Goal: Transaction & Acquisition: Purchase product/service

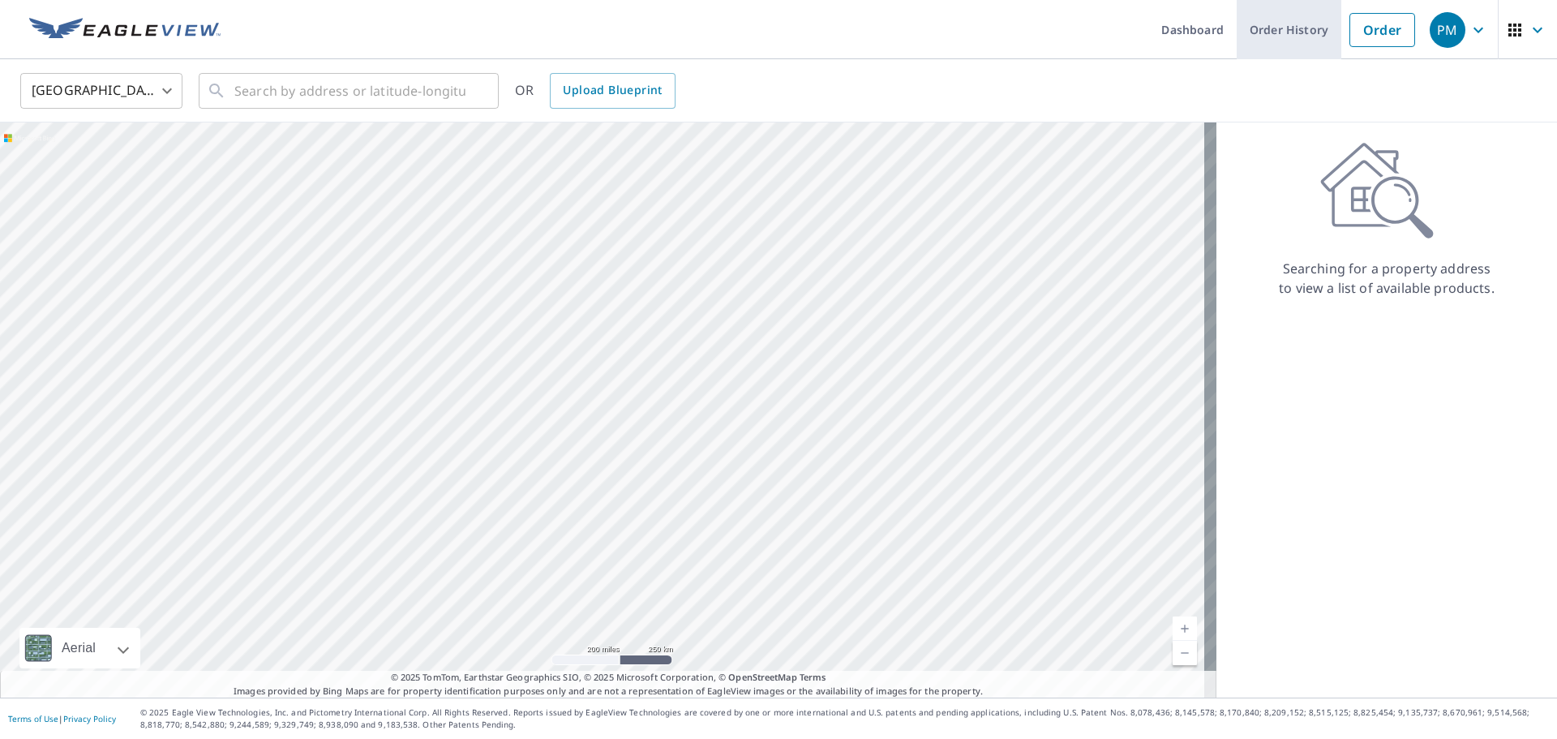
click at [1281, 34] on link "Order History" at bounding box center [1289, 29] width 105 height 59
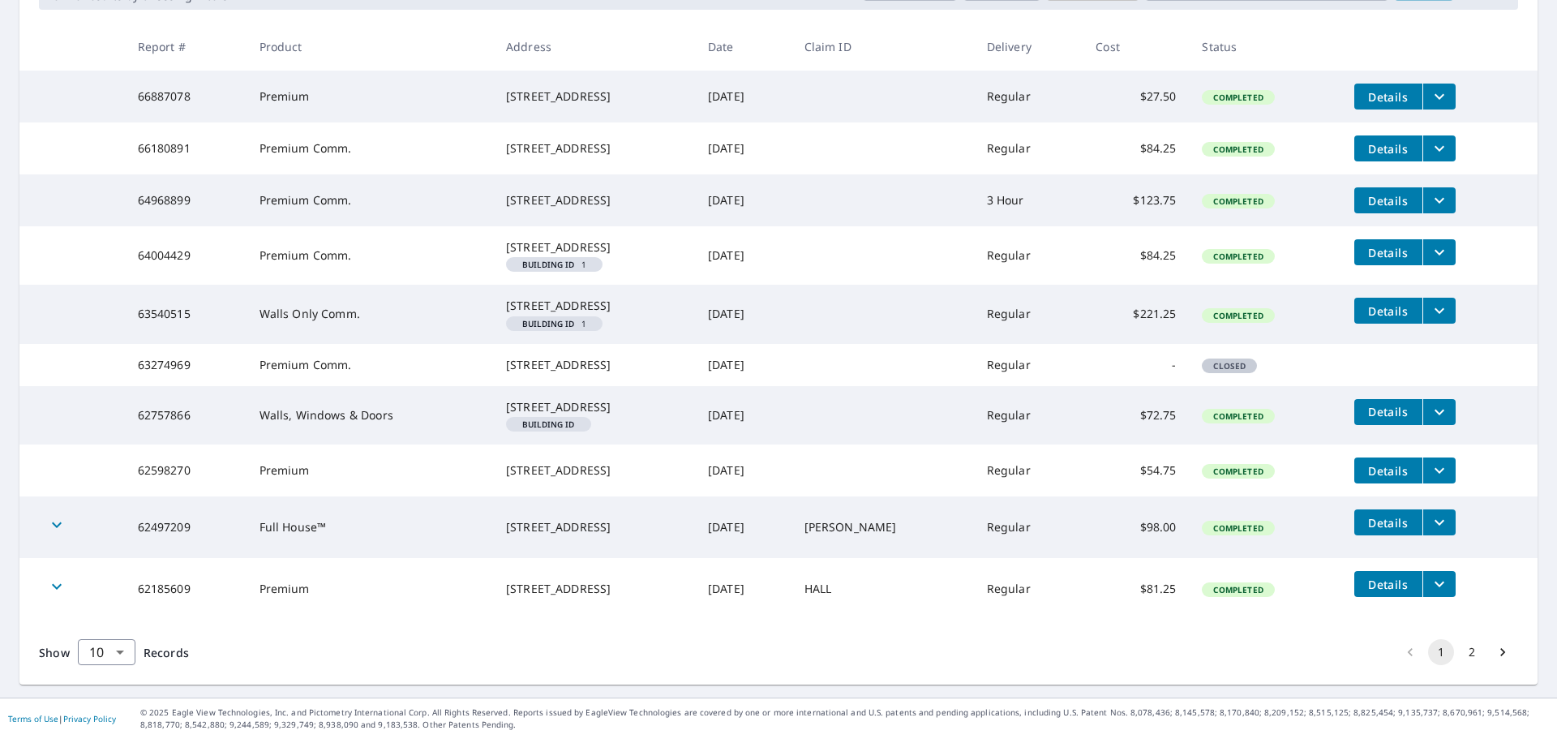
scroll to position [380, 0]
click at [1444, 586] on button "filesDropdownBtn-62185609" at bounding box center [1438, 584] width 33 height 26
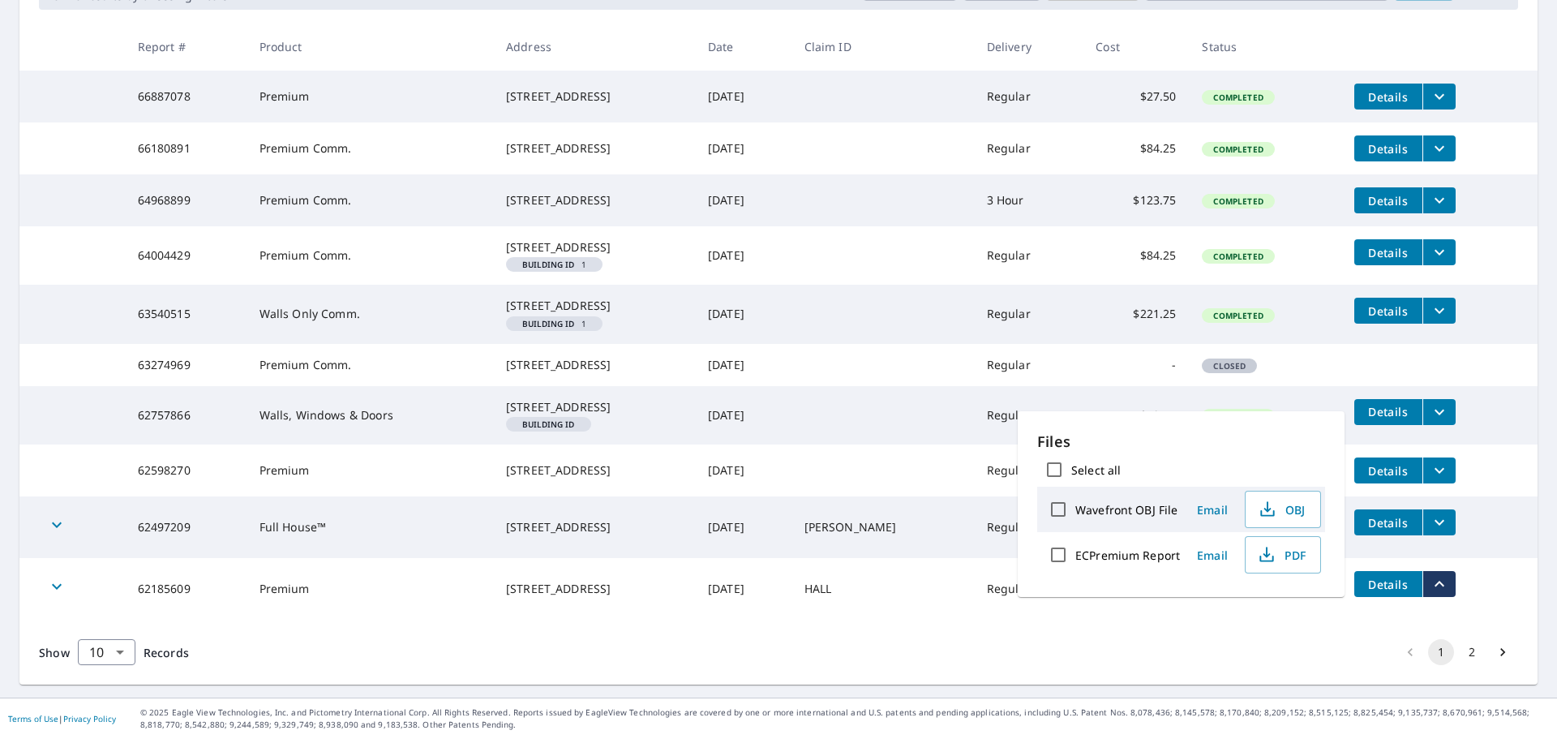
click at [1149, 645] on div "Show 10 10 ​ Records 1 2" at bounding box center [778, 651] width 1518 height 65
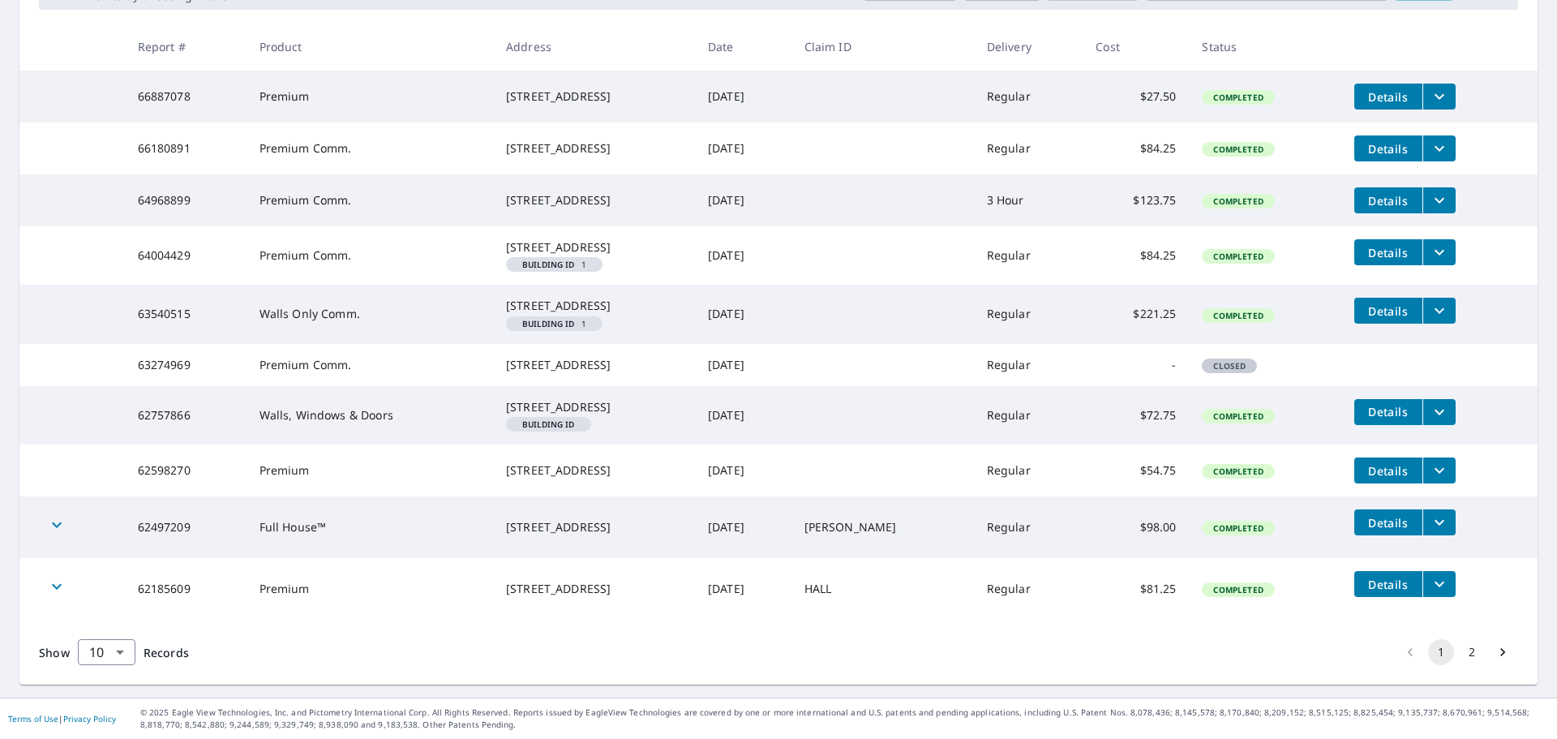
click at [324, 582] on td "Premium" at bounding box center [369, 589] width 246 height 62
click at [1374, 582] on span "Details" at bounding box center [1388, 583] width 49 height 15
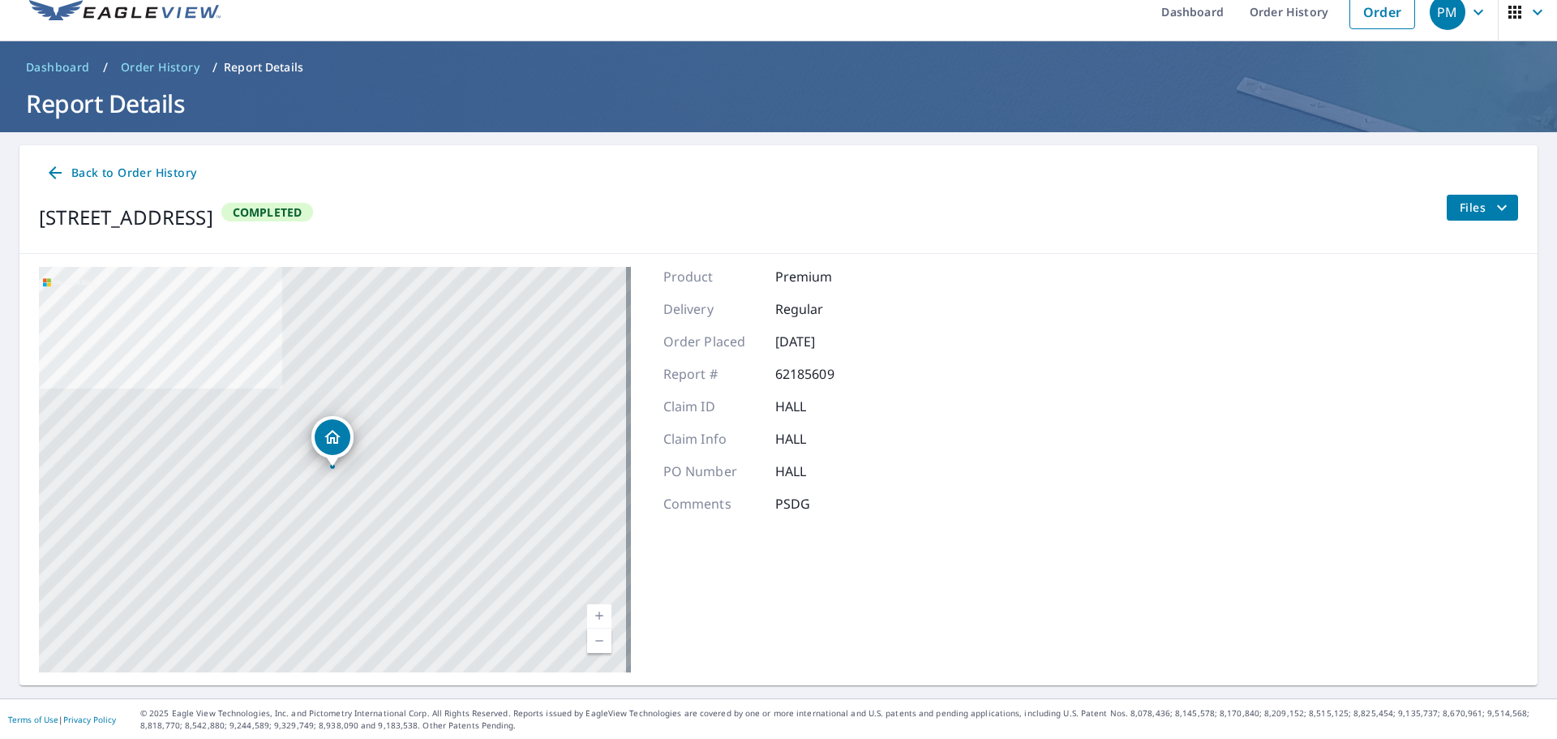
click at [52, 171] on icon at bounding box center [55, 172] width 13 height 13
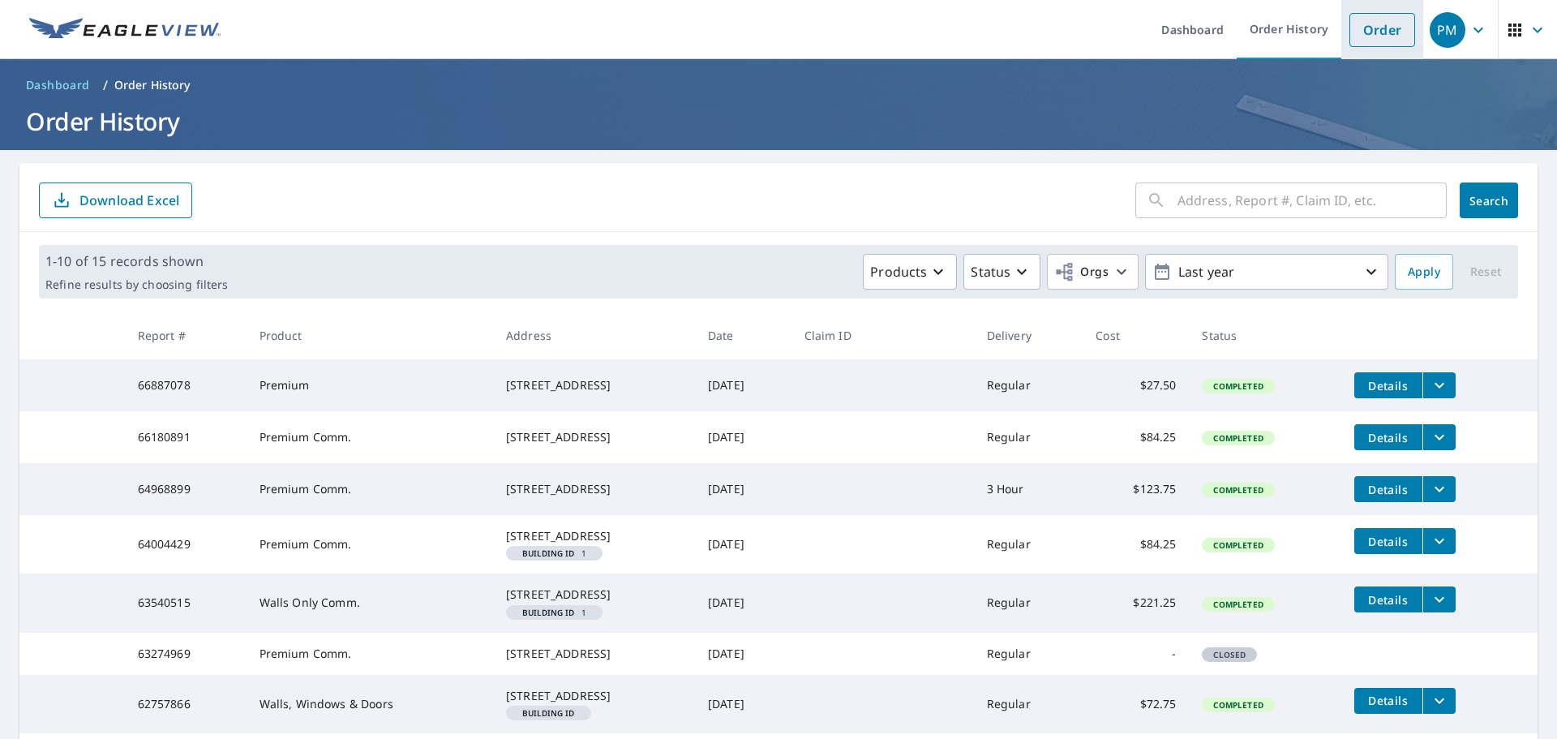
click at [1369, 22] on link "Order" at bounding box center [1382, 30] width 66 height 34
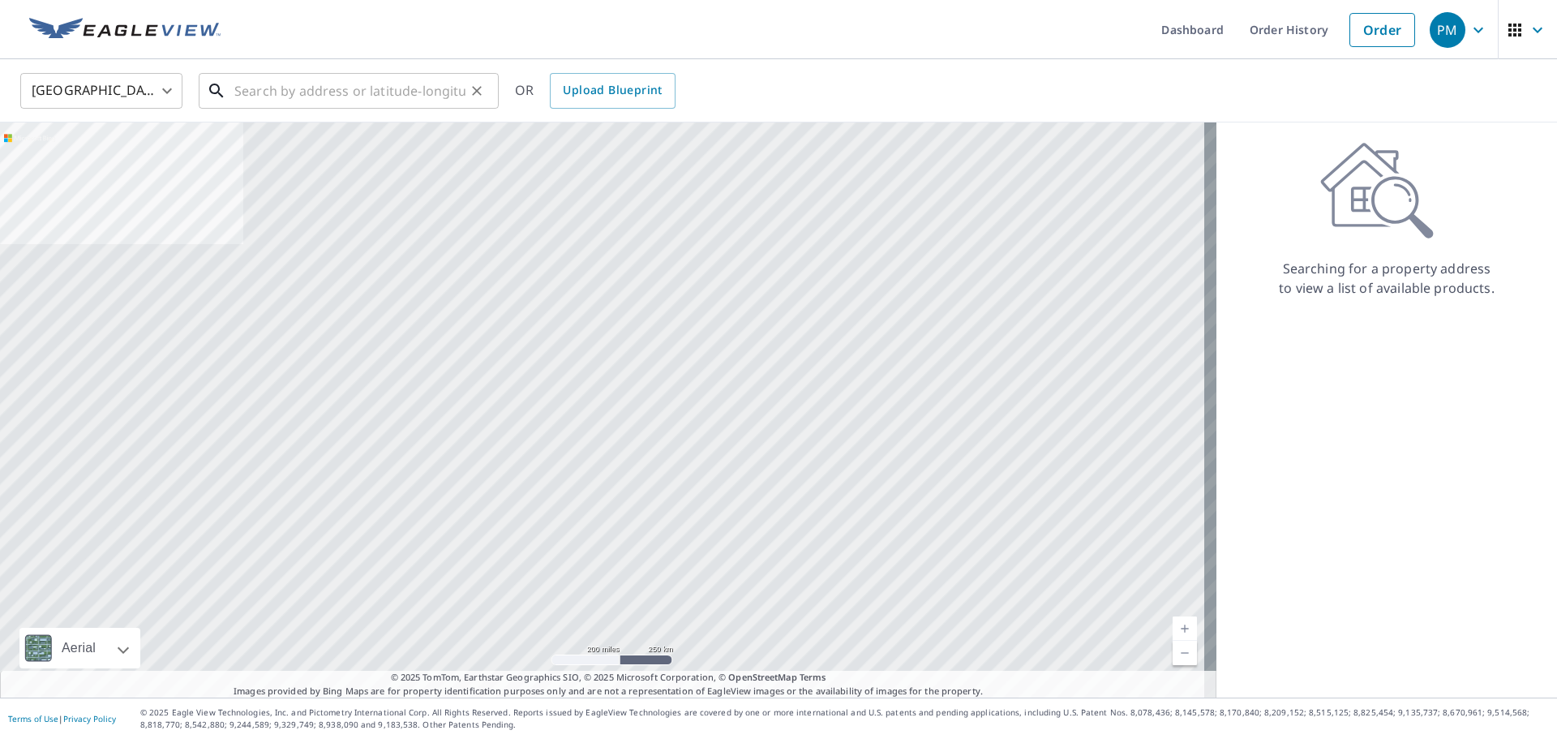
click at [279, 92] on input "text" at bounding box center [349, 90] width 231 height 45
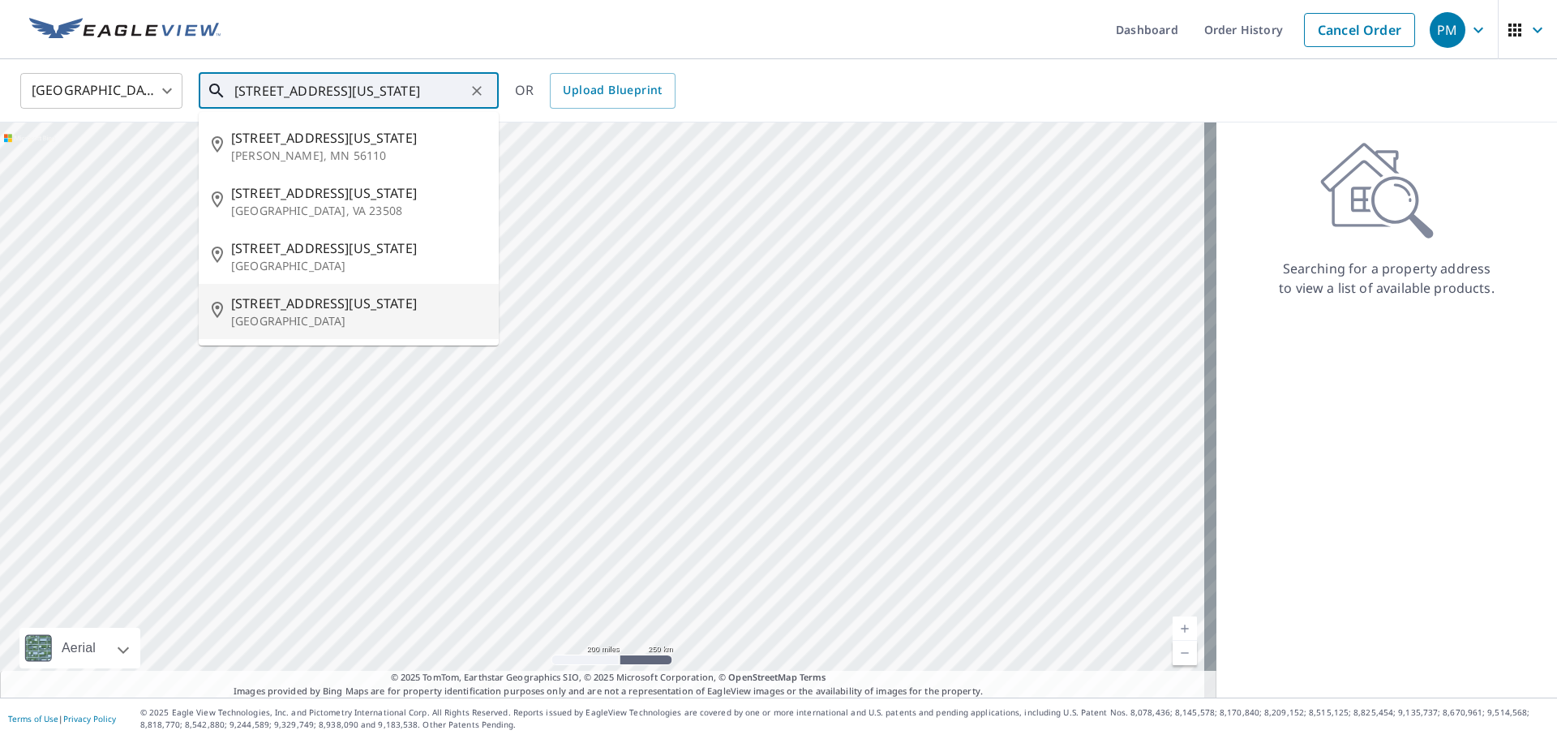
click at [306, 313] on p "[GEOGRAPHIC_DATA]" at bounding box center [358, 321] width 255 height 16
type input "[STREET_ADDRESS][US_STATE]"
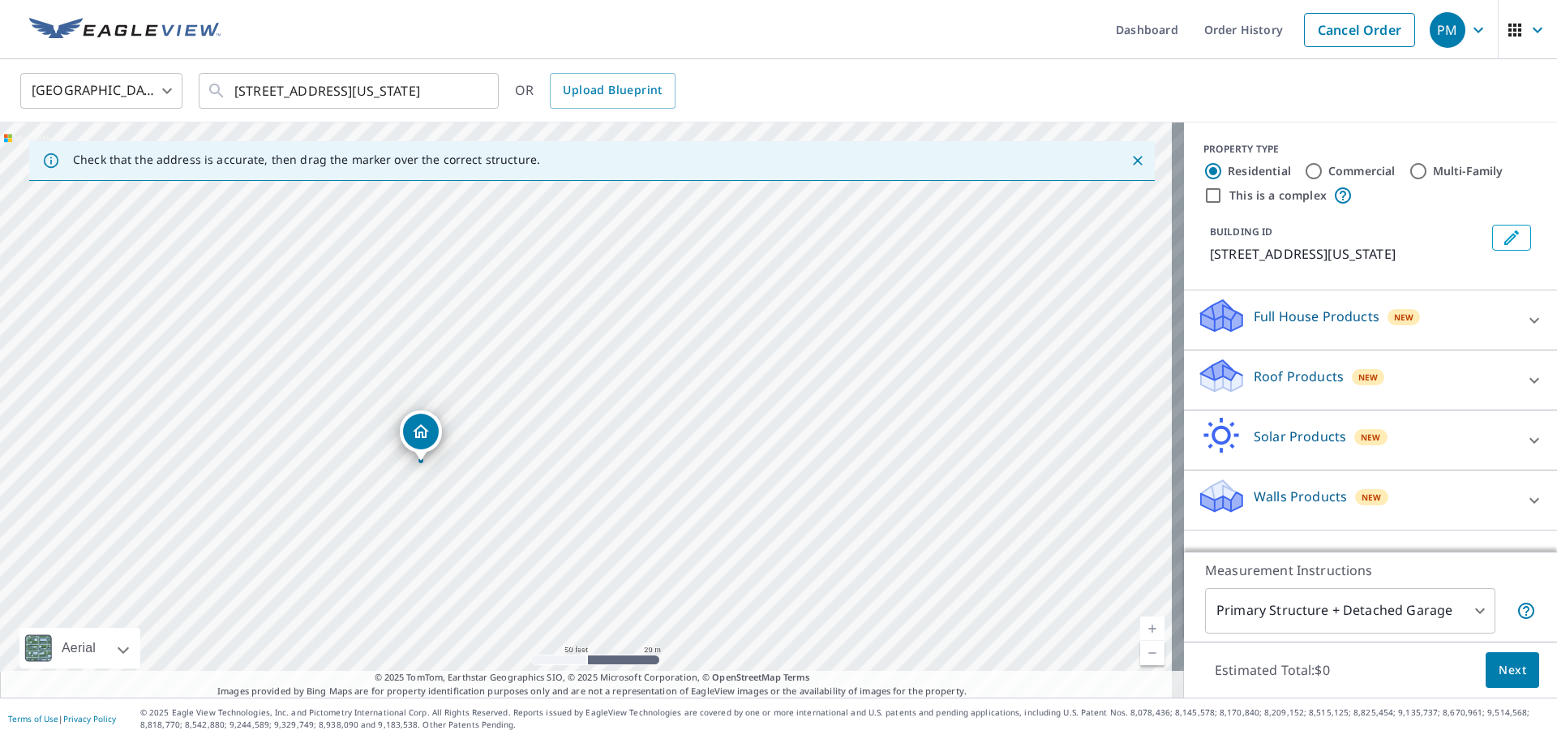
drag, startPoint x: 469, startPoint y: 266, endPoint x: 530, endPoint y: 584, distance: 323.8
click at [530, 584] on div "[STREET_ADDRESS][US_STATE]" at bounding box center [592, 409] width 1184 height 575
drag, startPoint x: 655, startPoint y: 566, endPoint x: 687, endPoint y: 549, distance: 35.9
click at [687, 549] on div "[STREET_ADDRESS][US_STATE]" at bounding box center [592, 409] width 1184 height 575
drag, startPoint x: 679, startPoint y: 572, endPoint x: 703, endPoint y: 585, distance: 27.2
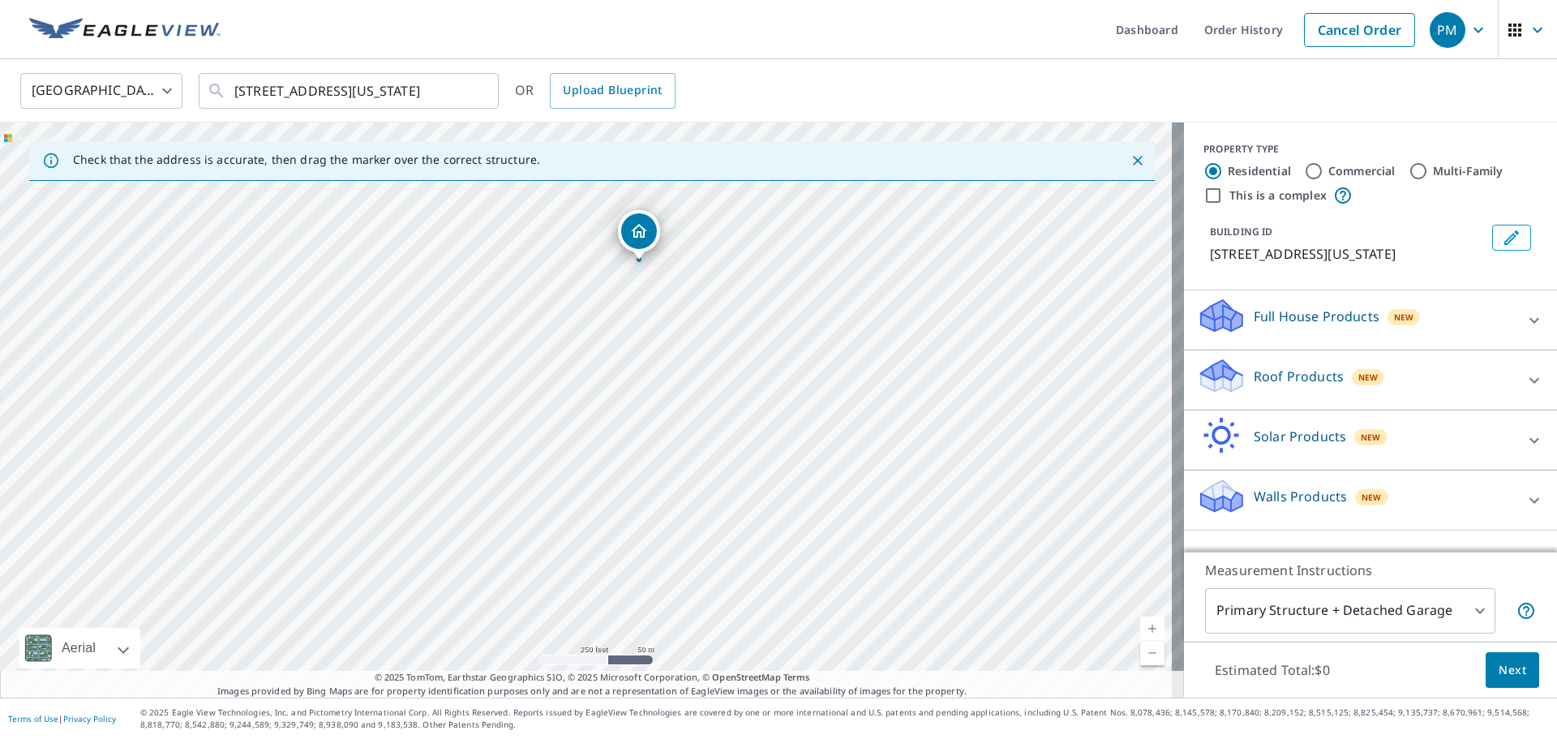
click at [703, 585] on div "[STREET_ADDRESS][US_STATE]" at bounding box center [592, 409] width 1184 height 575
drag, startPoint x: 643, startPoint y: 285, endPoint x: 661, endPoint y: 379, distance: 95.7
click at [661, 379] on div "[STREET_ADDRESS][US_STATE]" at bounding box center [592, 409] width 1184 height 575
drag, startPoint x: 689, startPoint y: 239, endPoint x: 679, endPoint y: 408, distance: 169.0
click at [1396, 382] on div "Roof Products New" at bounding box center [1356, 380] width 318 height 46
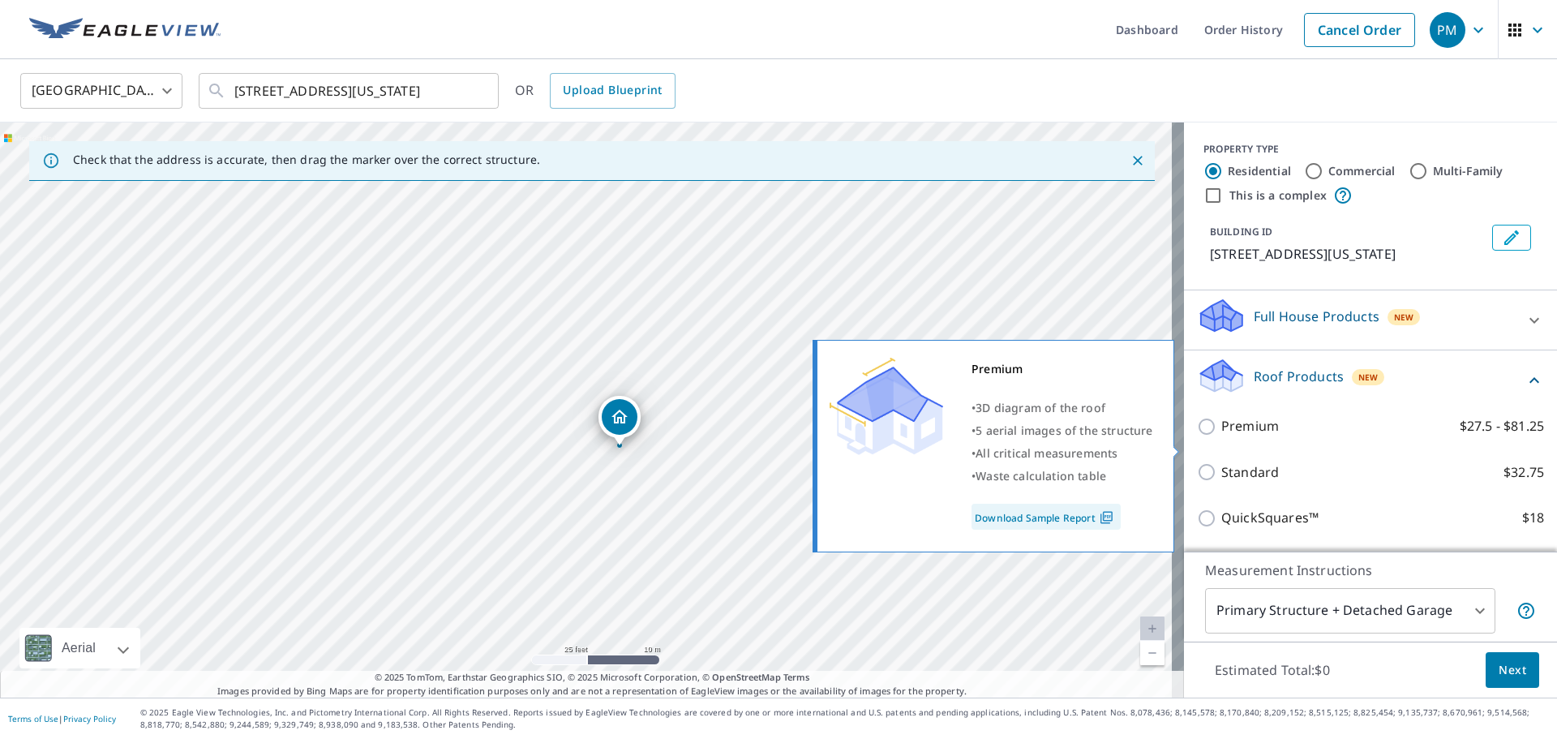
click at [1197, 436] on input "Premium $27.5 - $81.25" at bounding box center [1209, 426] width 24 height 19
checkbox input "true"
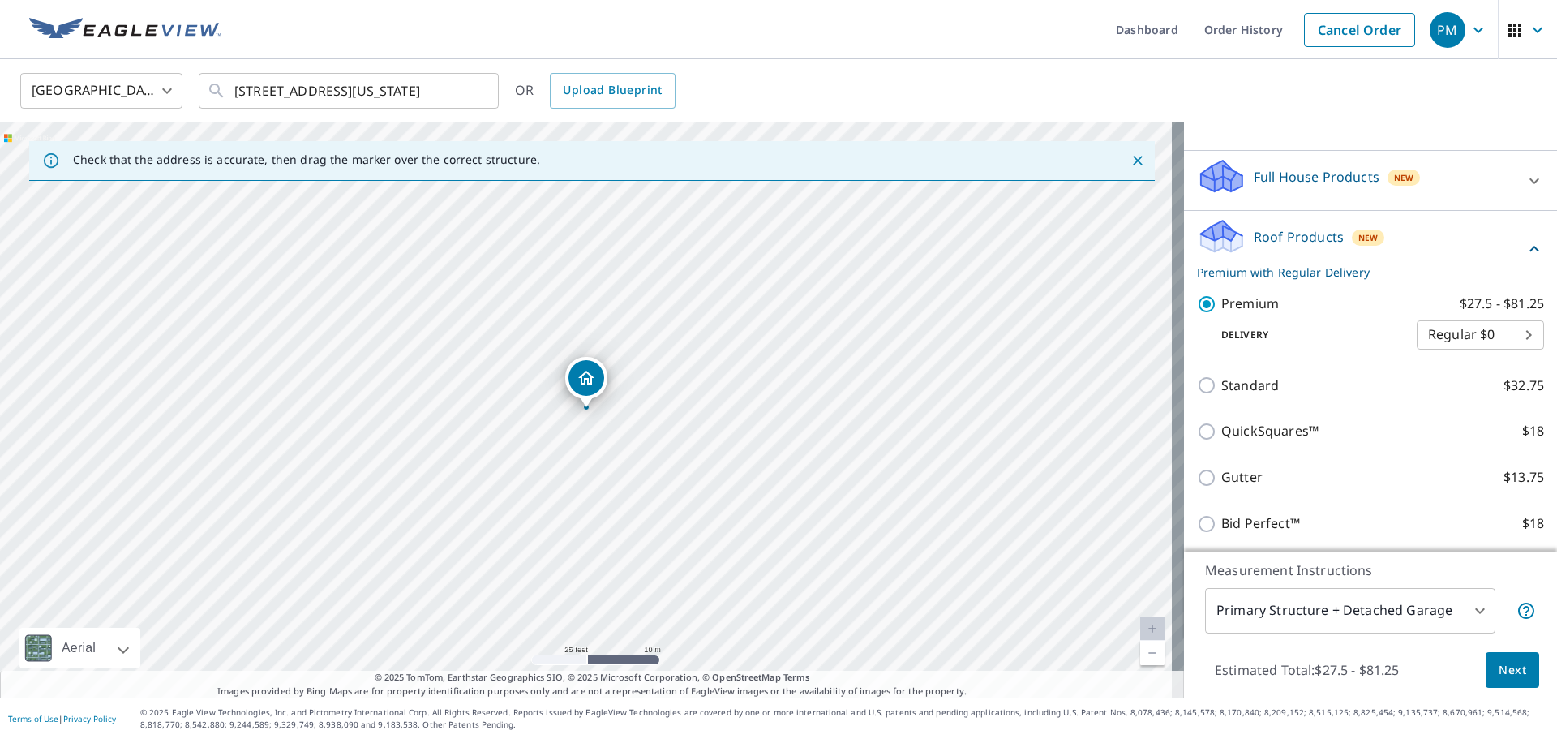
scroll to position [162, 0]
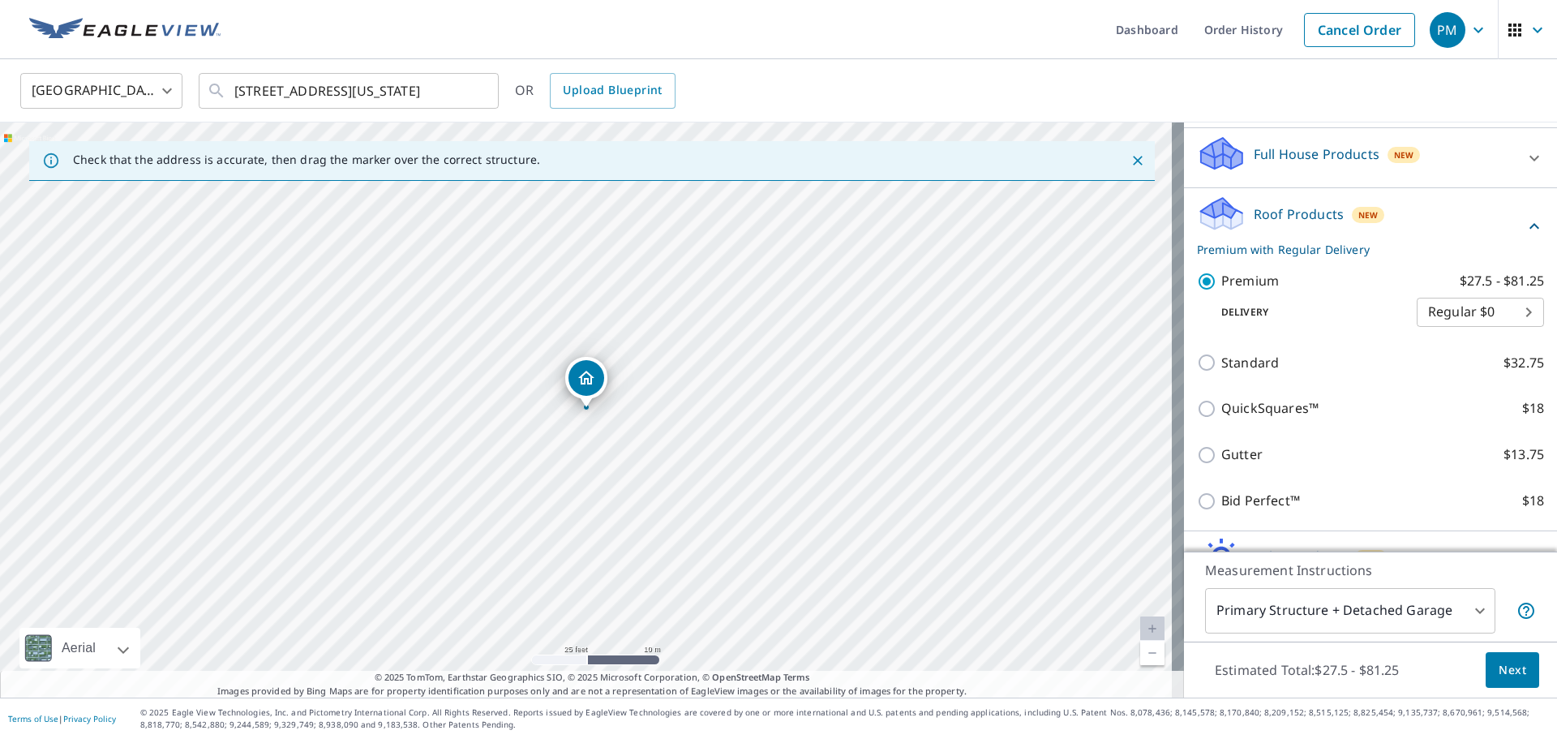
click at [1462, 610] on body "PM PM Dashboard Order History Cancel Order PM [GEOGRAPHIC_DATA] [GEOGRAPHIC_DAT…" at bounding box center [778, 369] width 1557 height 739
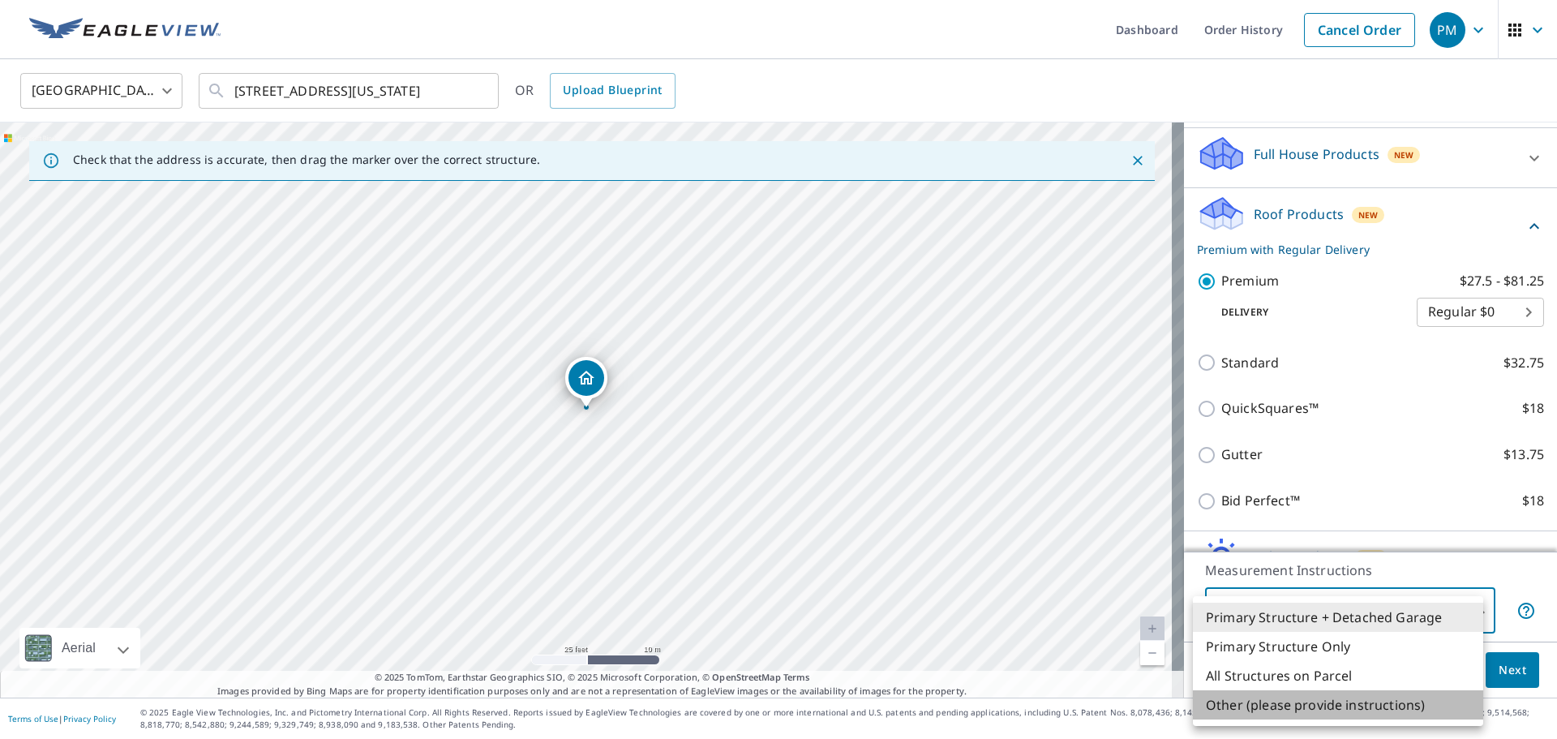
click at [1366, 707] on li "Other (please provide instructions)" at bounding box center [1338, 704] width 290 height 29
type input "5"
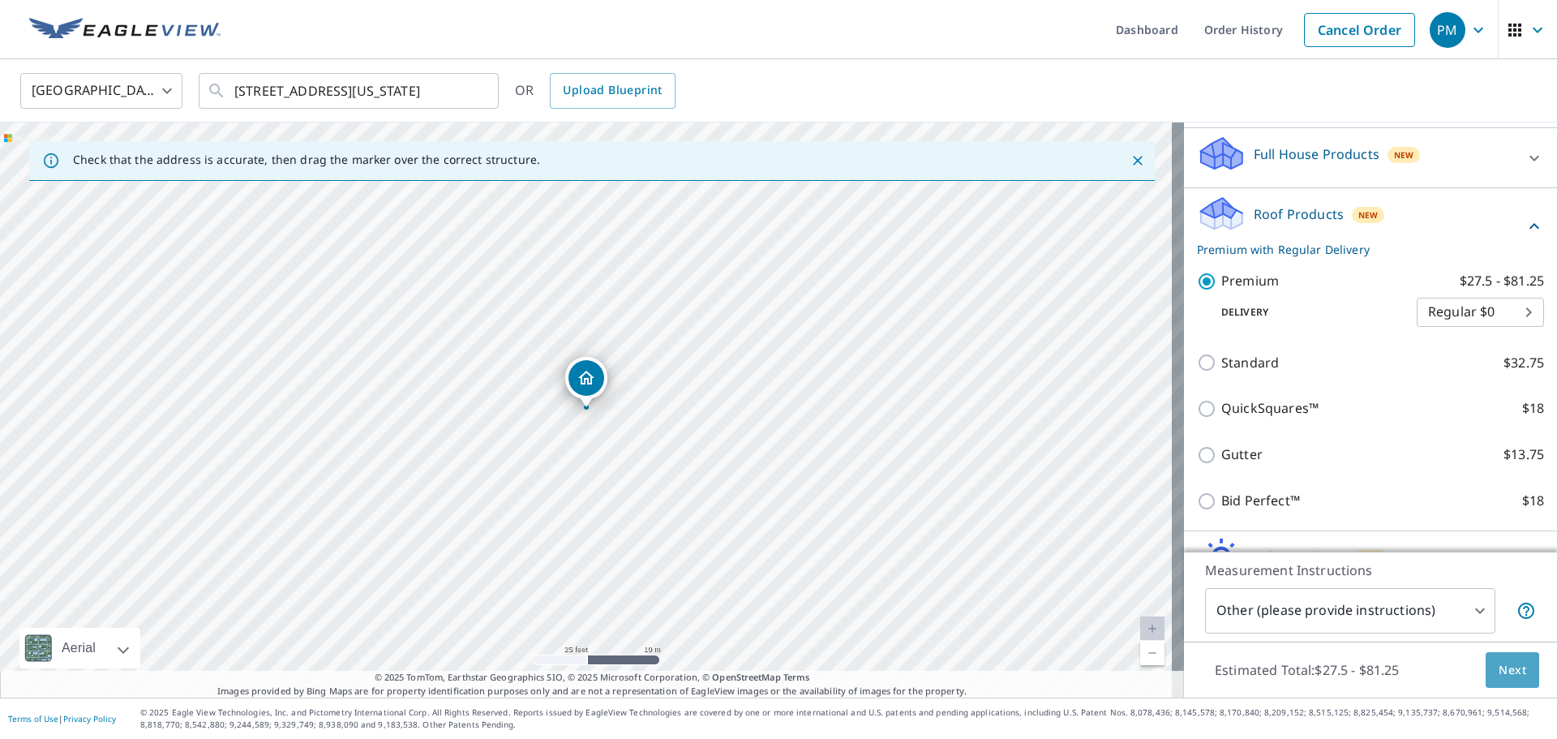
click at [1502, 668] on span "Next" at bounding box center [1512, 670] width 28 height 20
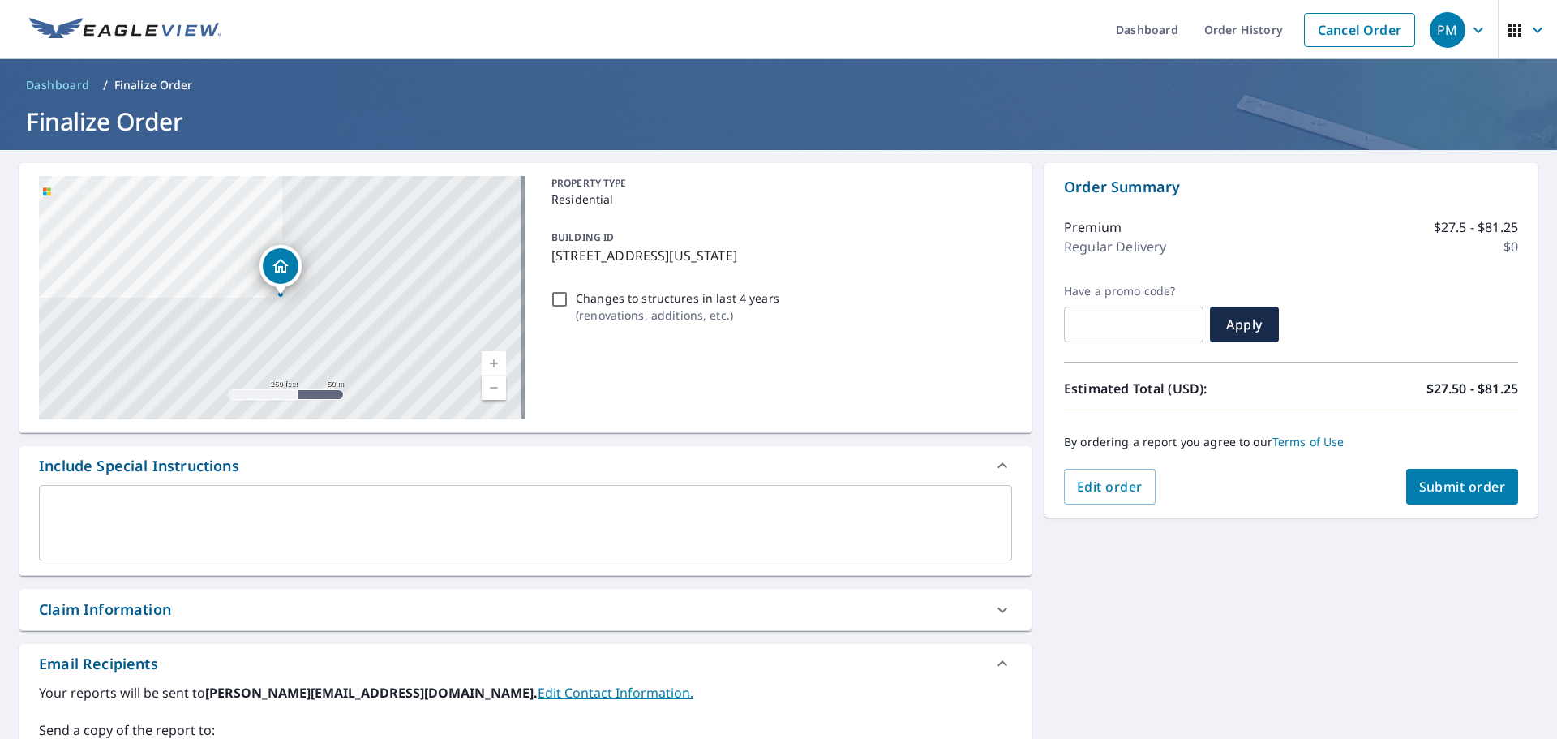
click at [131, 502] on textarea at bounding box center [525, 523] width 950 height 46
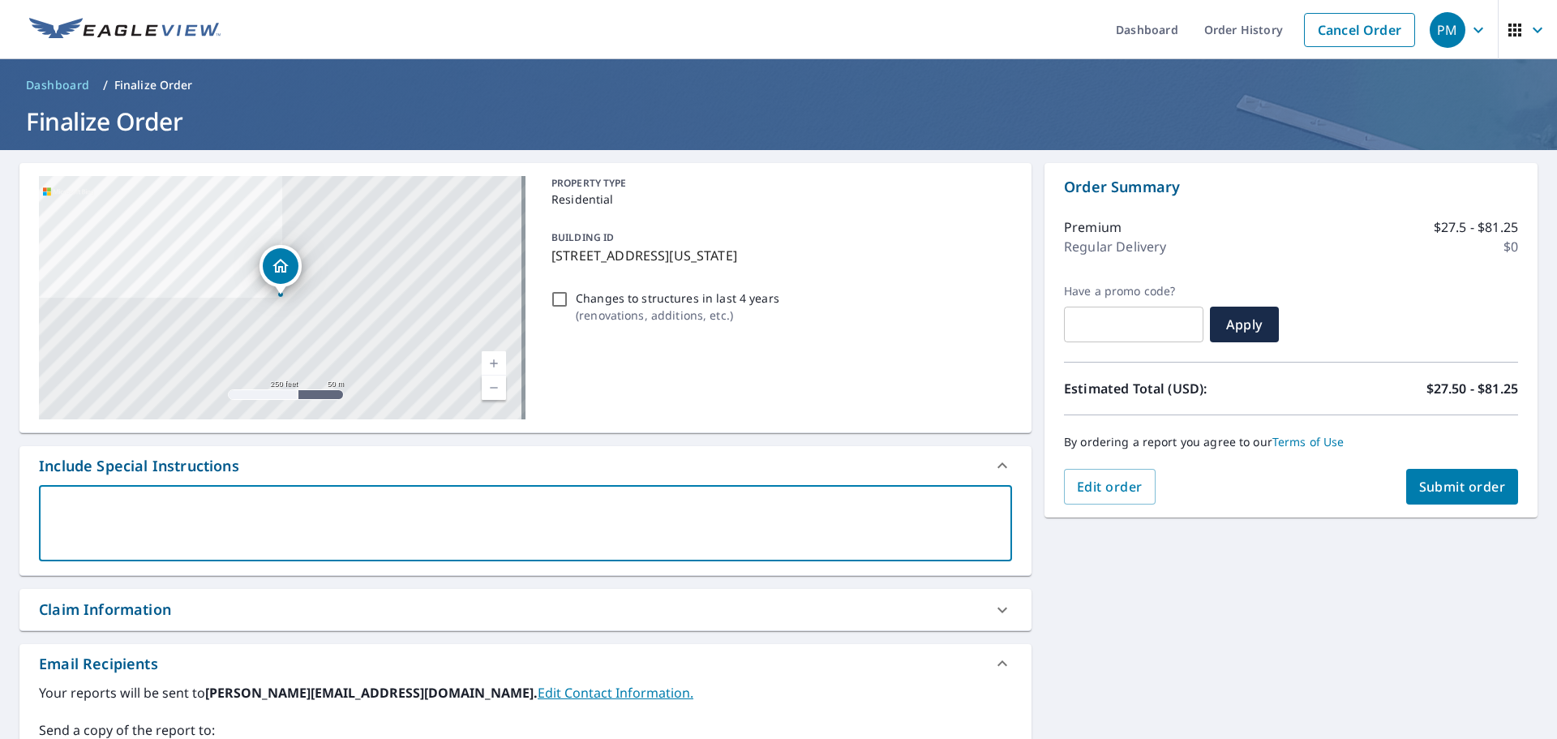
type textarea "P"
type textarea "x"
checkbox input "true"
type textarea "Pr"
type textarea "x"
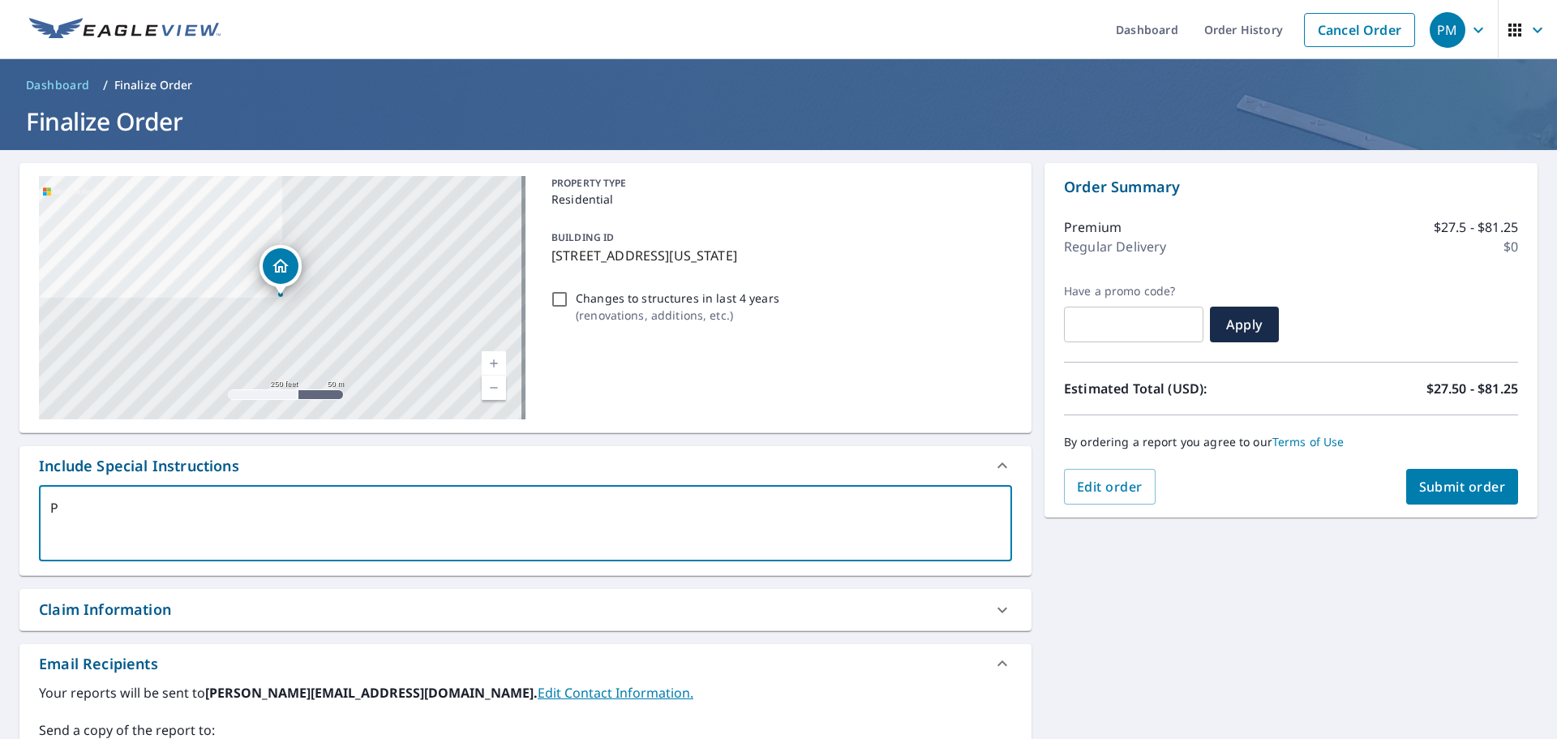
checkbox input "true"
type textarea "Pri"
type textarea "x"
checkbox input "true"
type textarea "Prim"
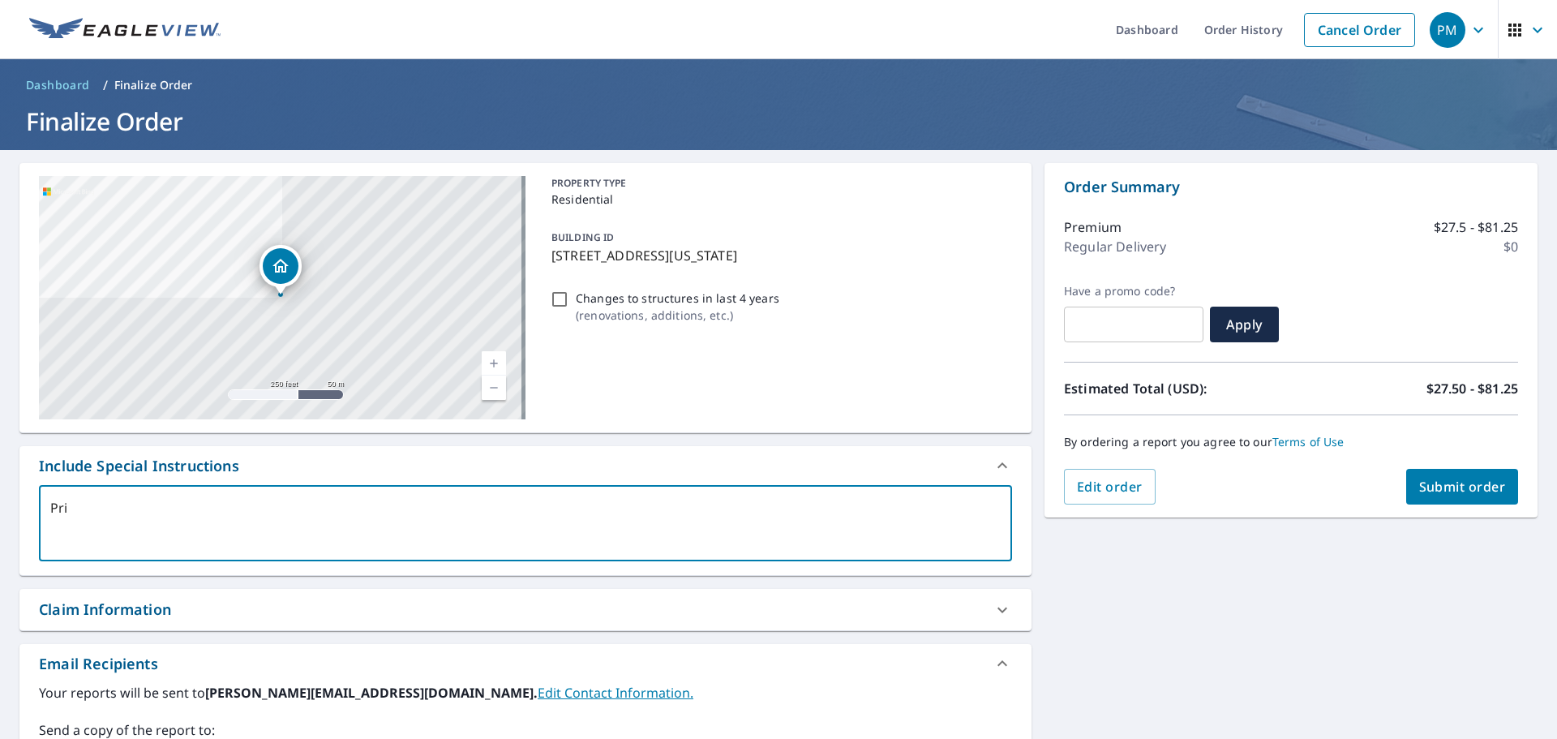
type textarea "x"
checkbox input "true"
type textarea "Prima"
type textarea "x"
checkbox input "true"
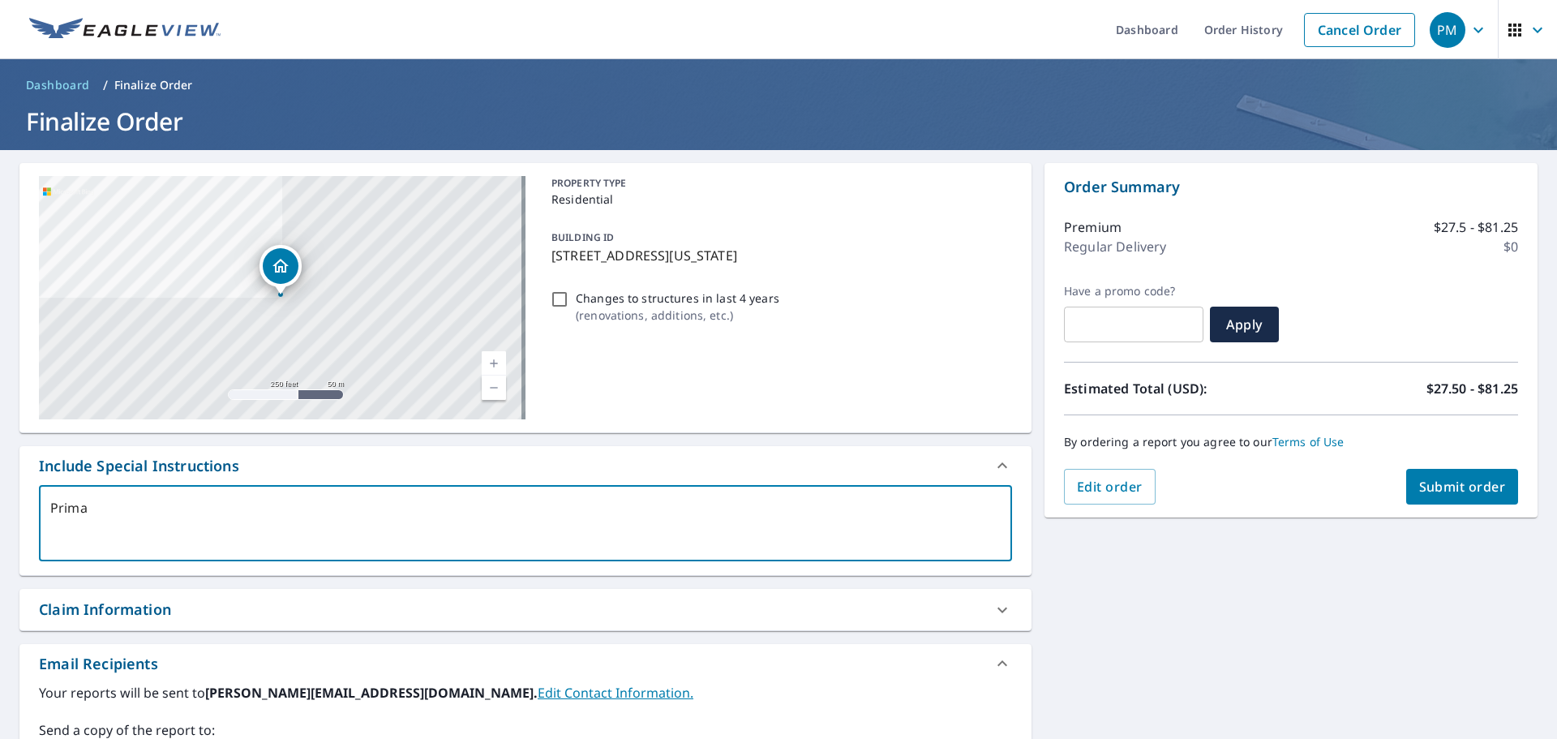
type textarea "Primar"
type textarea "x"
checkbox input "true"
type textarea "Primary"
type textarea "x"
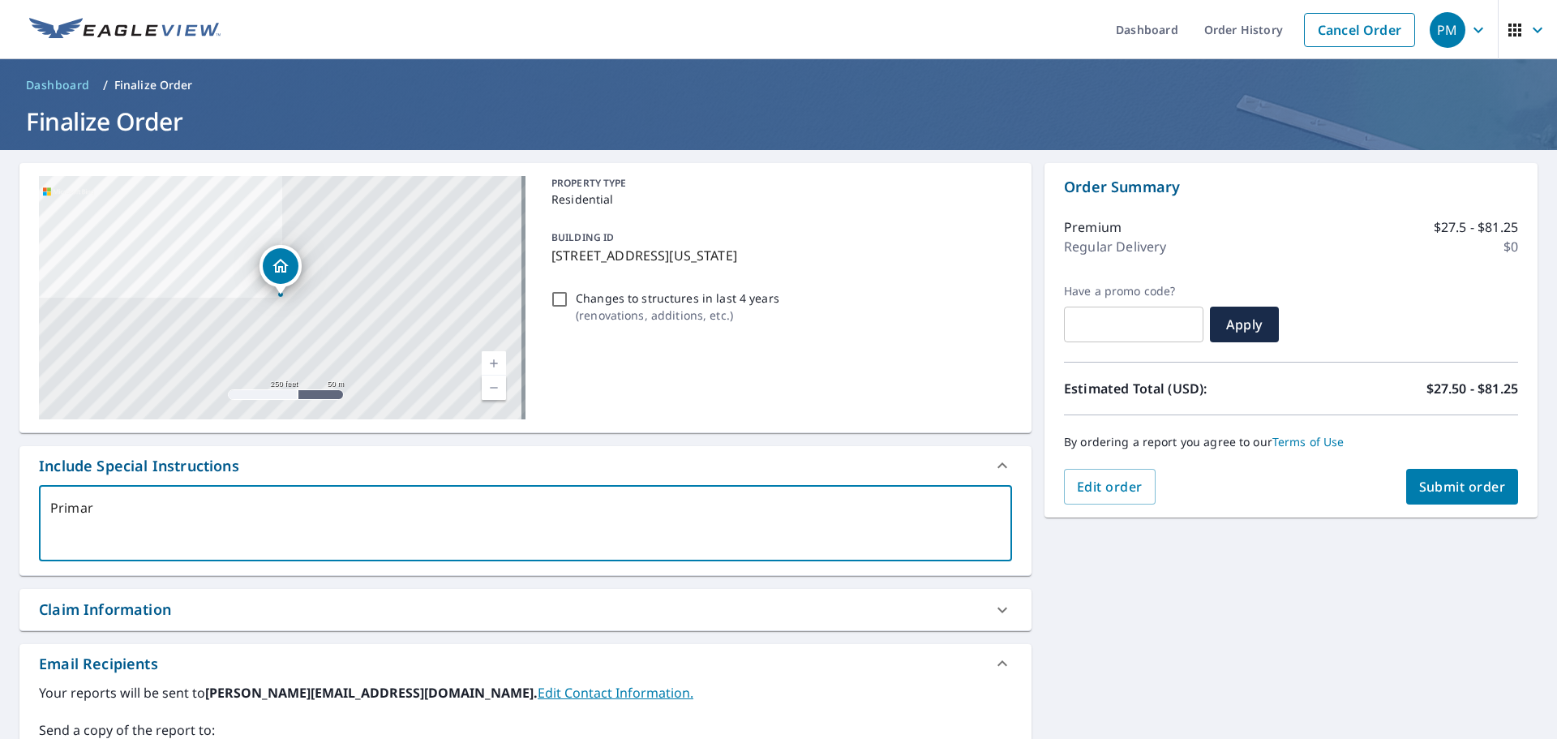
checkbox input "true"
type textarea "Primary"
type textarea "x"
checkbox input "true"
type textarea "Primary s"
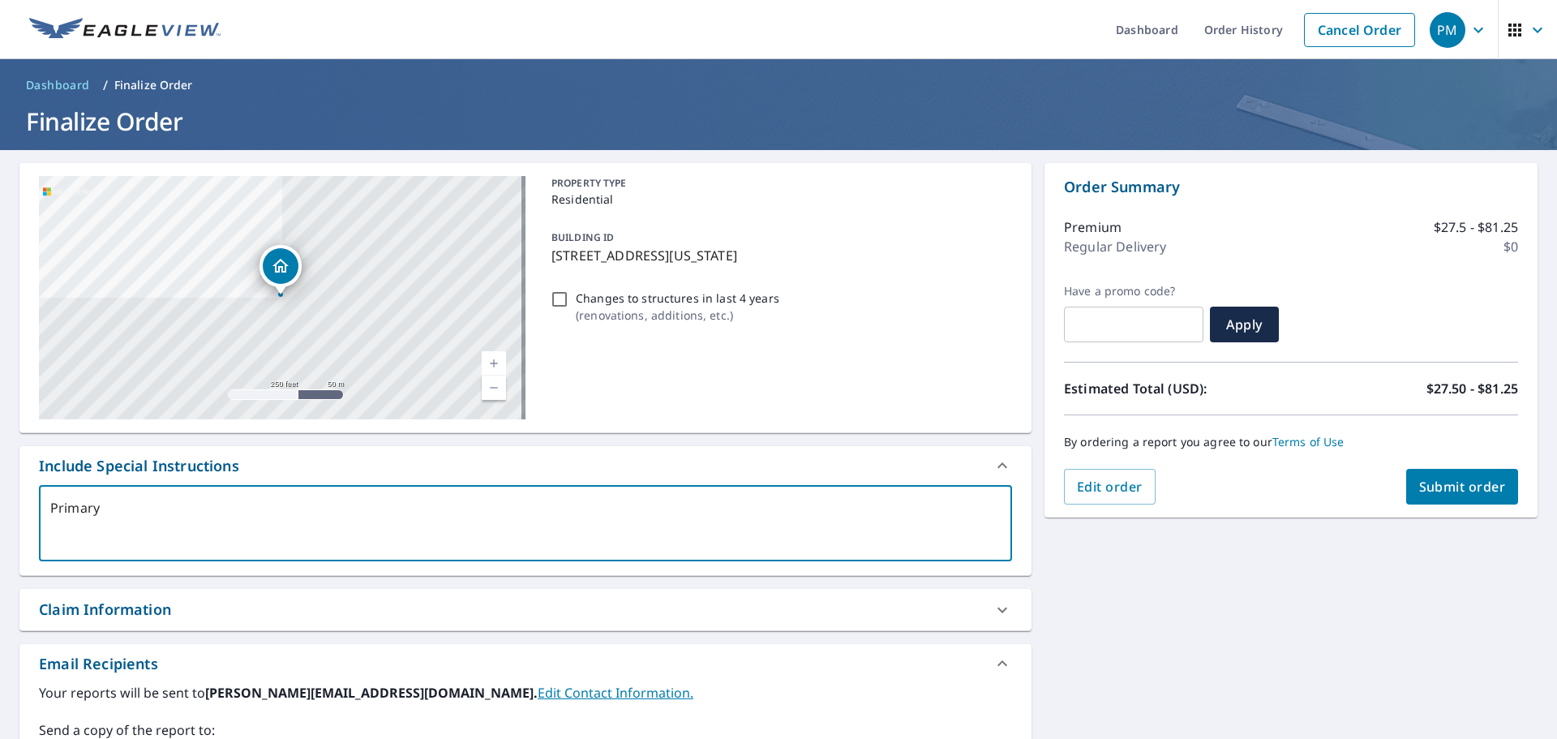
type textarea "x"
checkbox input "true"
type textarea "Primary sc"
type textarea "x"
checkbox input "true"
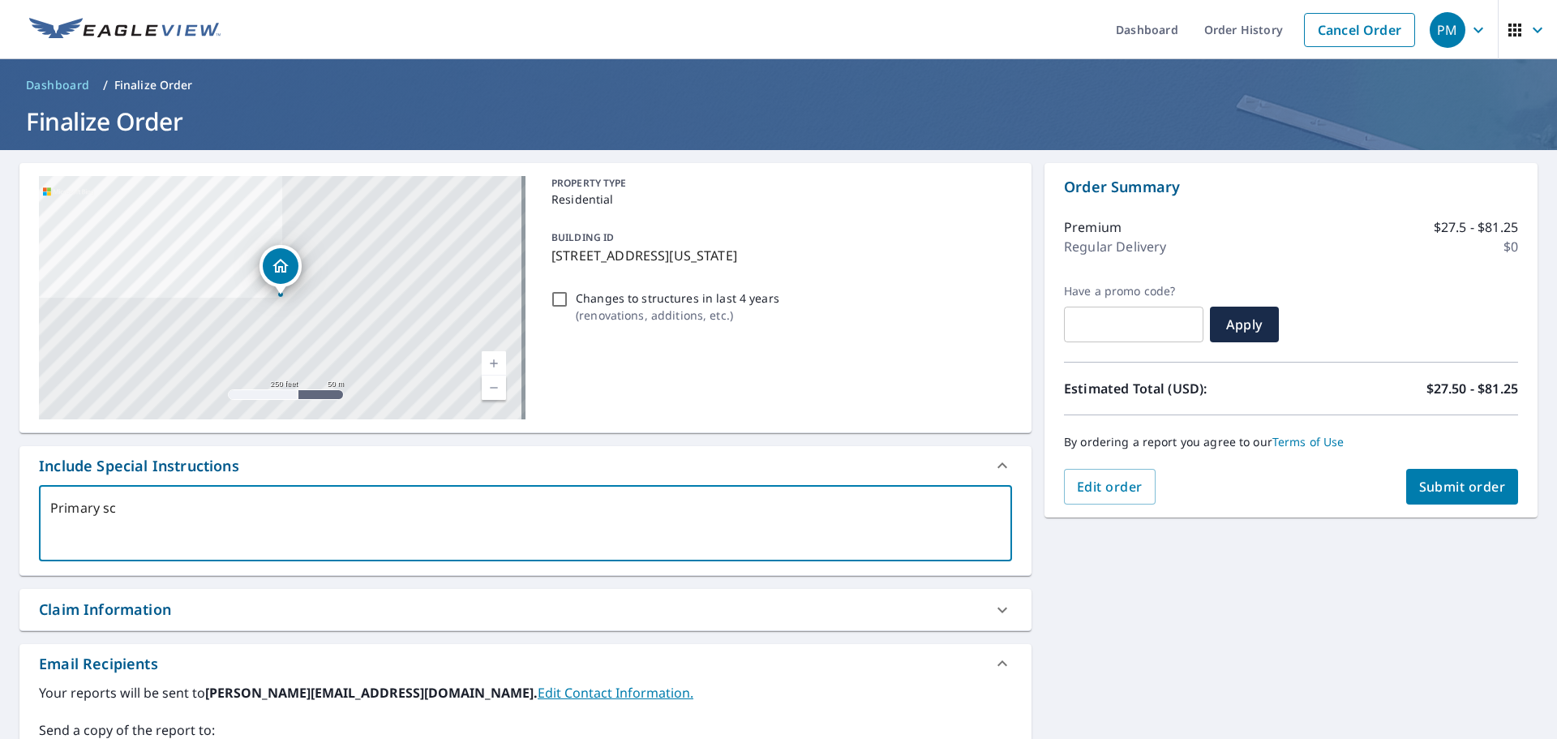
type textarea "Primary sct"
type textarea "x"
checkbox input "true"
type textarea "Primary sctr"
type textarea "x"
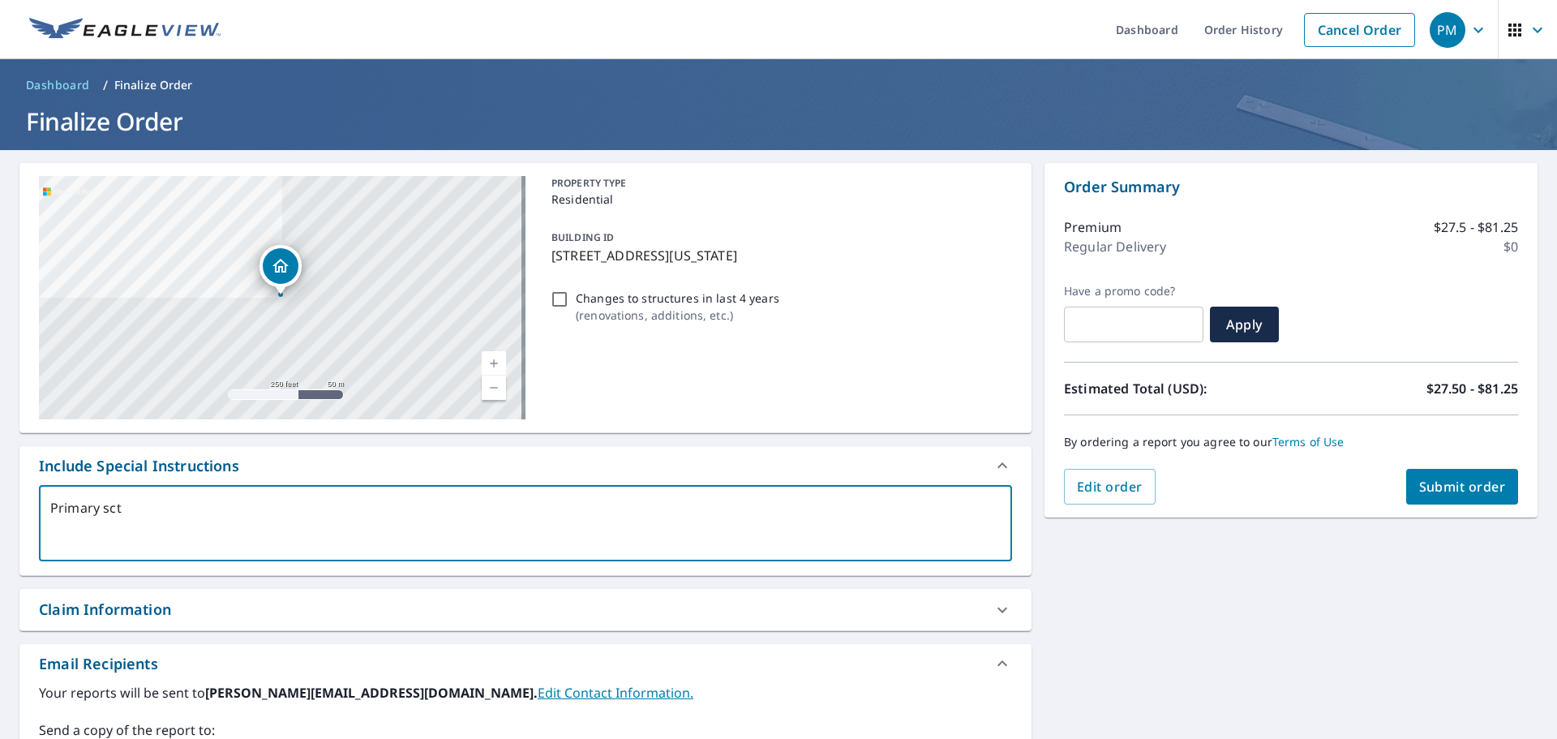
checkbox input "true"
type textarea "Primary sctru"
type textarea "x"
checkbox input "true"
type textarea "Primary sctruc"
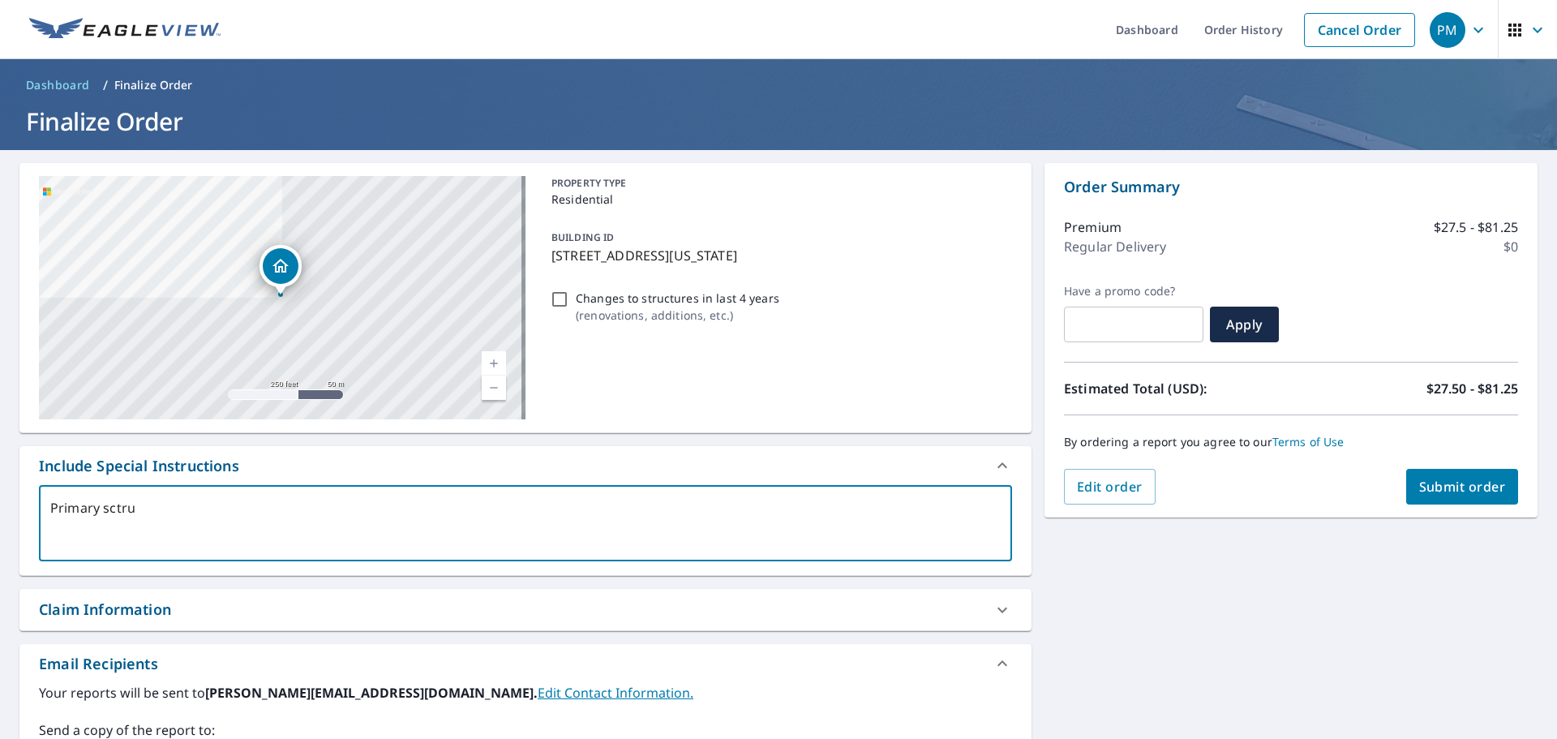
type textarea "x"
checkbox input "true"
type textarea "Primary sctruct"
type textarea "x"
checkbox input "true"
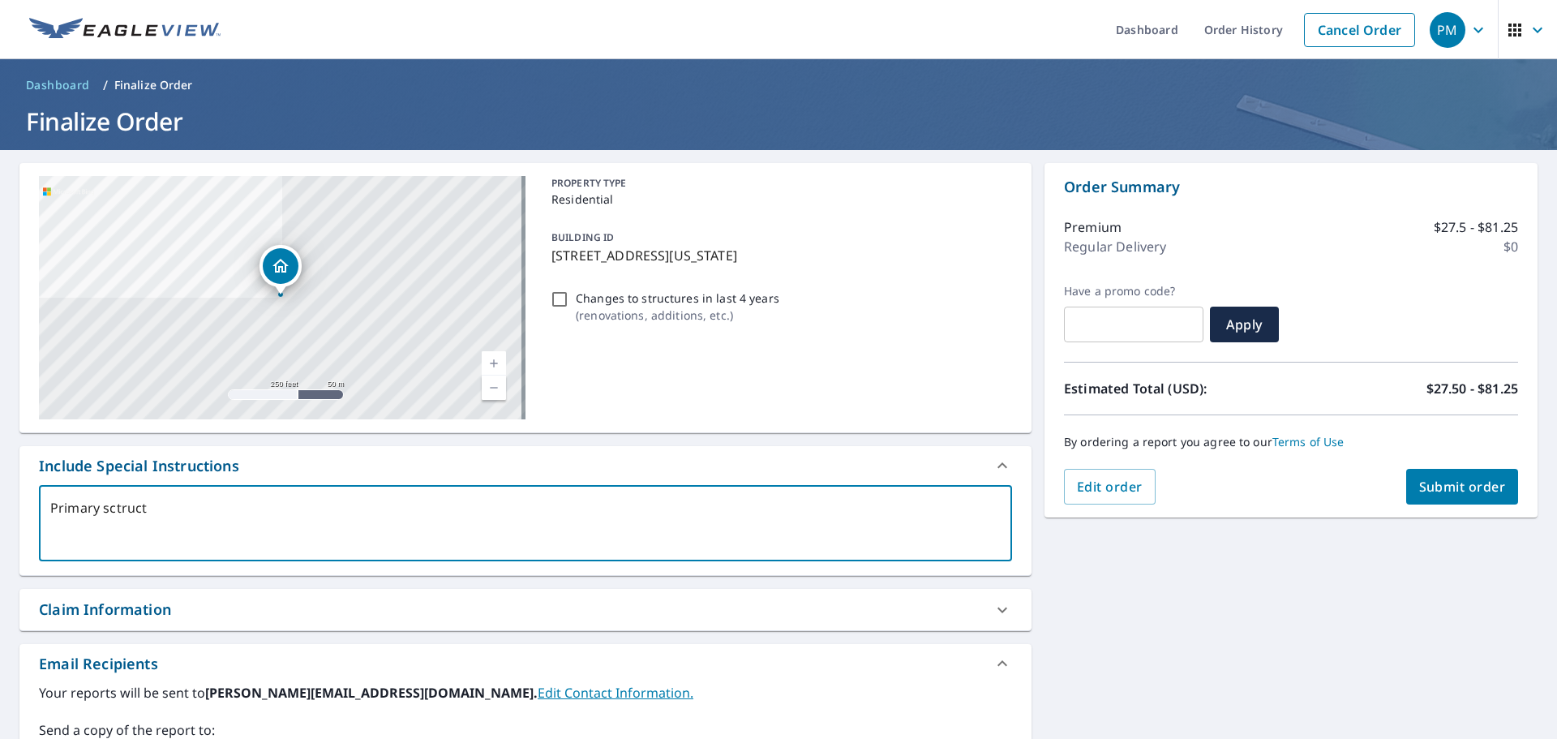
type textarea "Primary sctructu"
type textarea "x"
checkbox input "true"
type textarea "Primary sctructur"
type textarea "x"
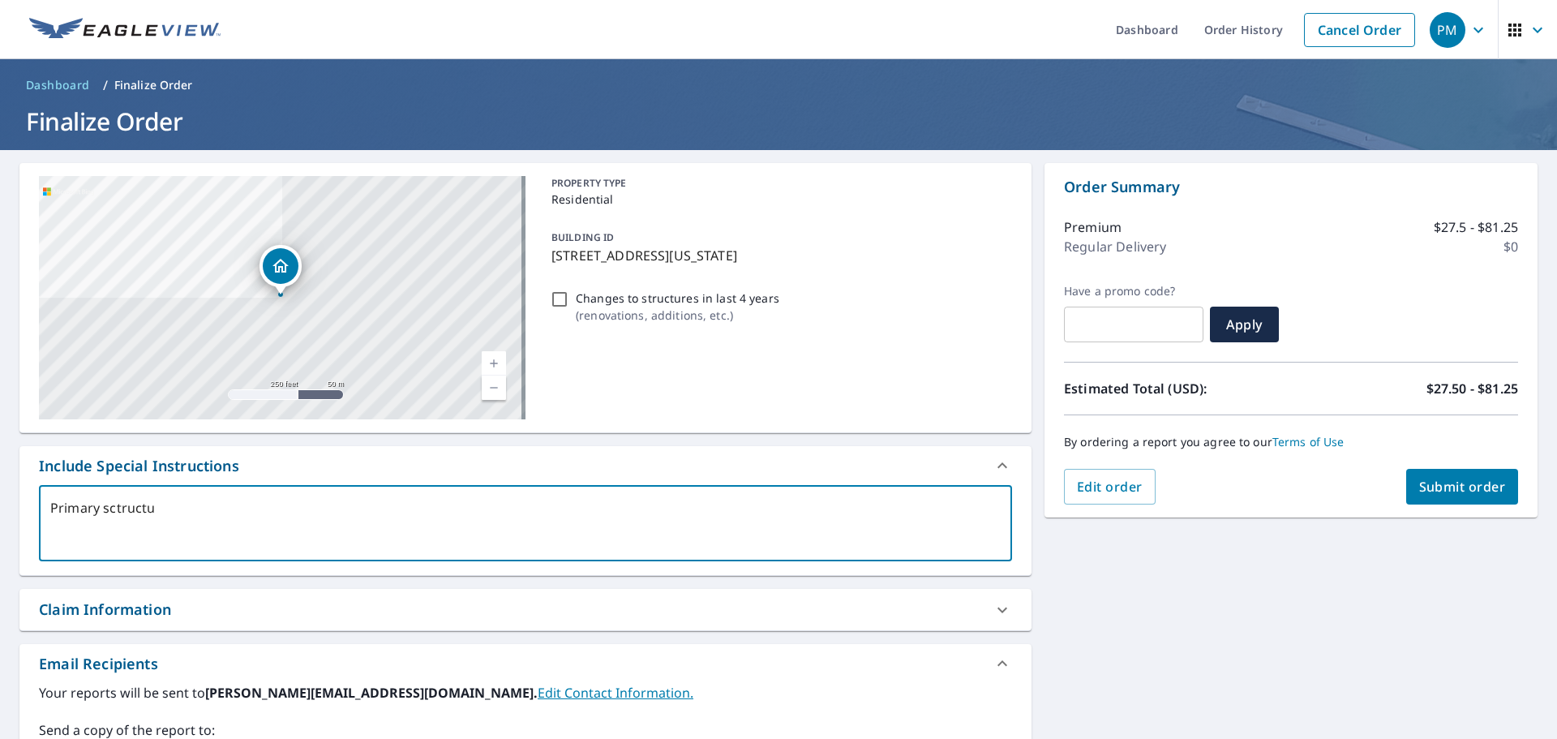
checkbox input "true"
type textarea "Primary sctructure"
type textarea "x"
checkbox input "true"
type textarea "Primary sctructure"
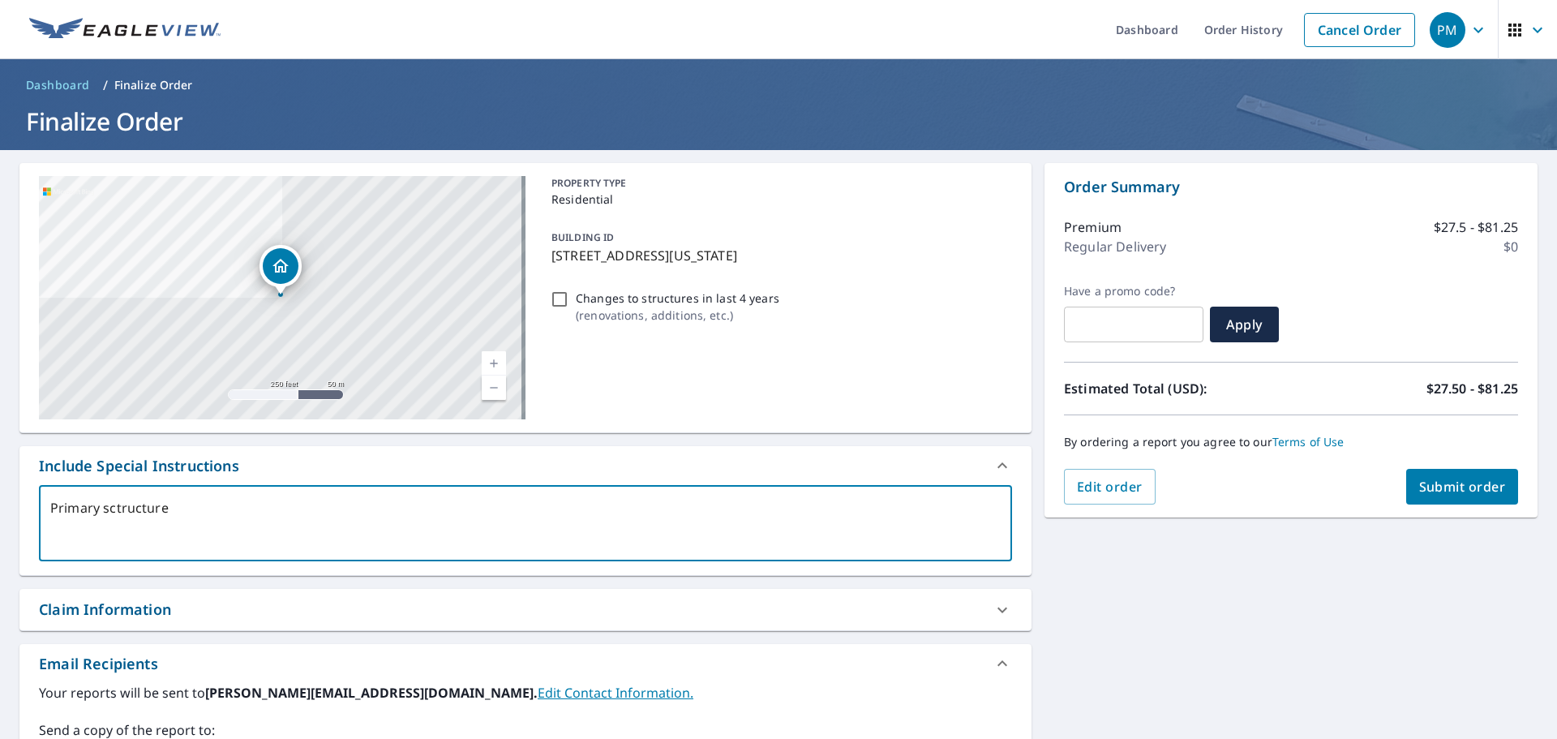
type textarea "x"
checkbox input "true"
type textarea "Primary sctructure a"
type textarea "x"
checkbox input "true"
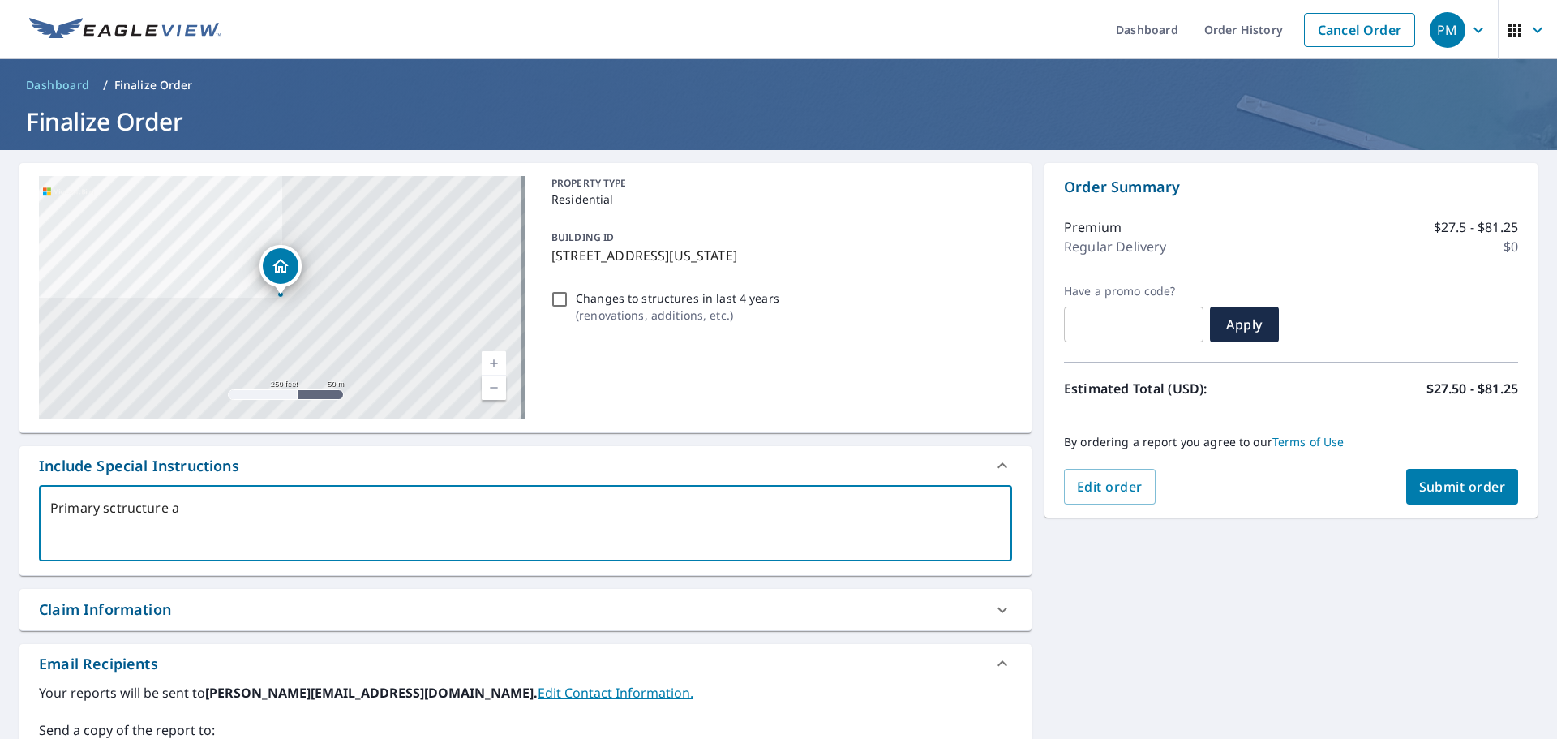
type textarea "Primary sctructure an"
type textarea "x"
checkbox input "true"
type textarea "Primary sctructure and"
type textarea "x"
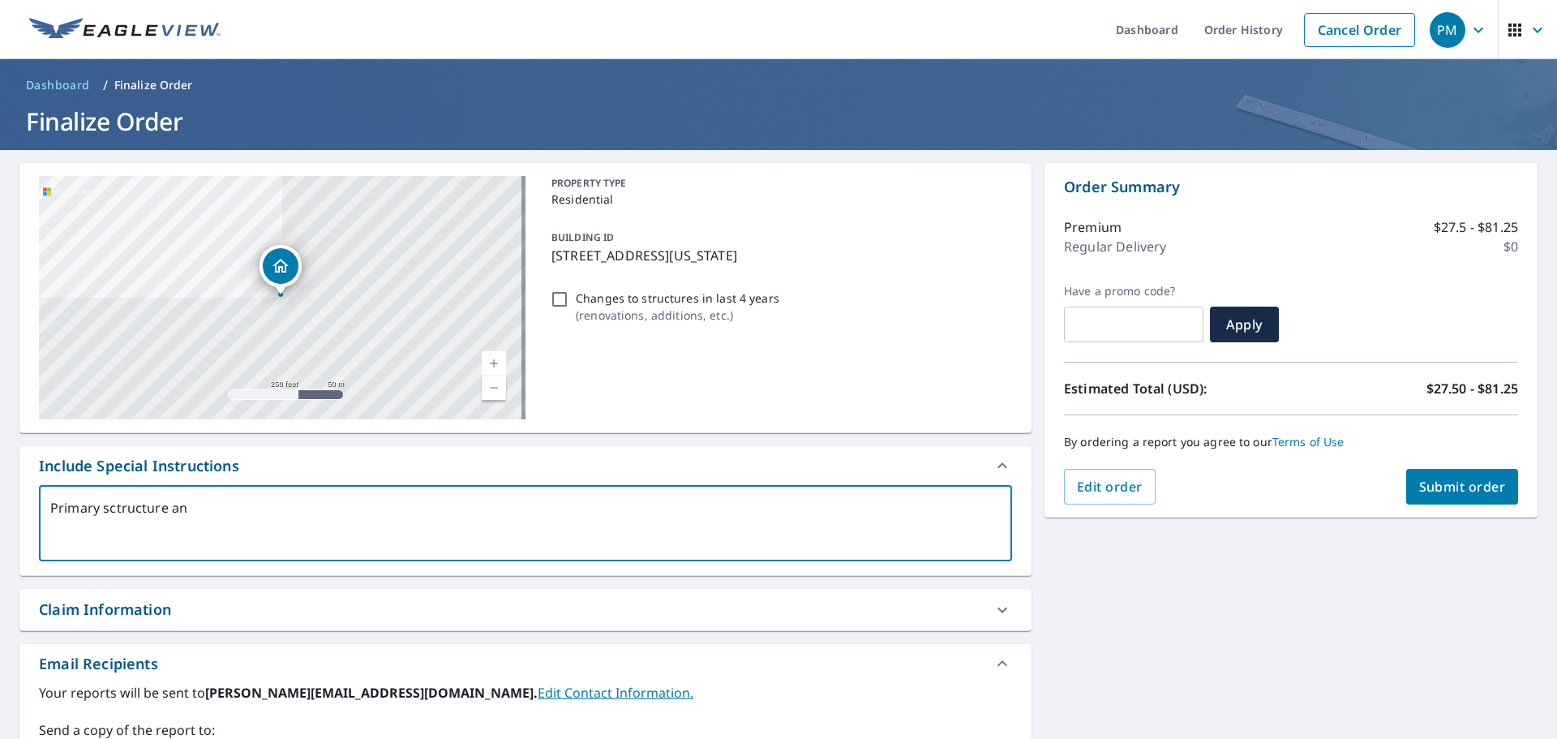
checkbox input "true"
type textarea "Primary sctructure and"
type textarea "x"
checkbox input "true"
type textarea "Primary sctructure and t"
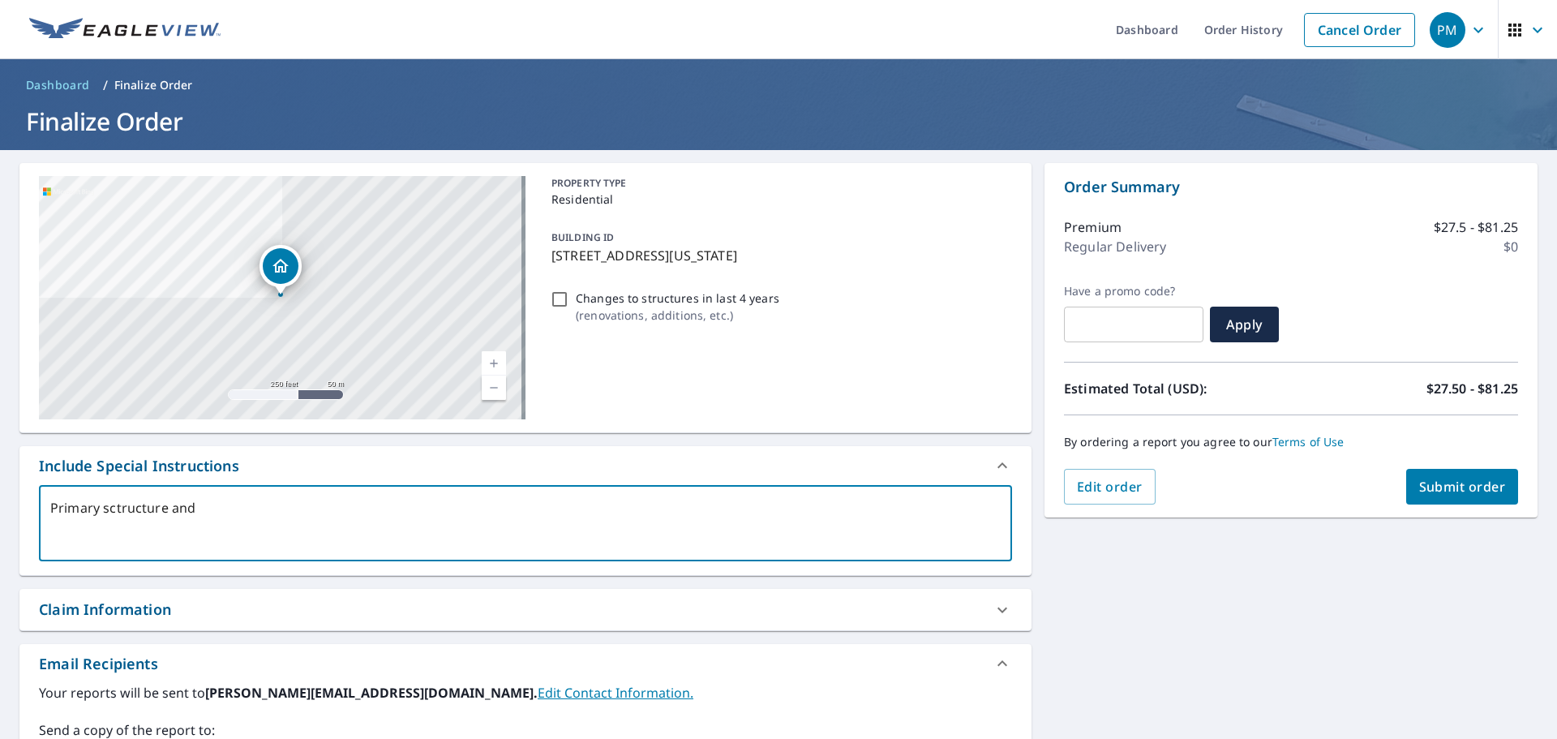
type textarea "x"
checkbox input "true"
type textarea "Primary sctructure and th"
type textarea "x"
checkbox input "true"
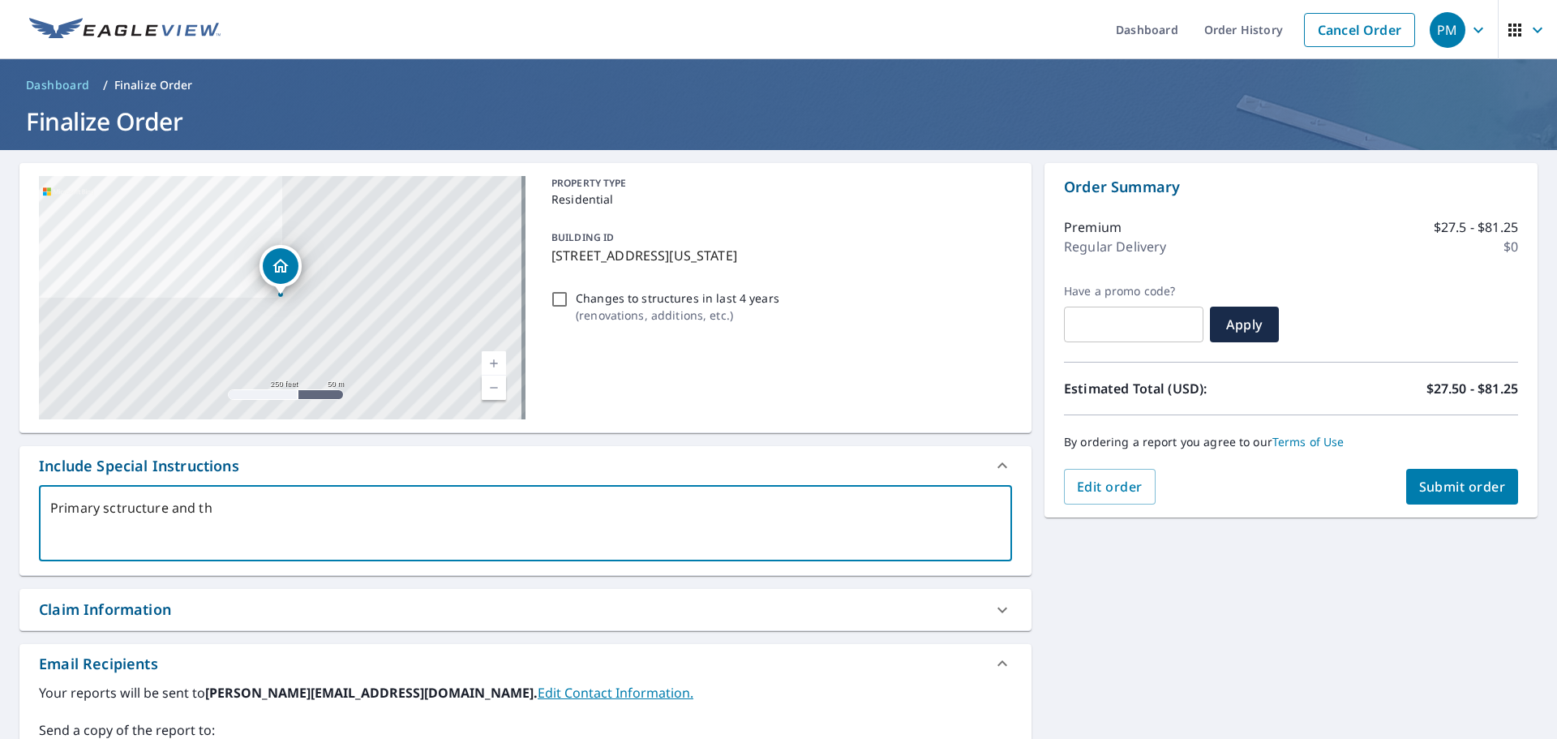
type textarea "Primary sctructure and the"
type textarea "x"
checkbox input "true"
type textarea "Primary sctructure and the"
type textarea "x"
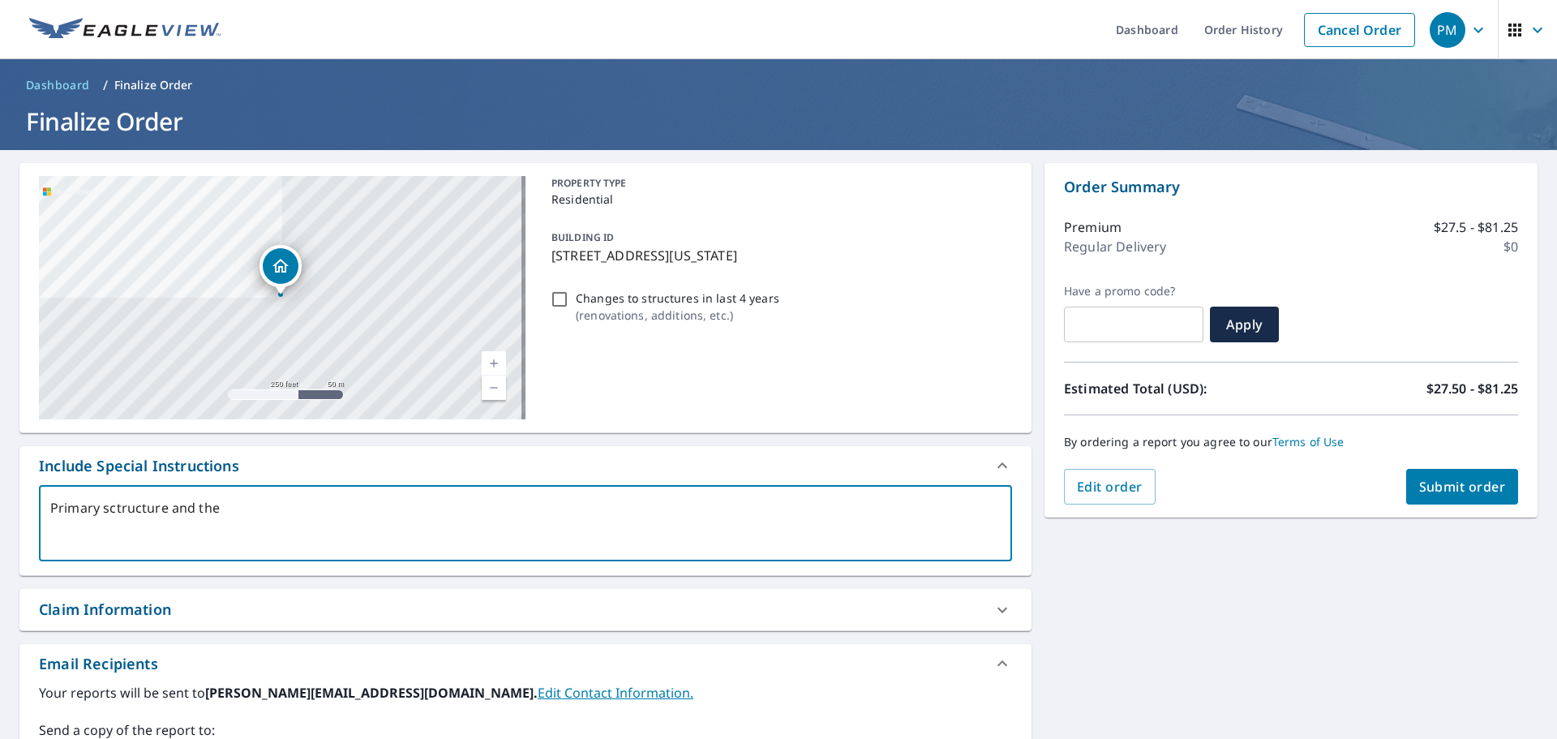
checkbox input "true"
type textarea "Primary sctructure and the t"
type textarea "x"
checkbox input "true"
type textarea "Primary sctructure and the tw"
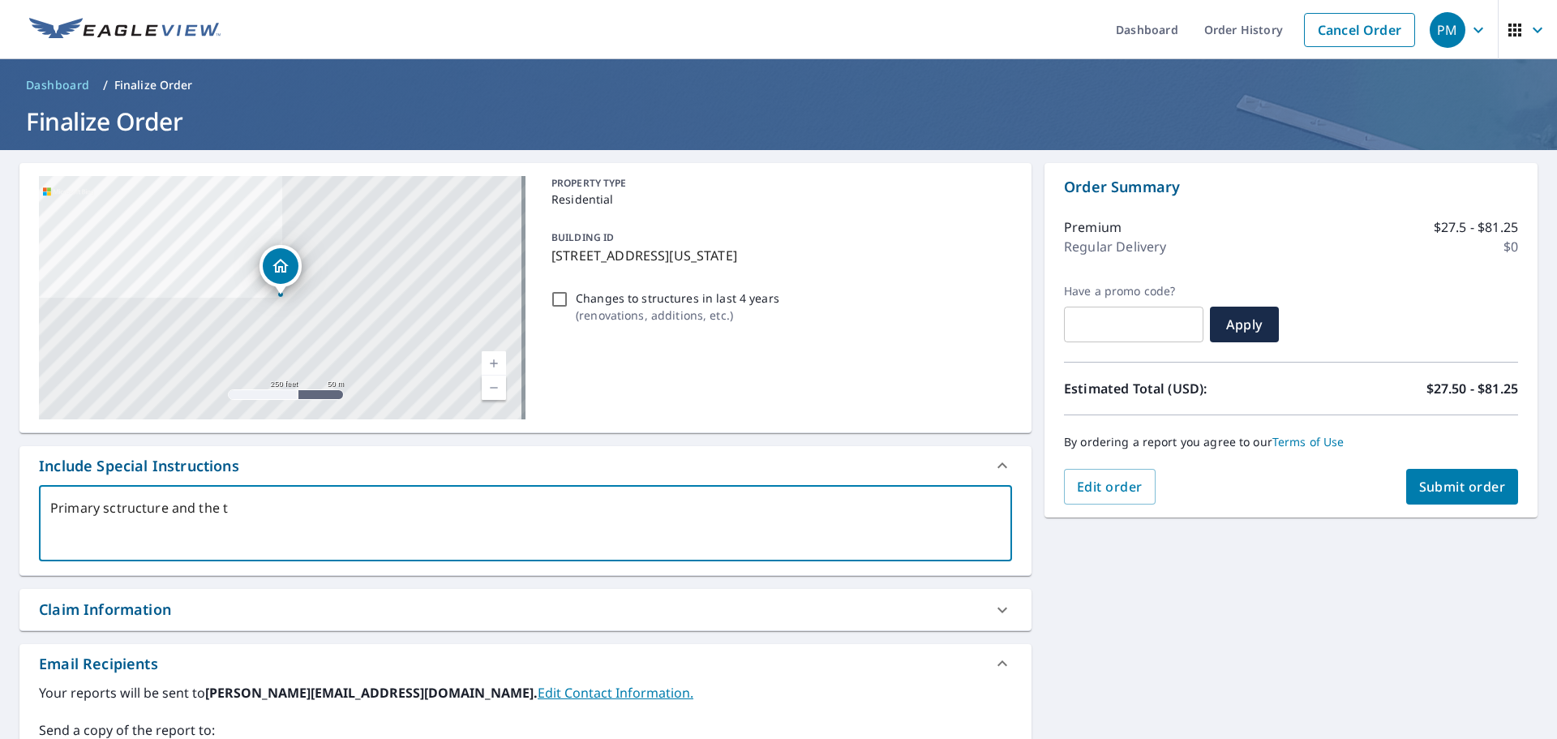
type textarea "x"
checkbox input "true"
type textarea "Primary sctructure and the two"
type textarea "x"
checkbox input "true"
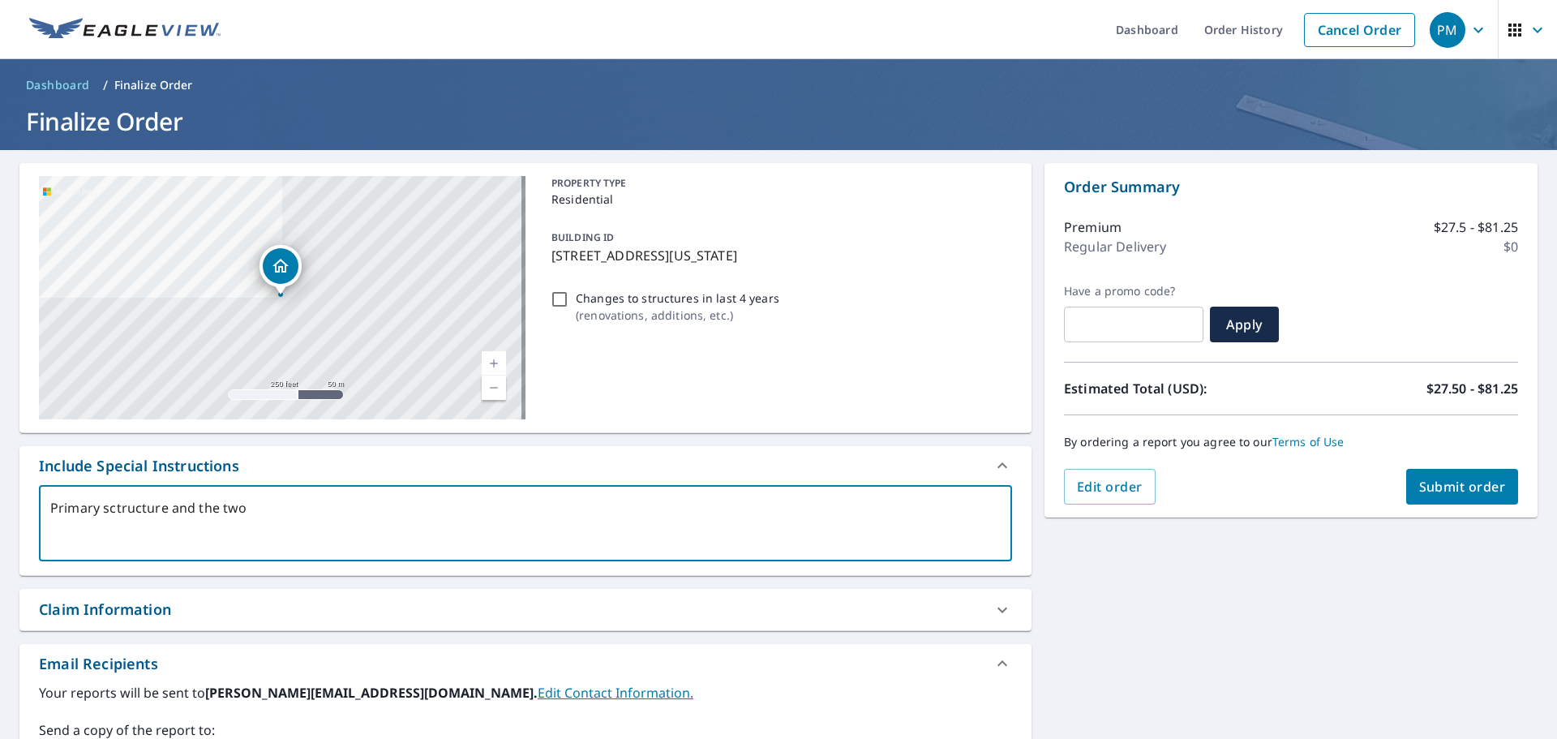
type textarea "Primary sctructure and the two"
type textarea "x"
checkbox input "true"
type textarea "Primary sctructure and the two s"
type textarea "x"
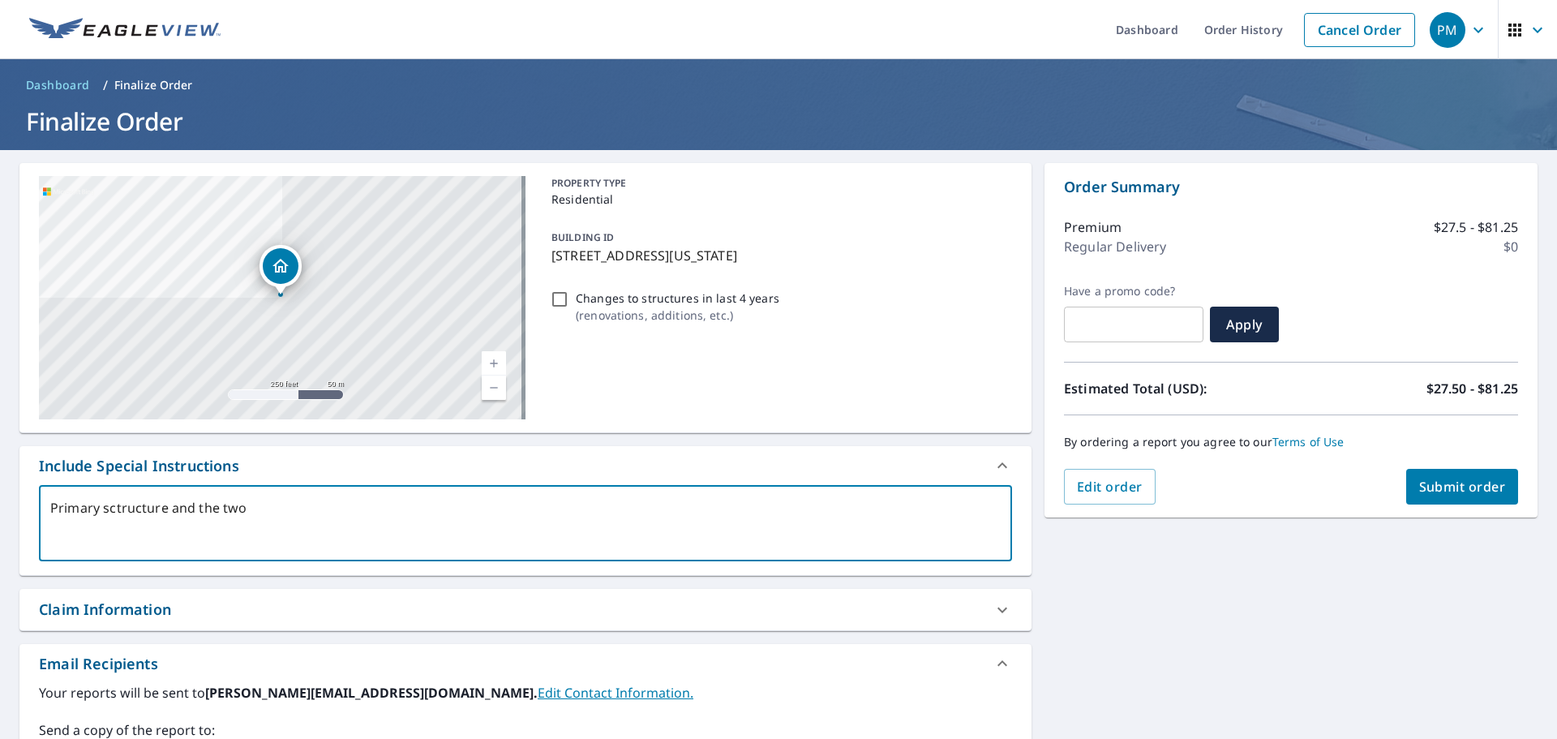
checkbox input "true"
type textarea "Primary sctructure and the two sm"
type textarea "x"
checkbox input "true"
type textarea "Primary sctructure and the two sma"
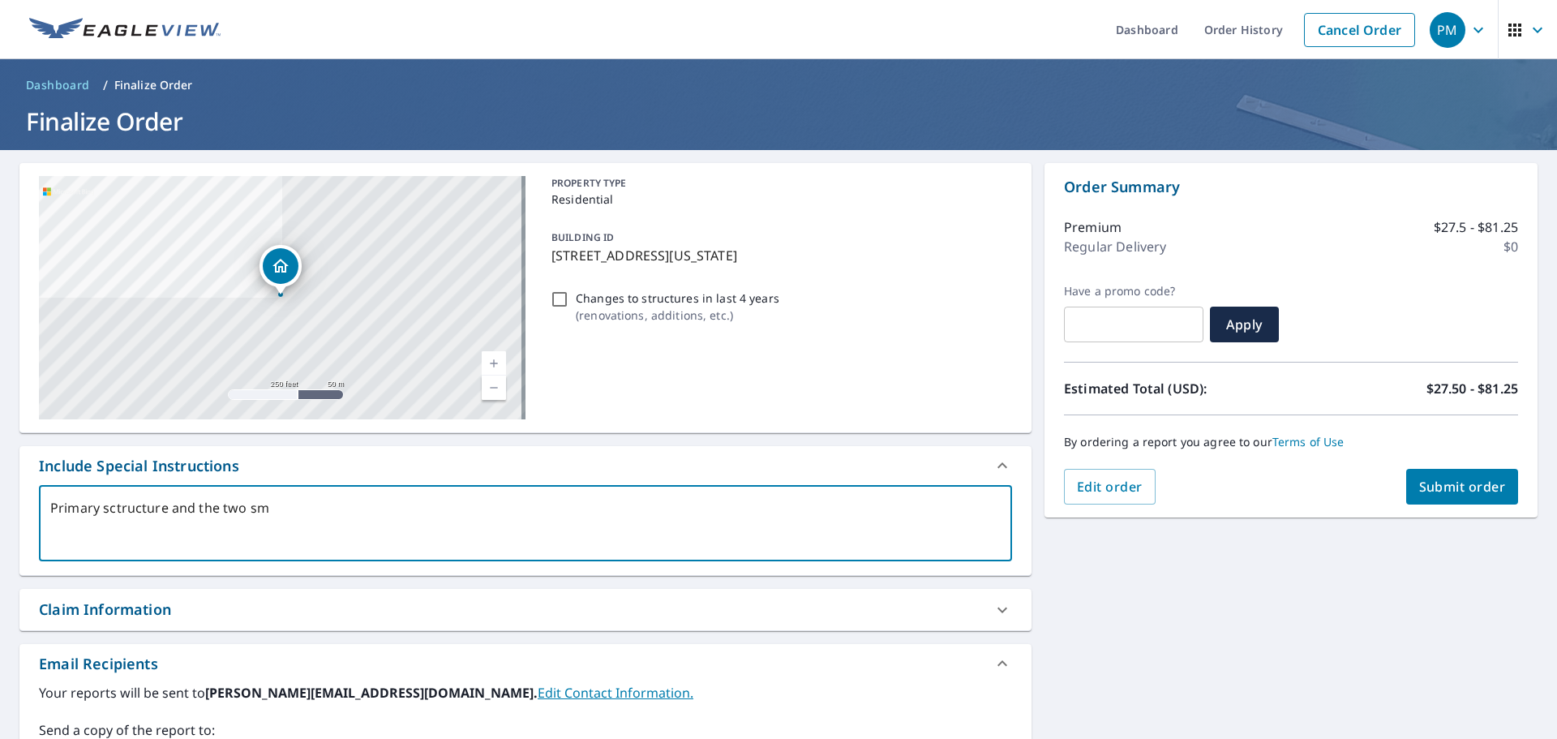
type textarea "x"
checkbox input "true"
type textarea "Primary sctructure and the two smal"
type textarea "x"
checkbox input "true"
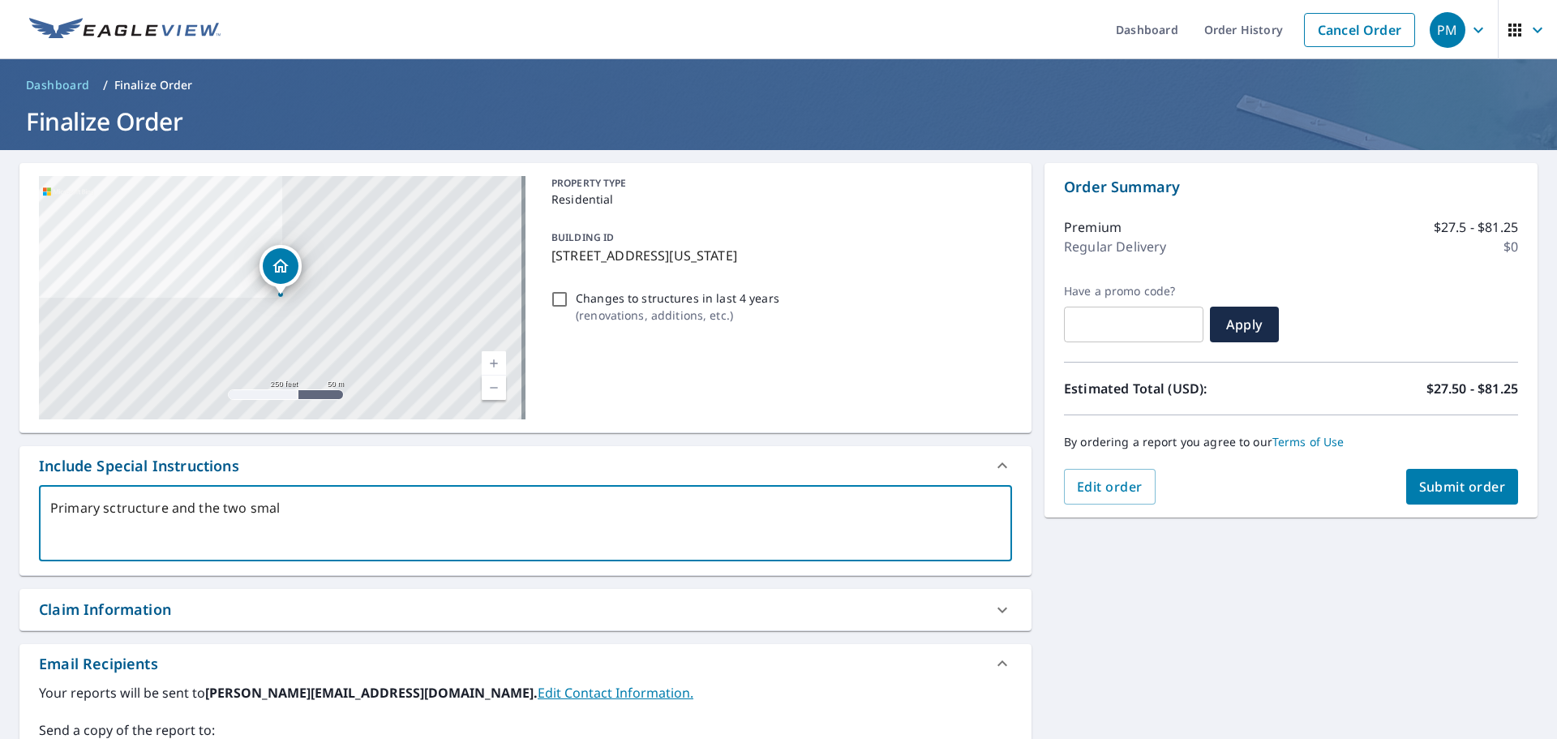
type textarea "Primary sctructure and the two small"
type textarea "x"
checkbox input "true"
type textarea "Primary sctructure and the two small"
type textarea "x"
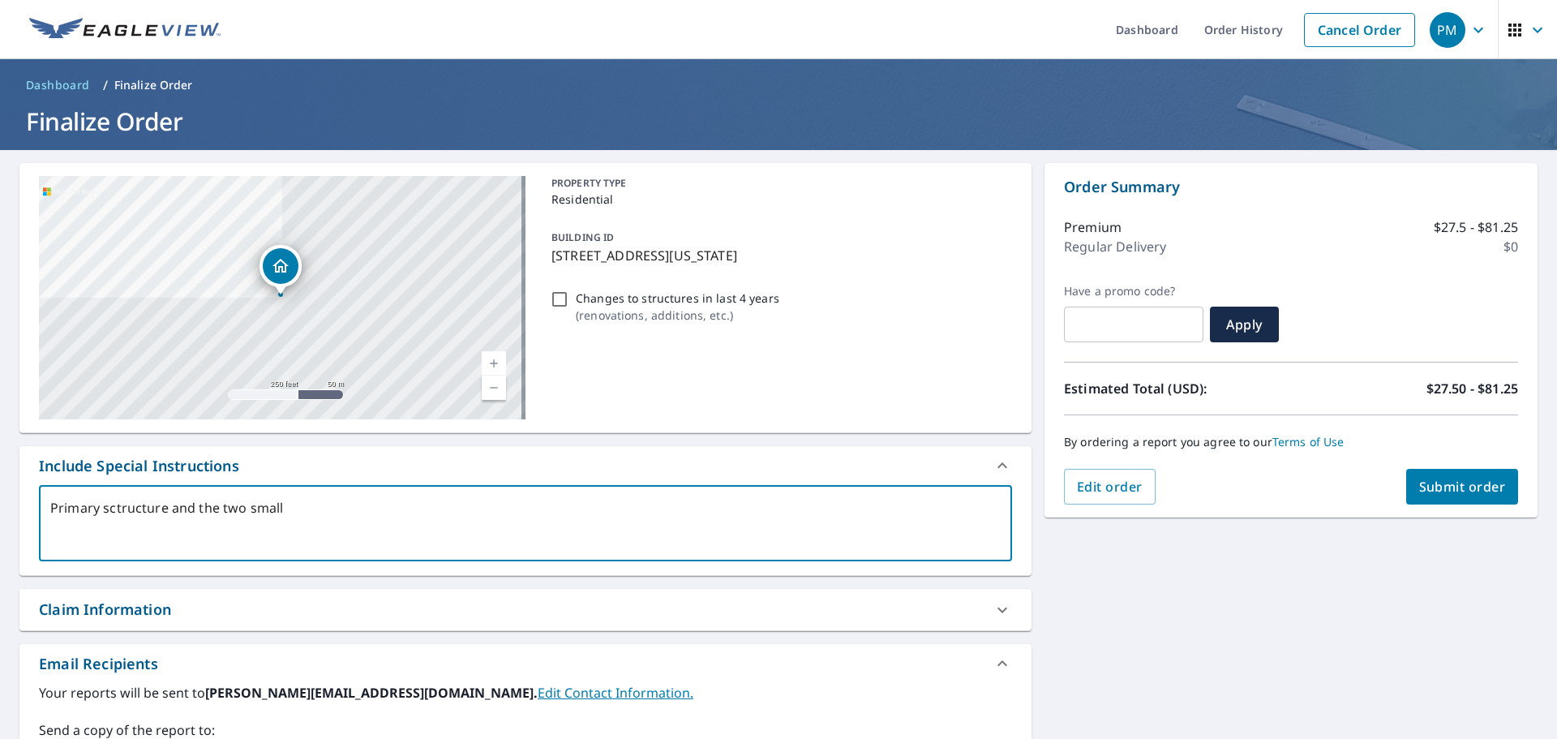
checkbox input "true"
type textarea "Primary sctructure and the two small s"
type textarea "x"
checkbox input "true"
type textarea "Primary sctructure and the two small sh"
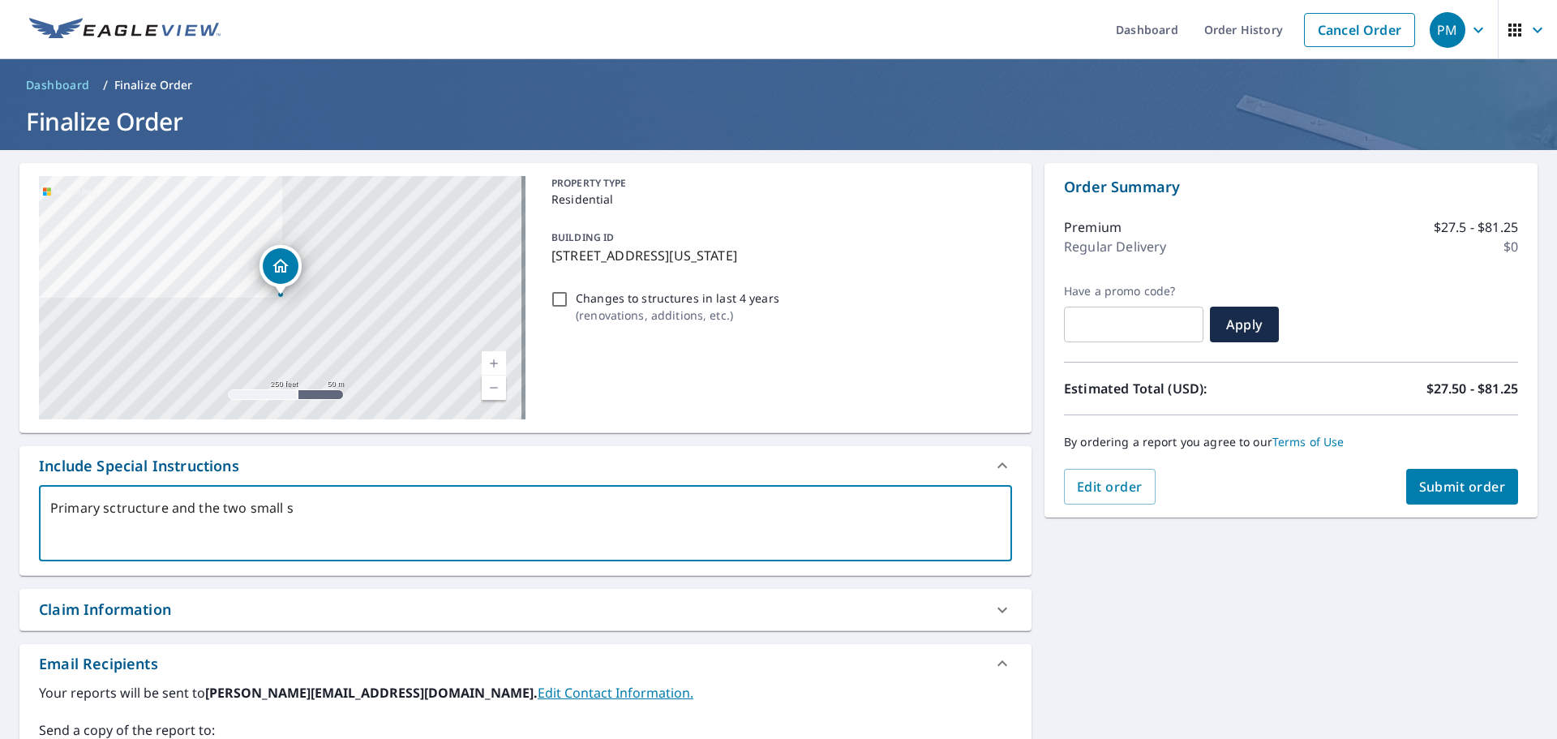
type textarea "x"
checkbox input "true"
type textarea "Primary sctructure and the two small she"
type textarea "x"
checkbox input "true"
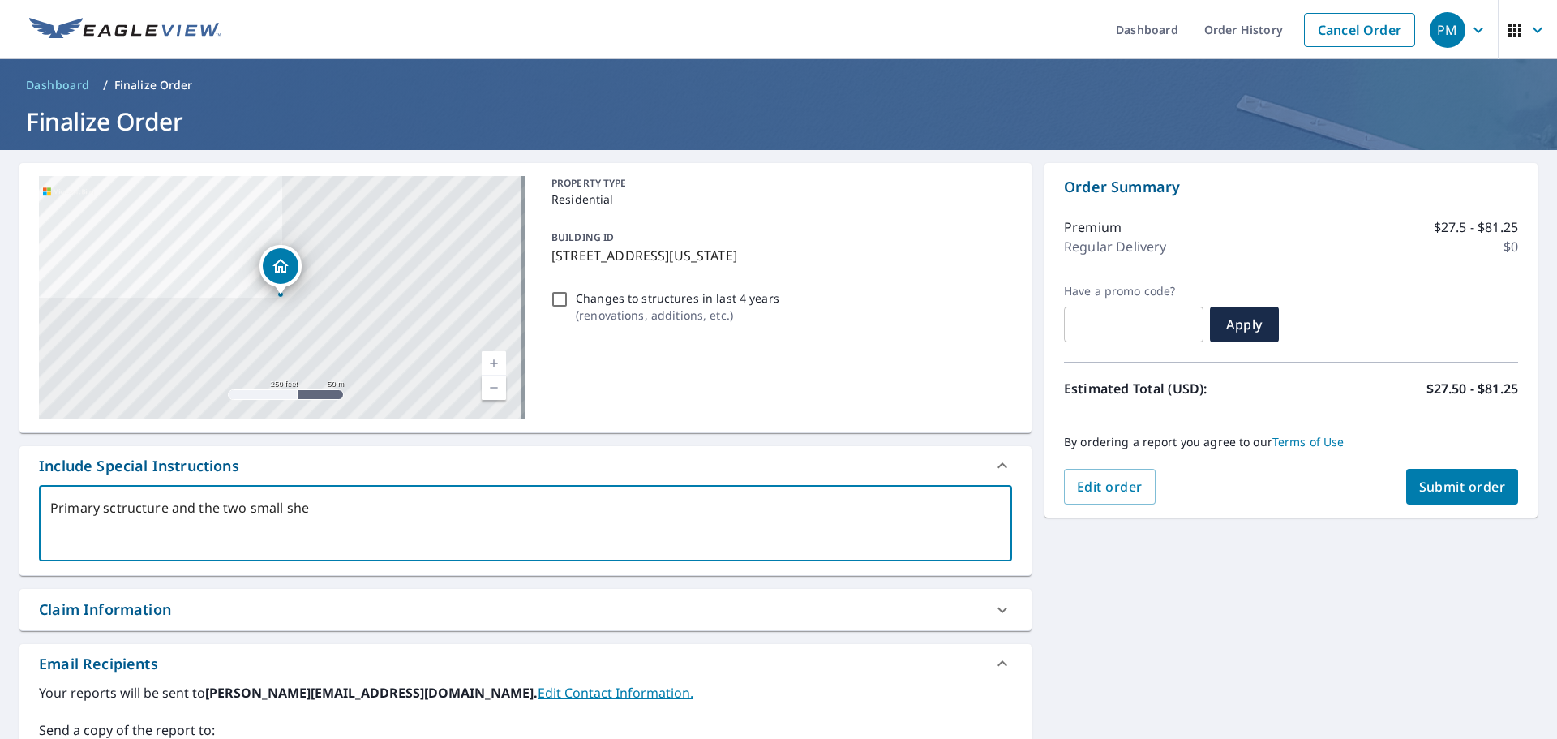
type textarea "Primary sctructure and the two small shed"
type textarea "x"
checkbox input "true"
type textarea "Primary sctructure and the two small sheds"
type textarea "x"
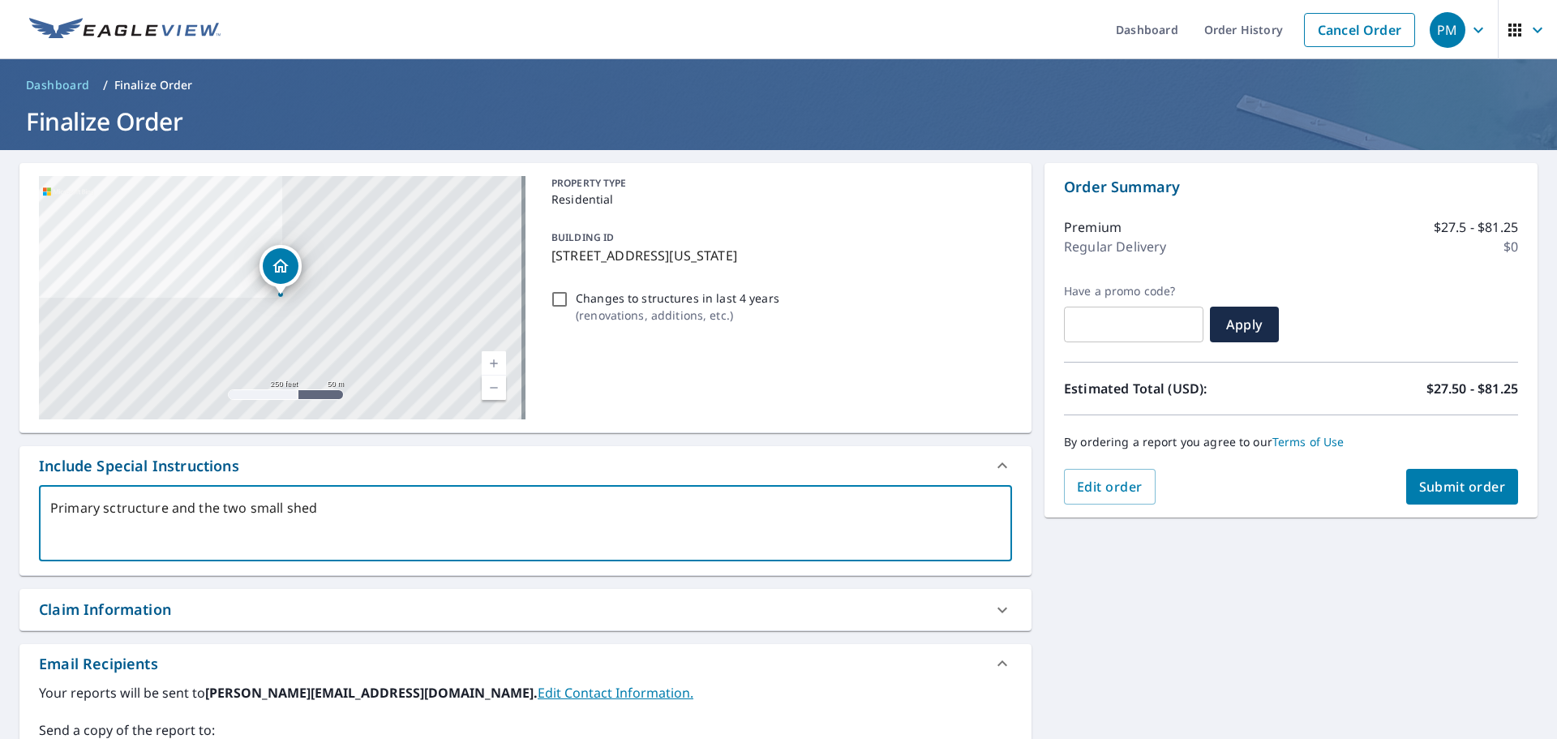
checkbox input "true"
type textarea "Primary sctructure and the two small sheds"
type textarea "x"
checkbox input "true"
type textarea "Primary sctructure and the two small sheds i"
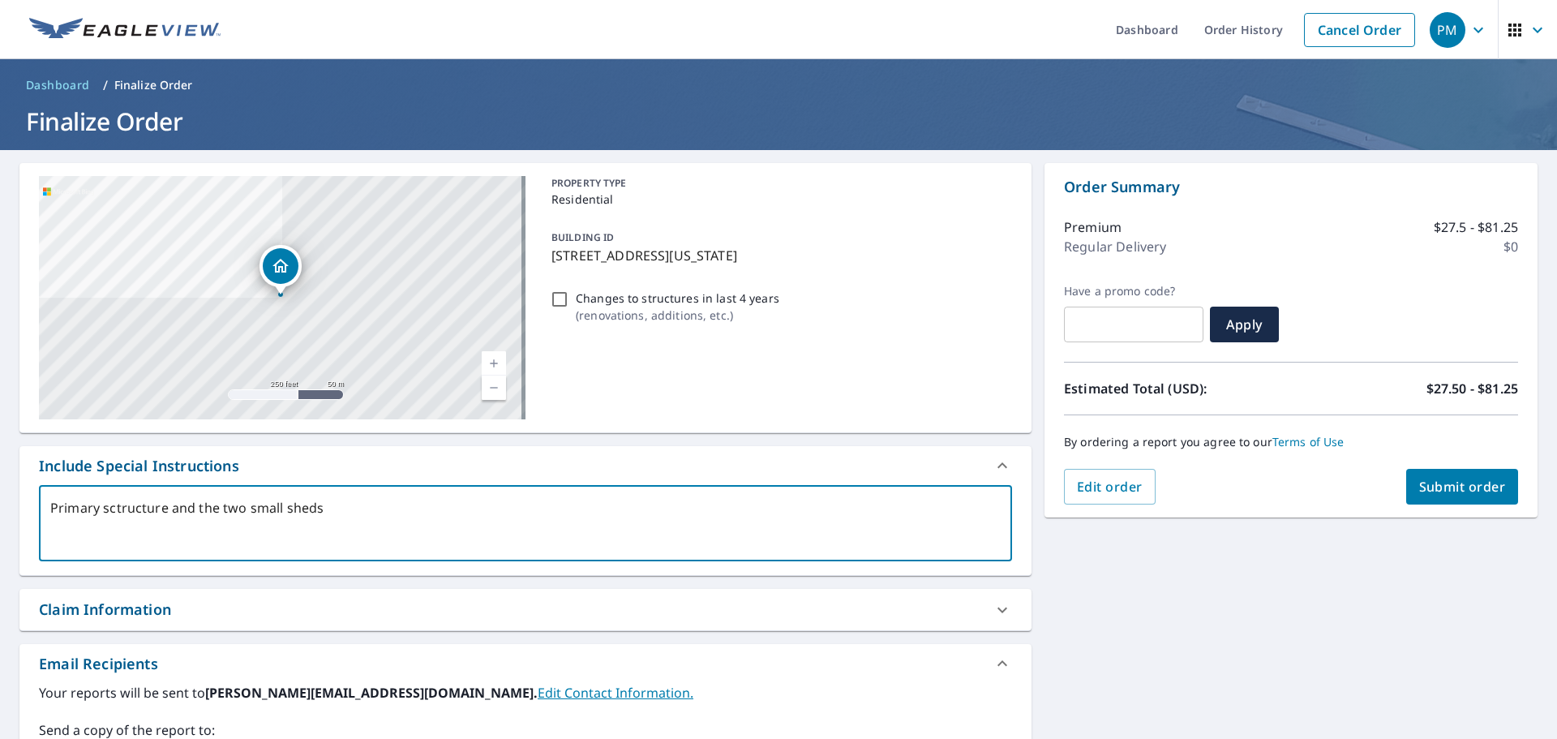
type textarea "x"
checkbox input "true"
type textarea "Primary sctructure and the two small sheds in"
type textarea "x"
checkbox input "true"
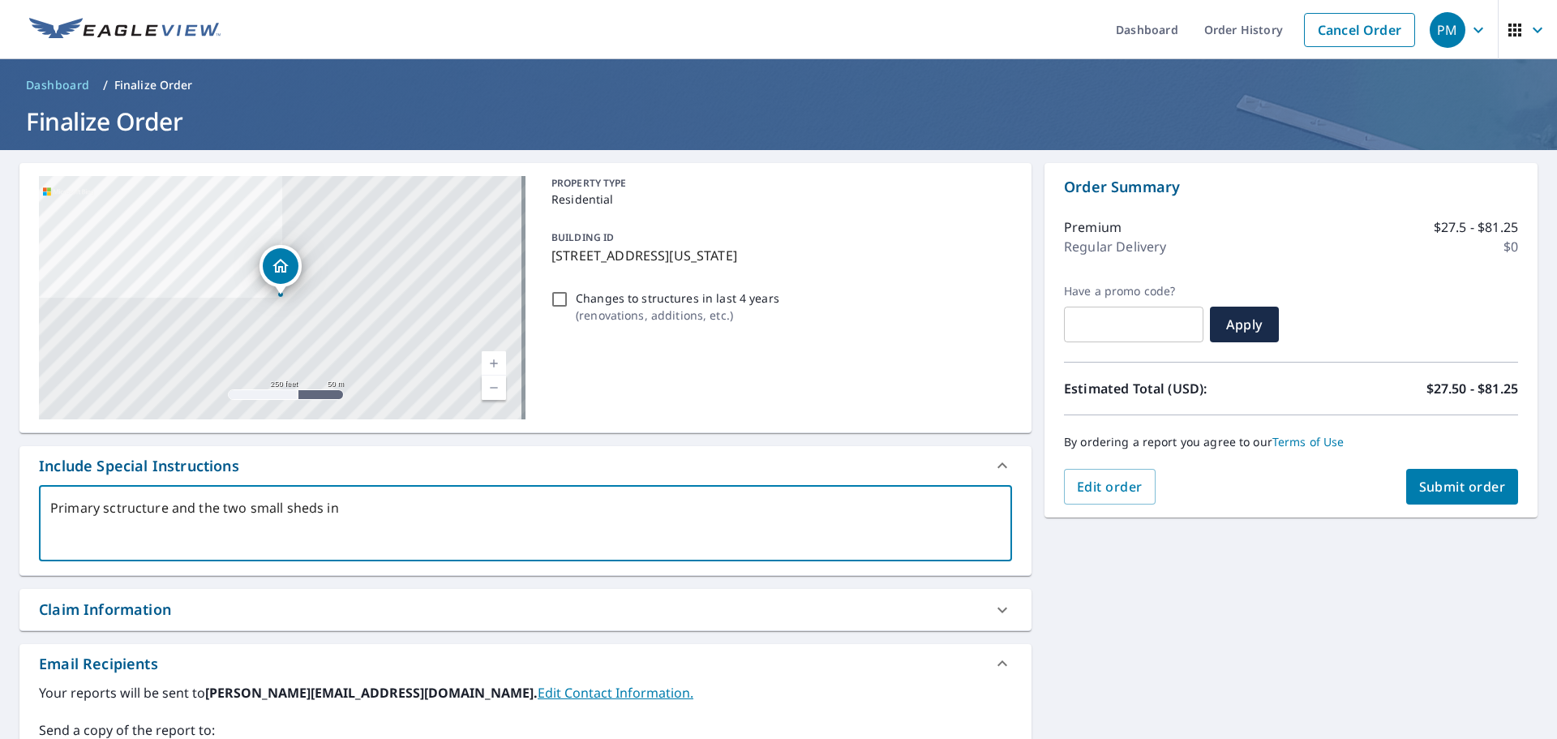
type textarea "Primary sctructure and the two small sheds in"
type textarea "x"
checkbox input "true"
type textarea "Primary sctructure and the two small sheds in t"
type textarea "x"
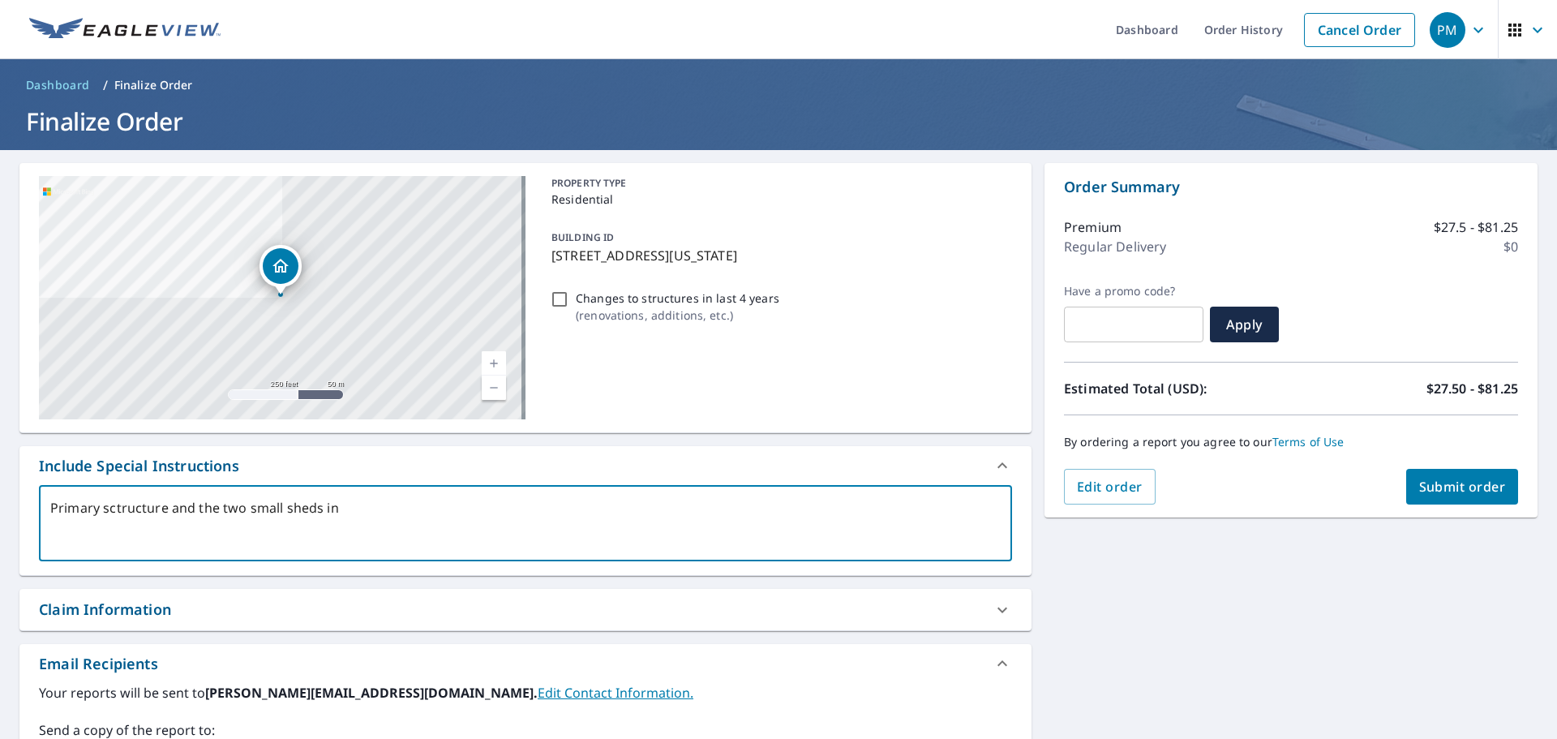
checkbox input "true"
type textarea "Primary sctructure and the two small sheds in th"
type textarea "x"
checkbox input "true"
type textarea "Primary sctructure and the two small sheds in the"
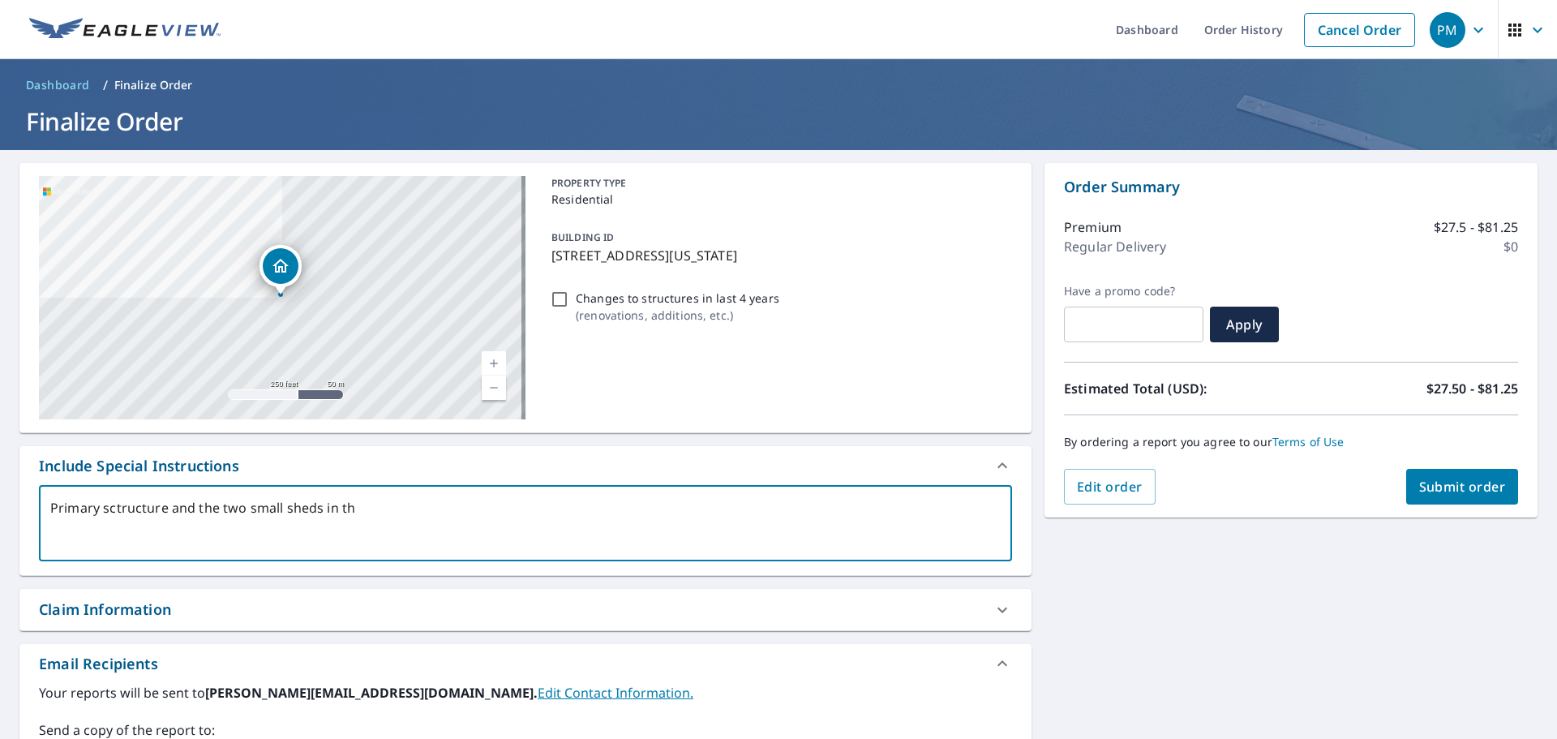
type textarea "x"
checkbox input "true"
type textarea "Primary sctructure and the two small sheds in the"
type textarea "x"
checkbox input "true"
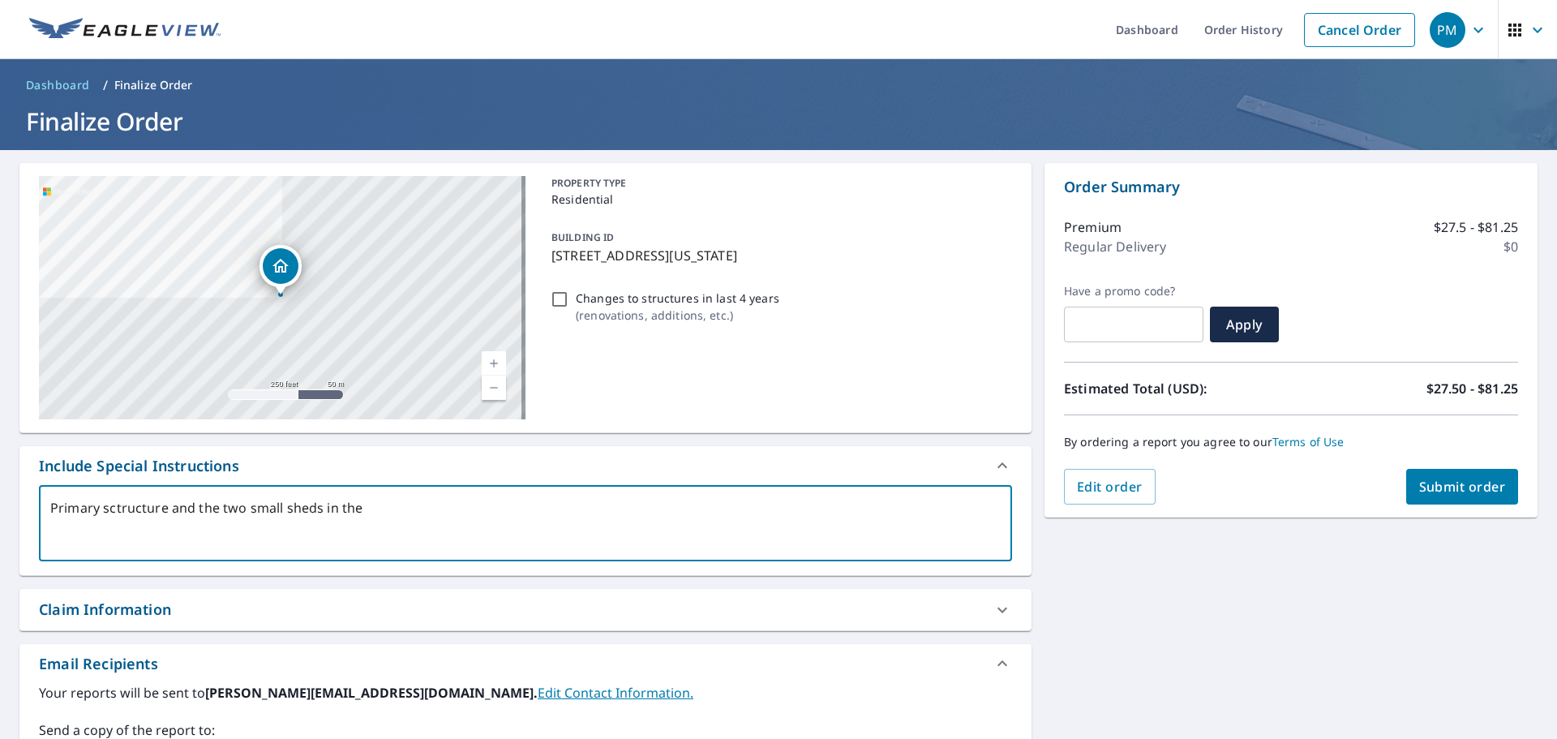
type textarea "Primary sctructure and the two small sheds in the b"
type textarea "x"
checkbox input "true"
type textarea "Primary sctructure and the two small sheds in the ba"
type textarea "x"
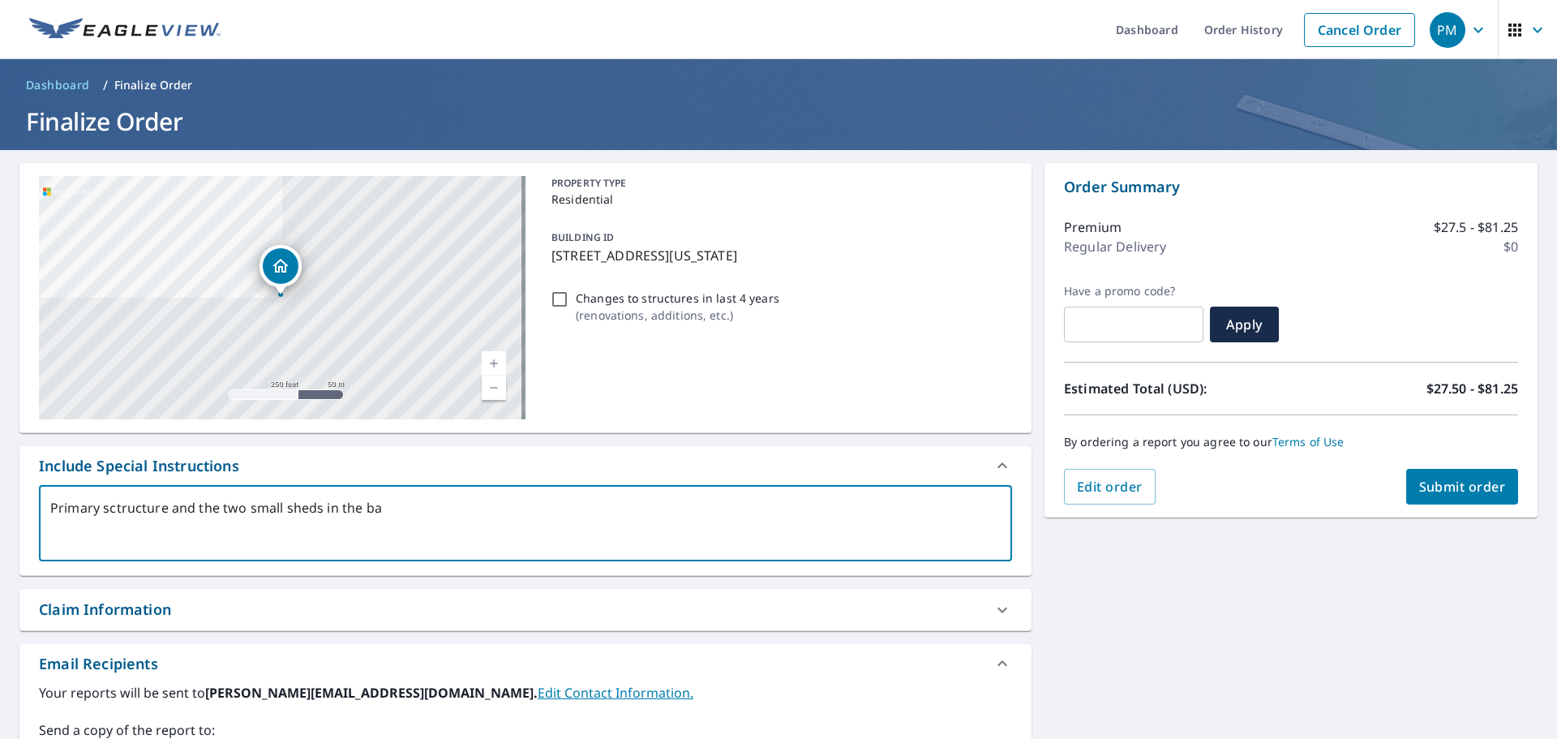
checkbox input "true"
type textarea "Primary sctructure and the two small sheds in the bac"
type textarea "x"
checkbox input "true"
type textarea "Primary sctructure and the two small sheds in the back"
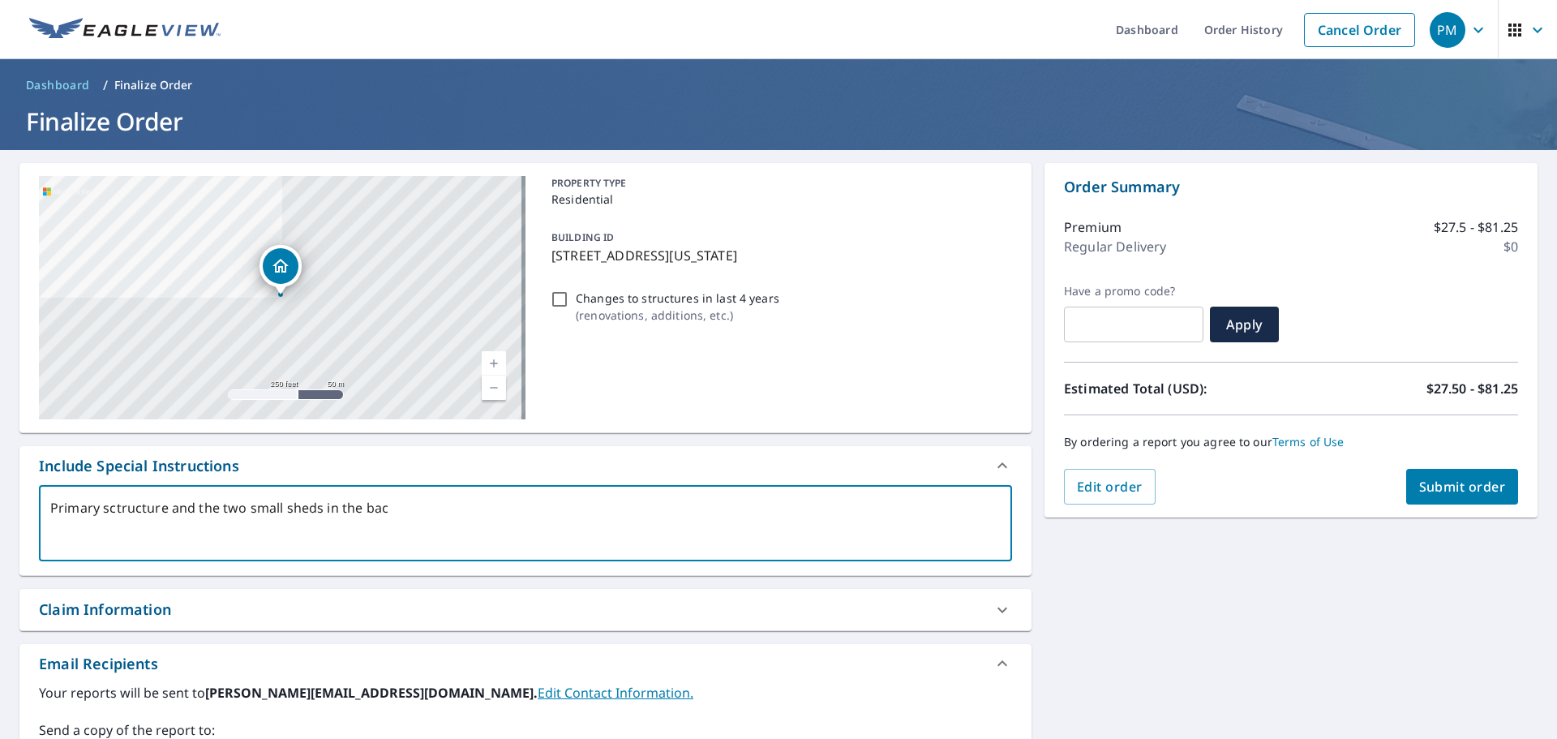
type textarea "x"
checkbox input "true"
type textarea "Primary sctructure and the two small sheds in the backy"
type textarea "x"
checkbox input "true"
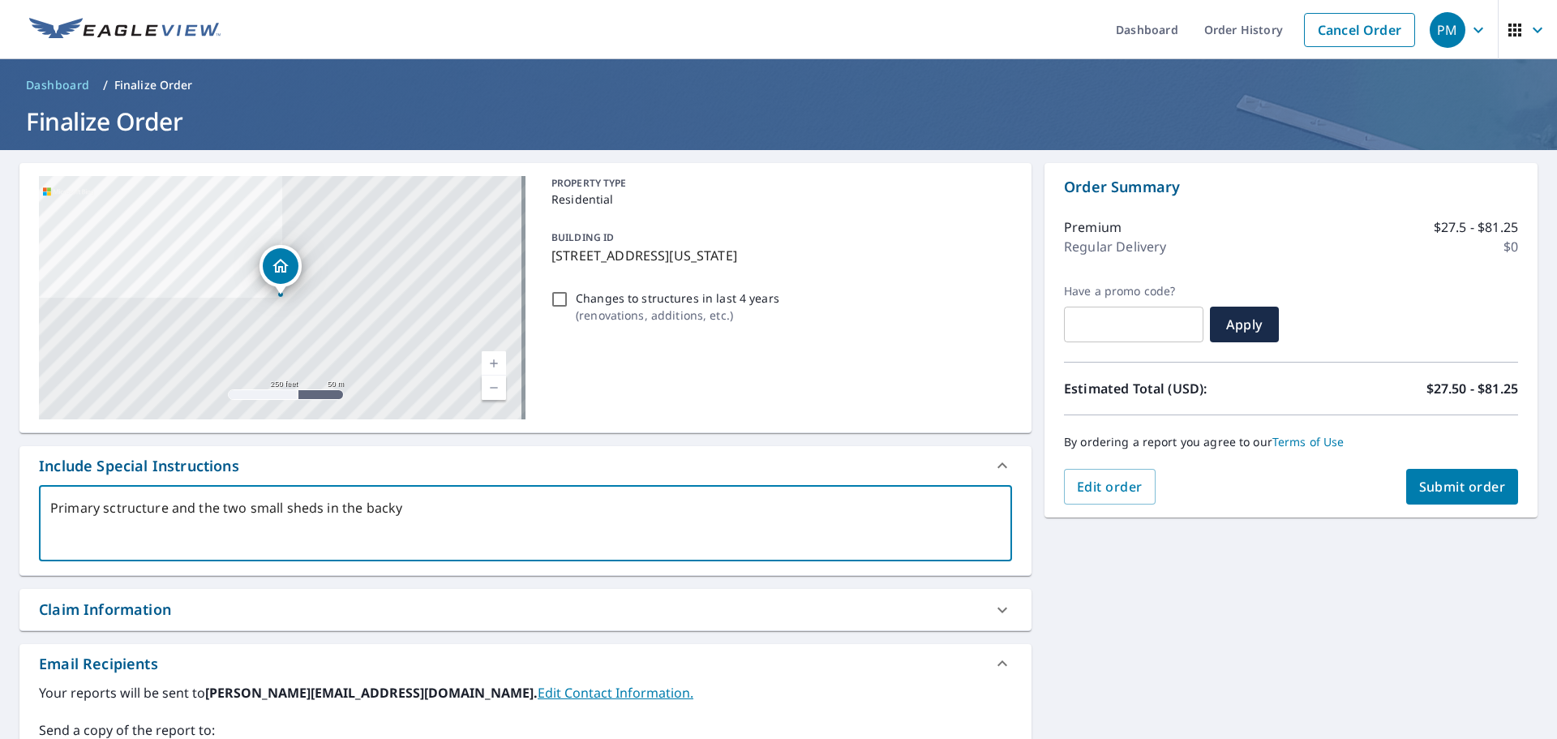
type textarea "Primary sctructure and the two small sheds in the backya"
type textarea "x"
checkbox input "true"
type textarea "Primary sctructure and the two small sheds in the backyar"
type textarea "x"
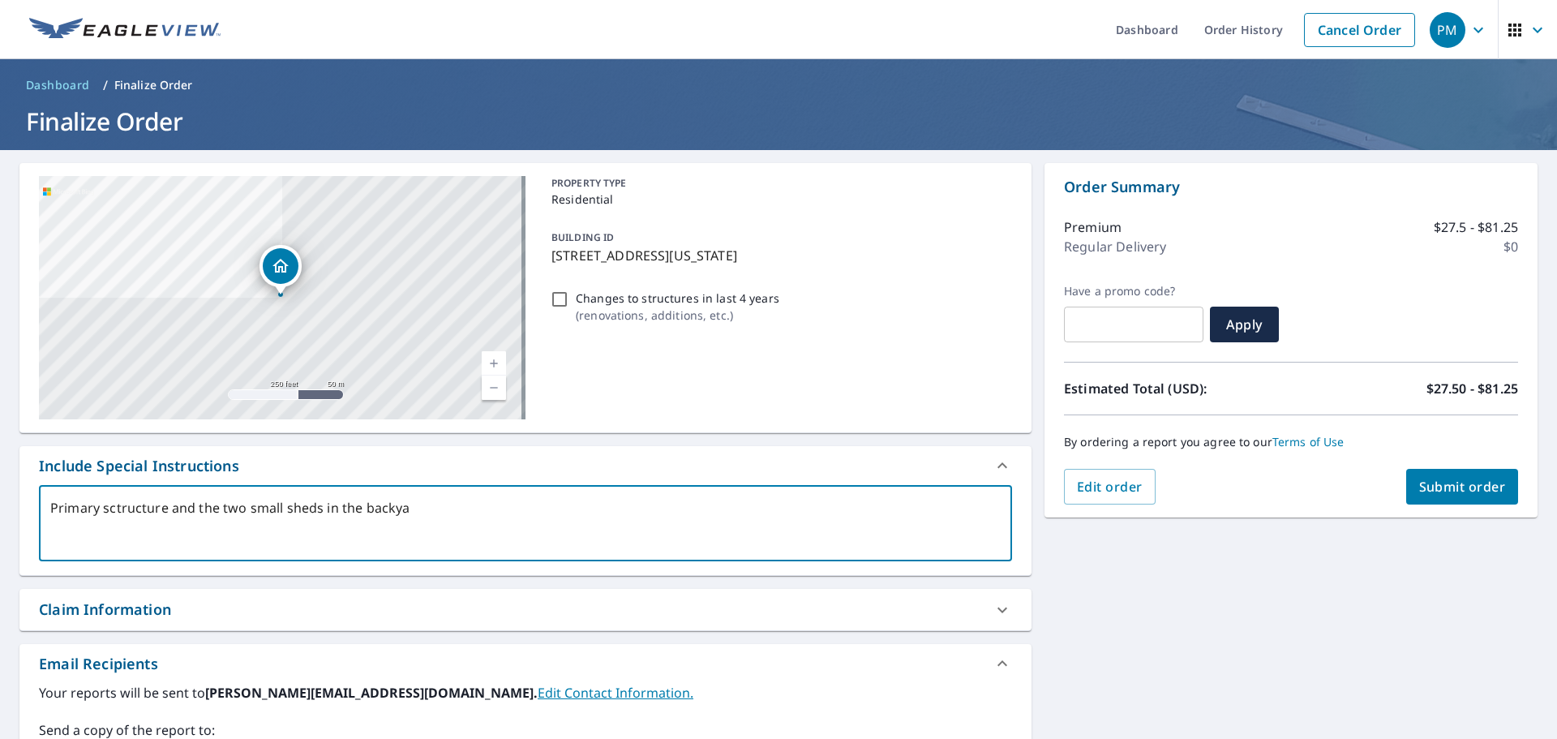
checkbox input "true"
type textarea "Primary sctructure and the two small sheds in the backyard"
type textarea "x"
checkbox input "true"
type textarea "Primary sctructure and the two small sheds in the backyard"
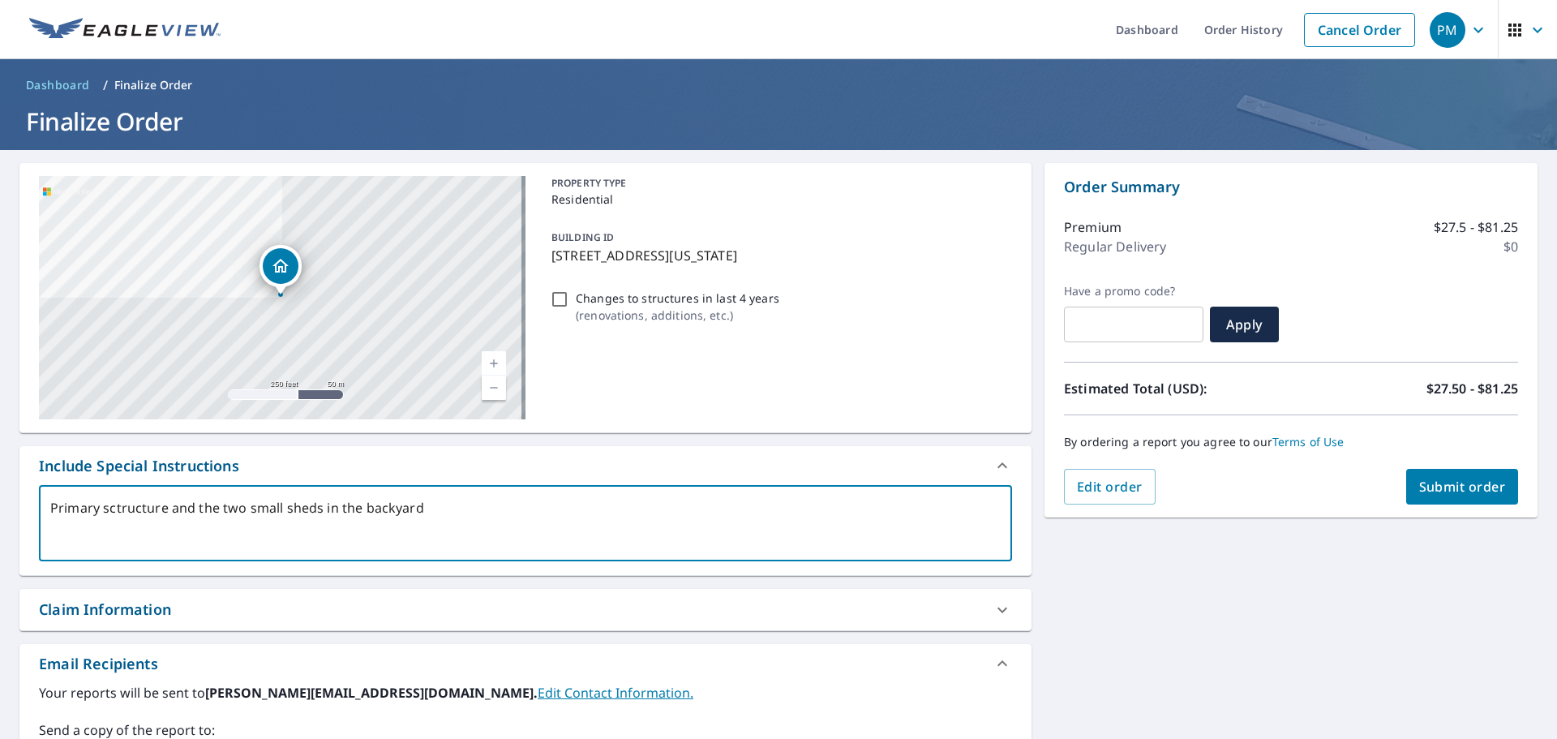
type textarea "x"
checkbox input "true"
type textarea "Primary sctructure and the two small sheds in the backyard t"
type textarea "x"
checkbox input "true"
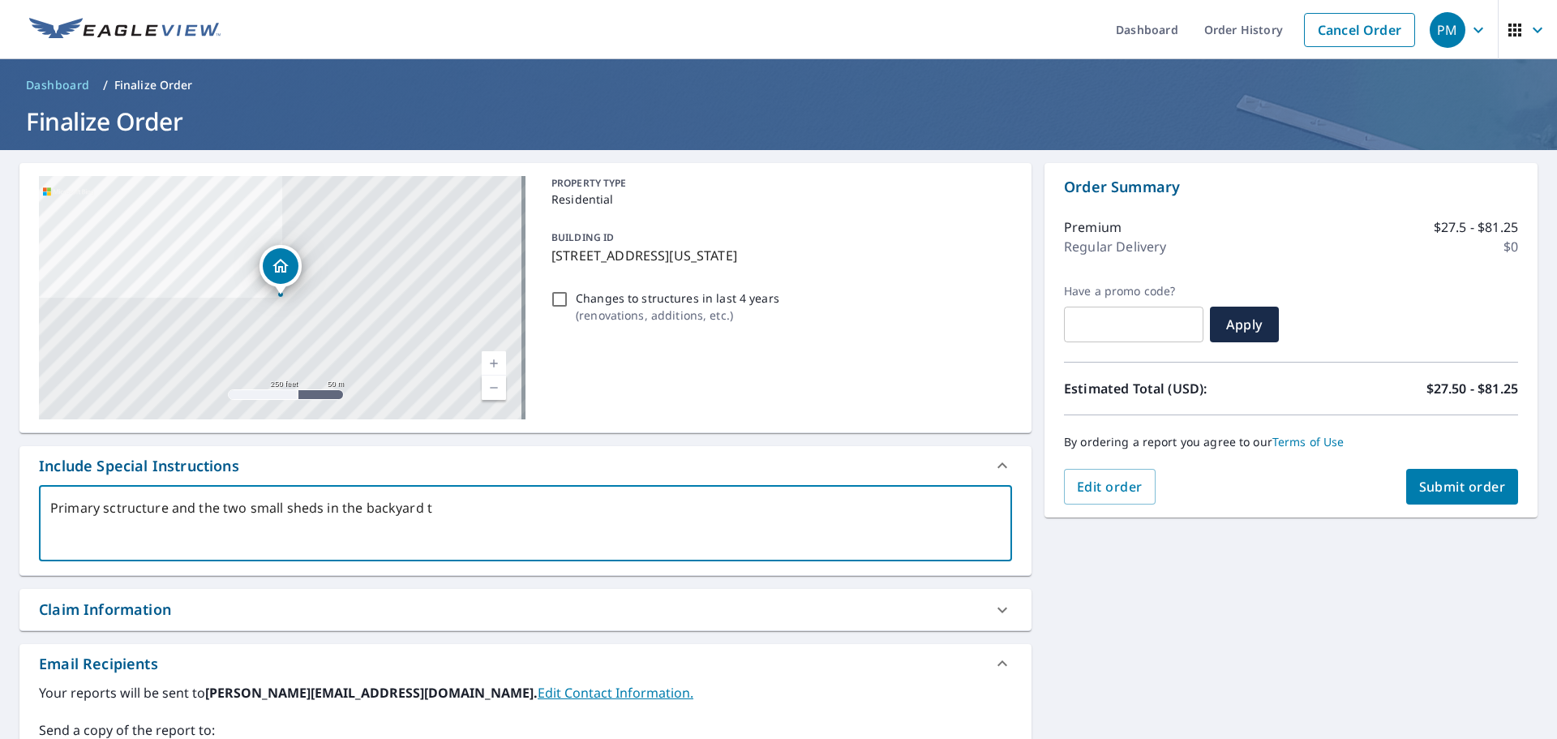
type textarea "Primary sctructure and the two small sheds in the backyard to"
type textarea "x"
checkbox input "true"
type textarea "Primary sctructure and the two small sheds in the backyard to"
type textarea "x"
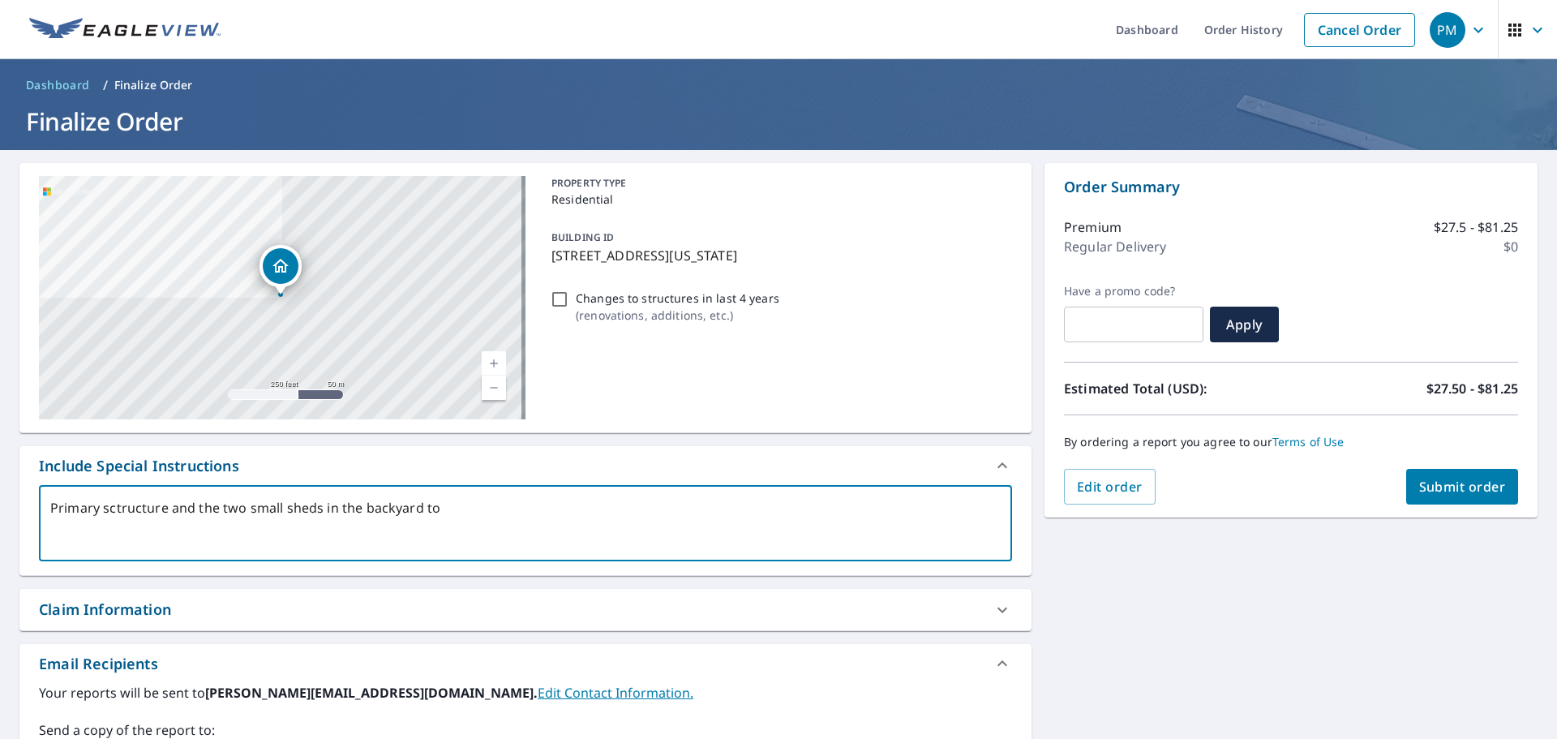
checkbox input "true"
type textarea "Primary sctructure and the two small sheds in the backyard to t"
type textarea "x"
checkbox input "true"
type textarea "Primary sctructure and the two small sheds in the backyard to th"
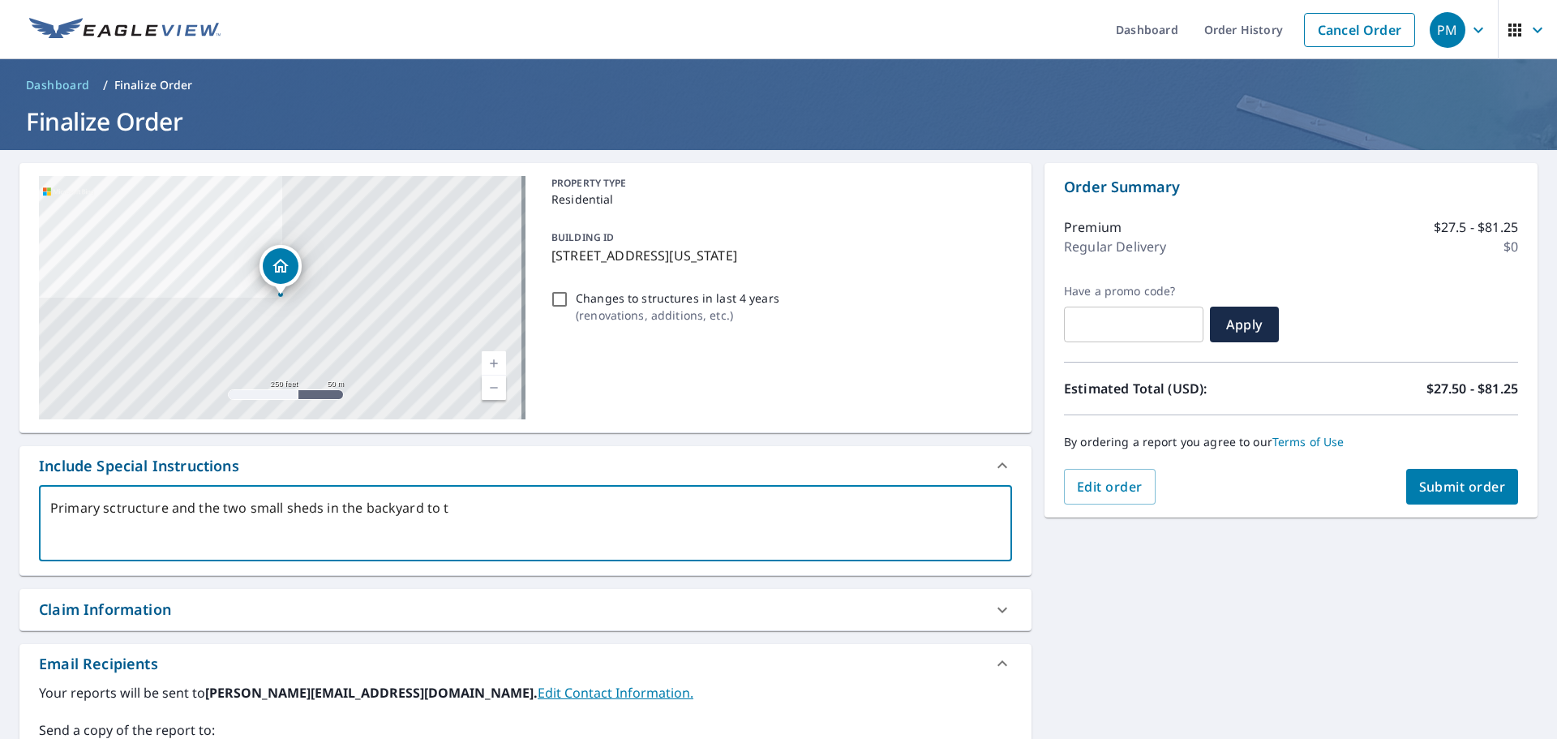
type textarea "x"
checkbox input "true"
type textarea "Primary sctructure and the two small sheds in the backyard to the"
type textarea "x"
checkbox input "true"
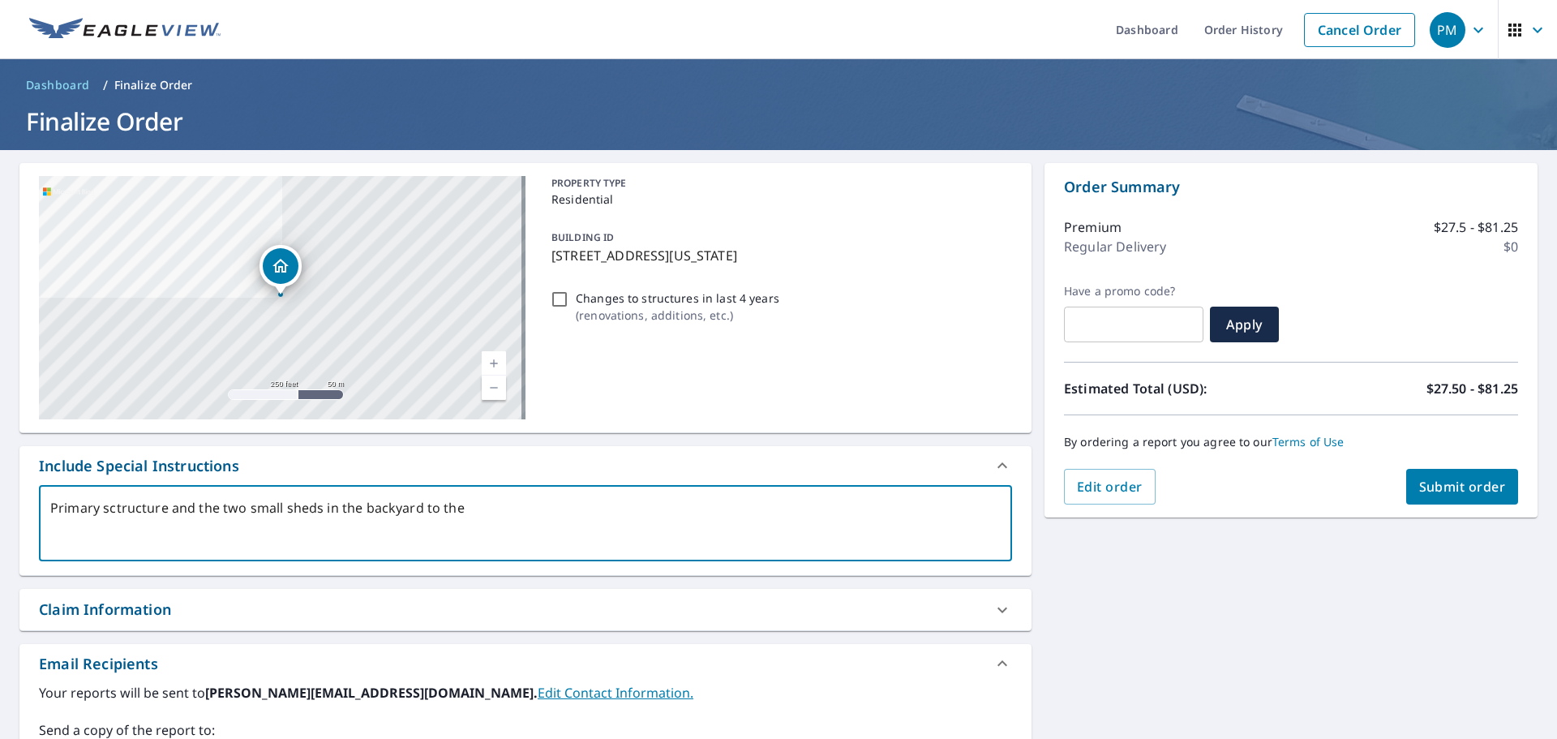
type textarea "Primary sctructure and the two small sheds in the backyard to the"
type textarea "x"
click at [1430, 491] on span "Submit order" at bounding box center [1462, 487] width 87 height 18
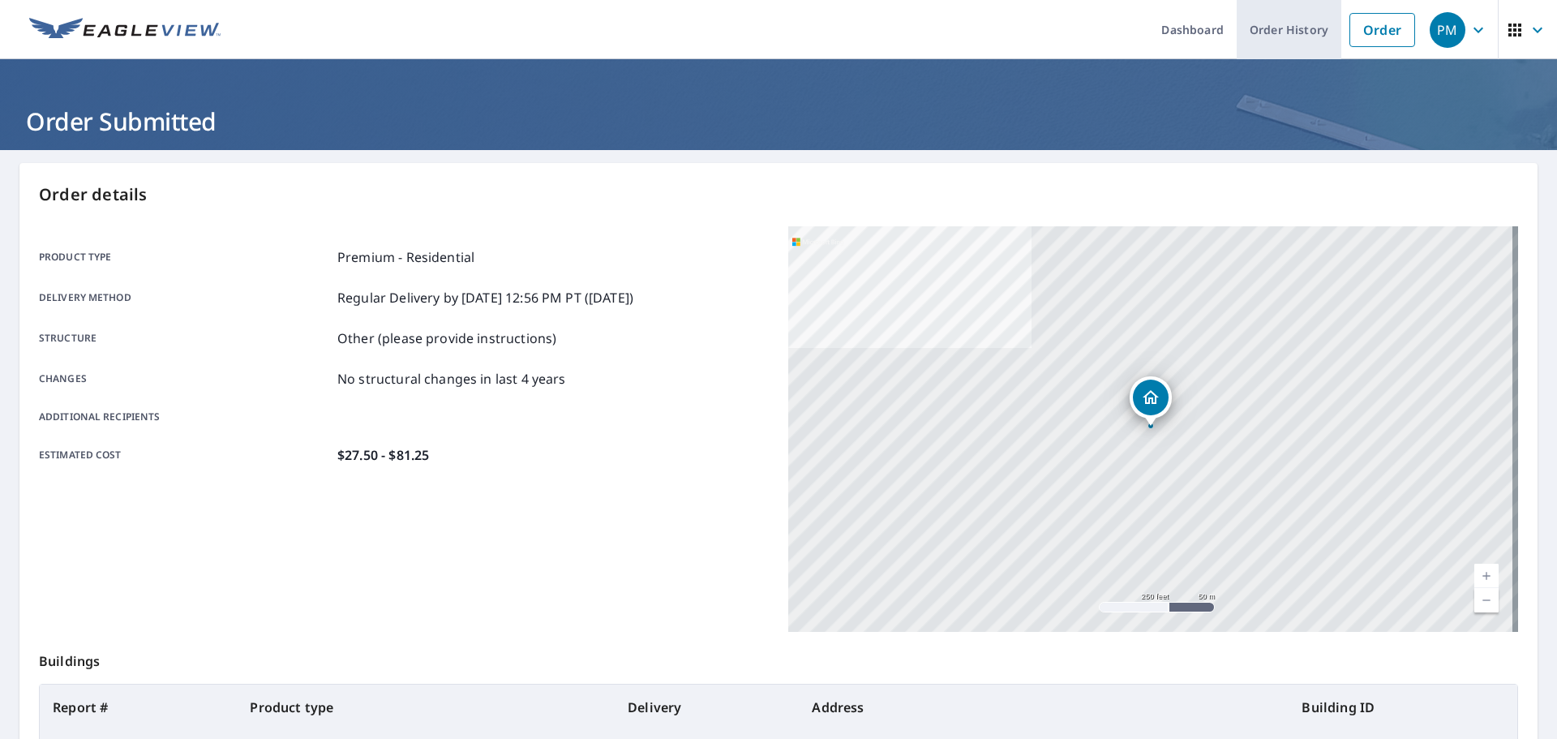
click at [1280, 23] on link "Order History" at bounding box center [1289, 29] width 105 height 59
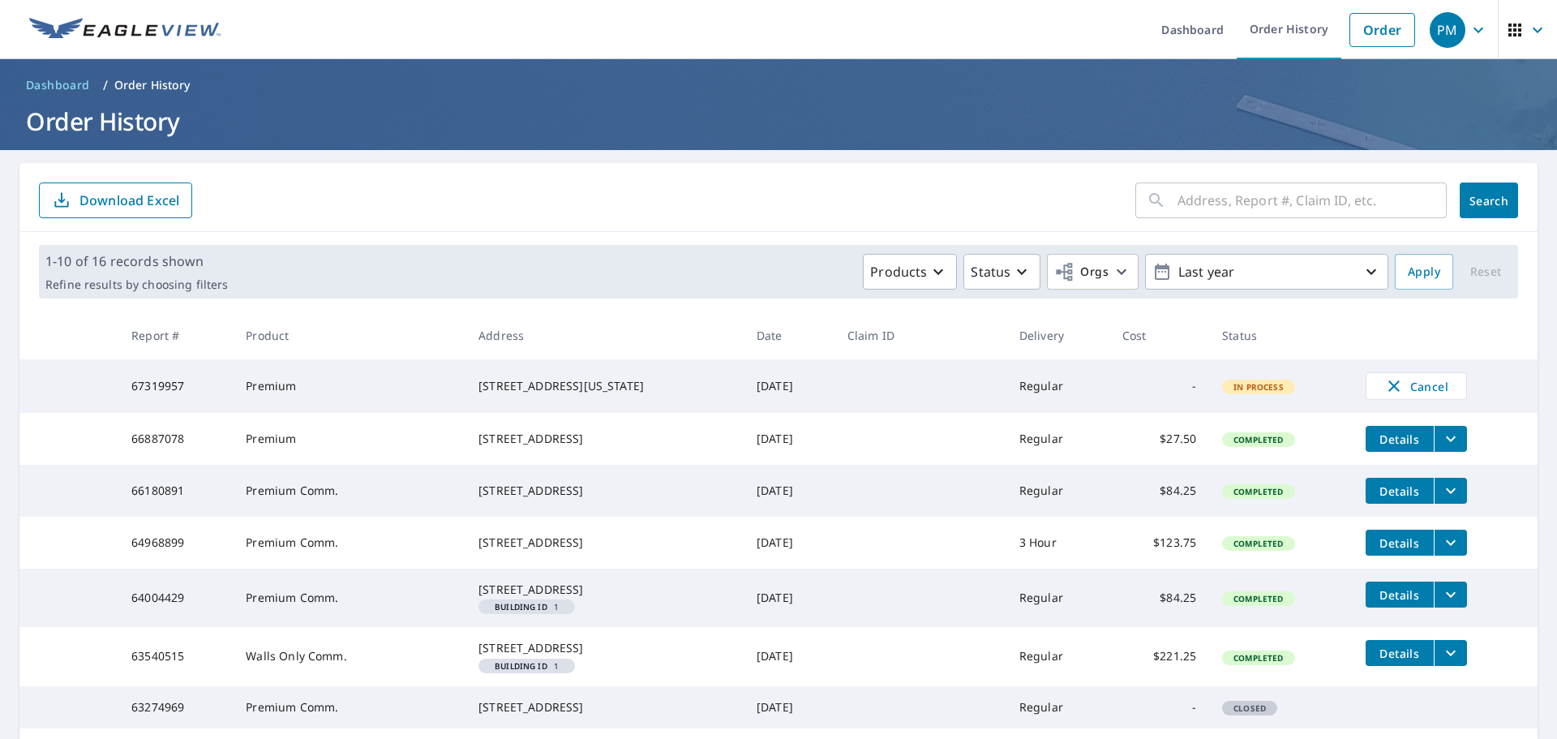
click at [675, 447] on div "[STREET_ADDRESS]" at bounding box center [604, 439] width 252 height 16
click at [1375, 442] on span "Details" at bounding box center [1399, 438] width 49 height 15
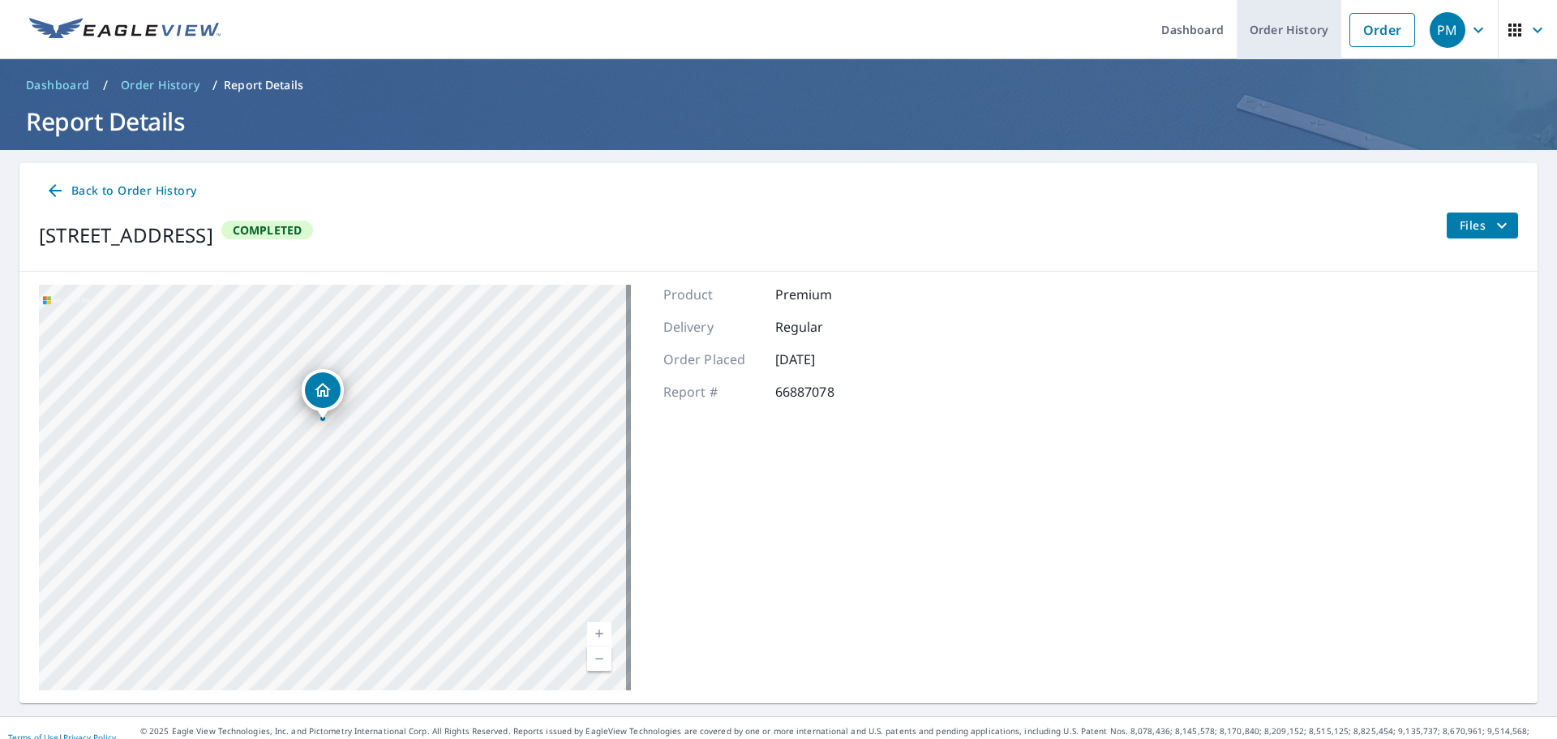
click at [1287, 32] on link "Order History" at bounding box center [1289, 29] width 105 height 59
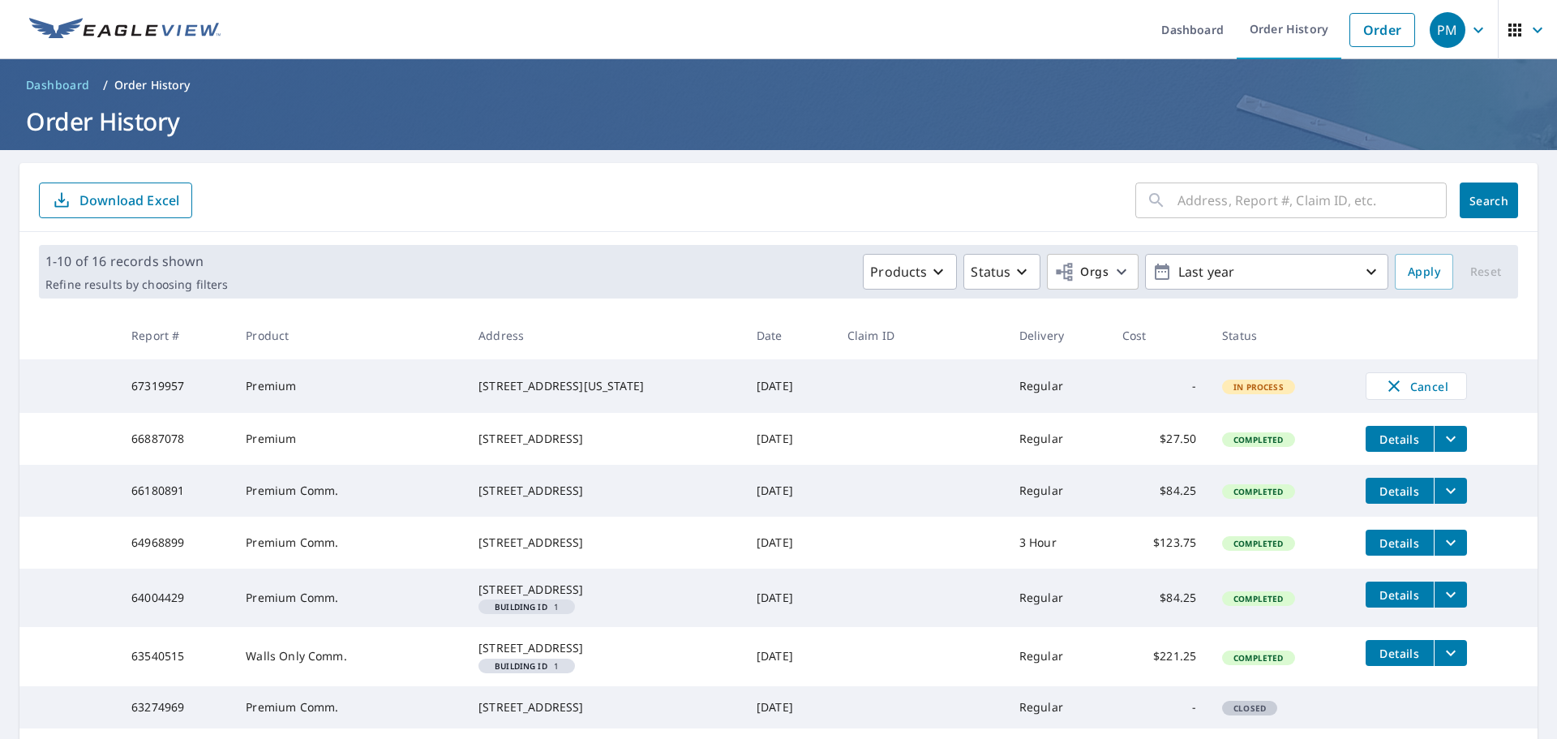
click at [1380, 438] on span "Details" at bounding box center [1399, 438] width 49 height 15
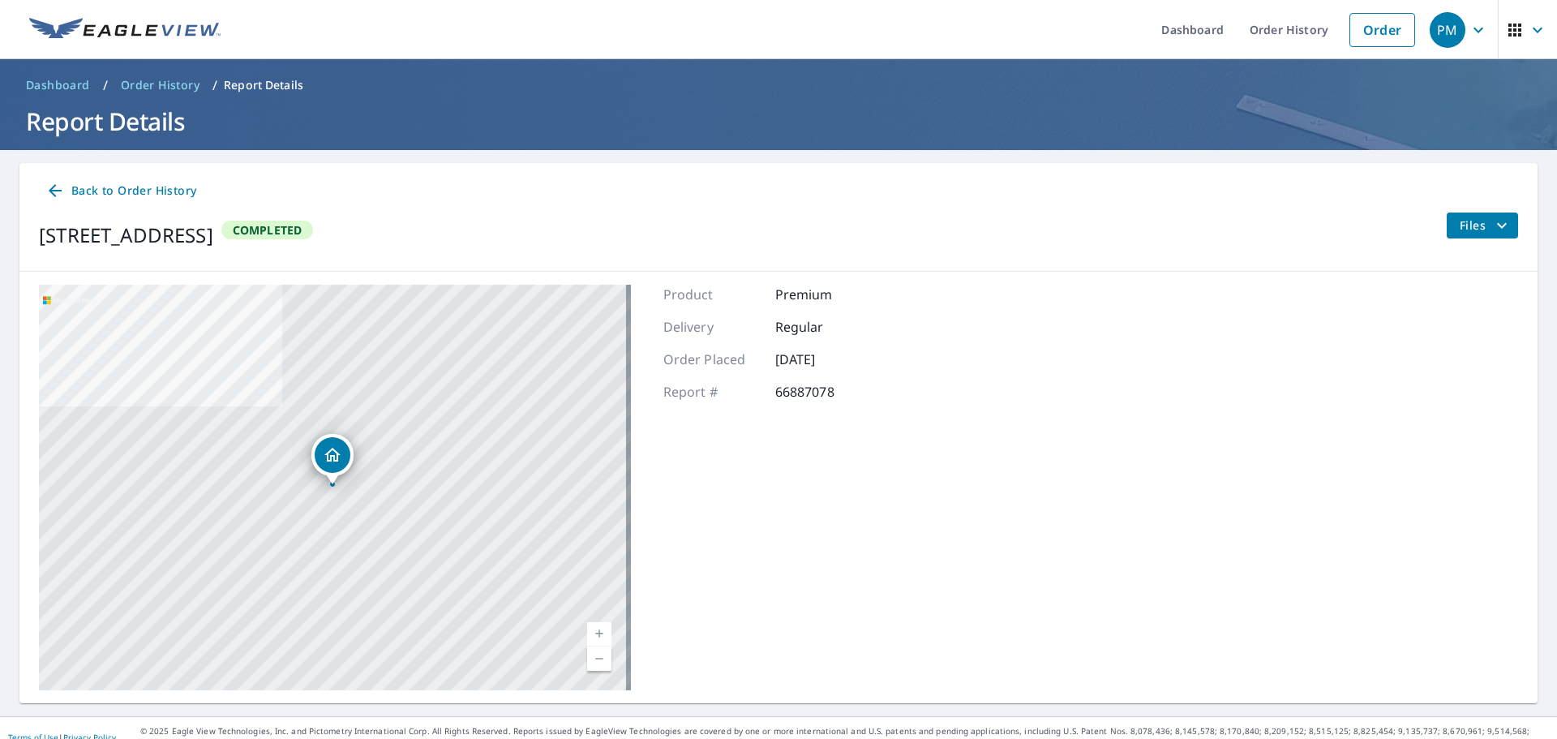
scroll to position [18, 0]
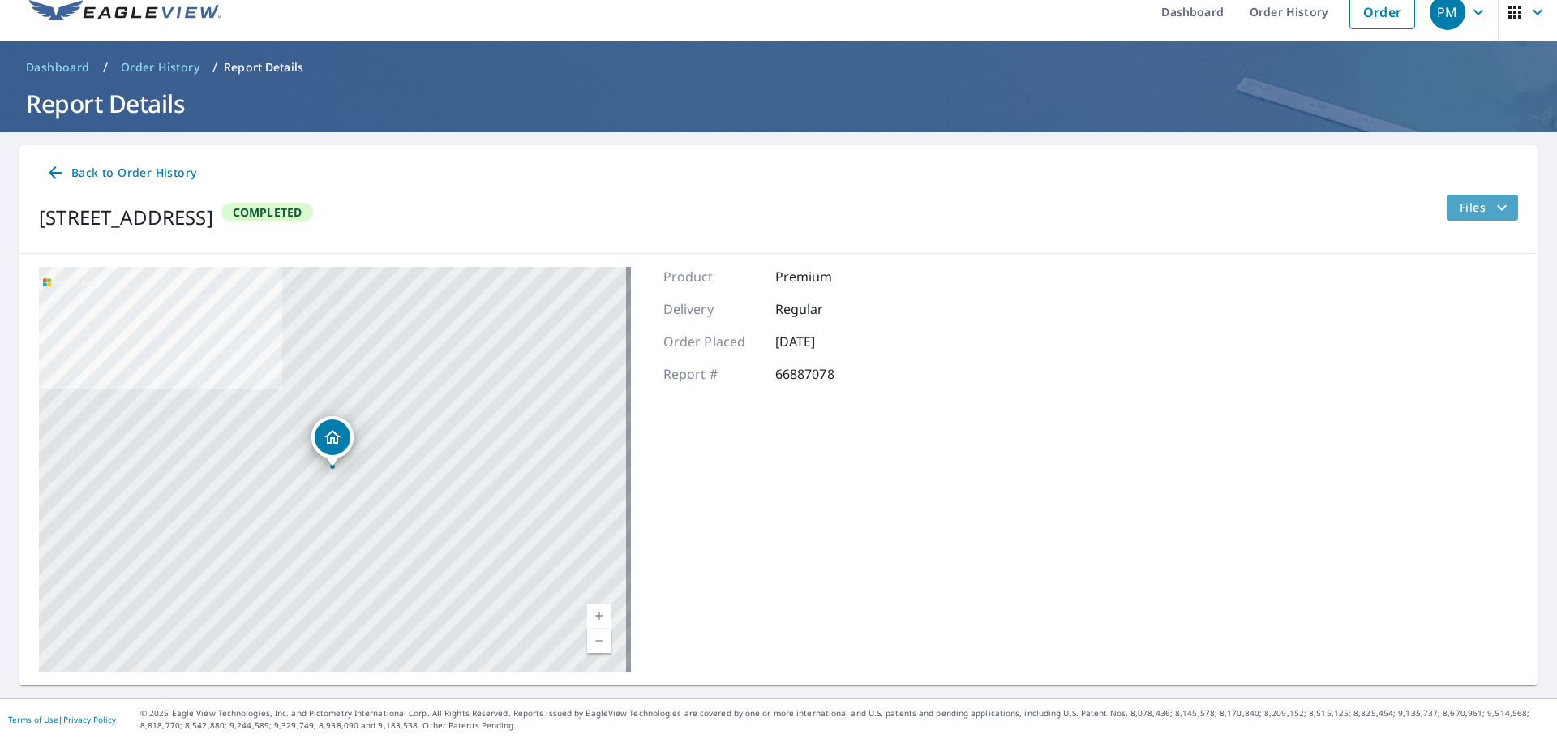
click at [1497, 208] on icon "filesDropdownBtn-66887078" at bounding box center [1502, 207] width 10 height 6
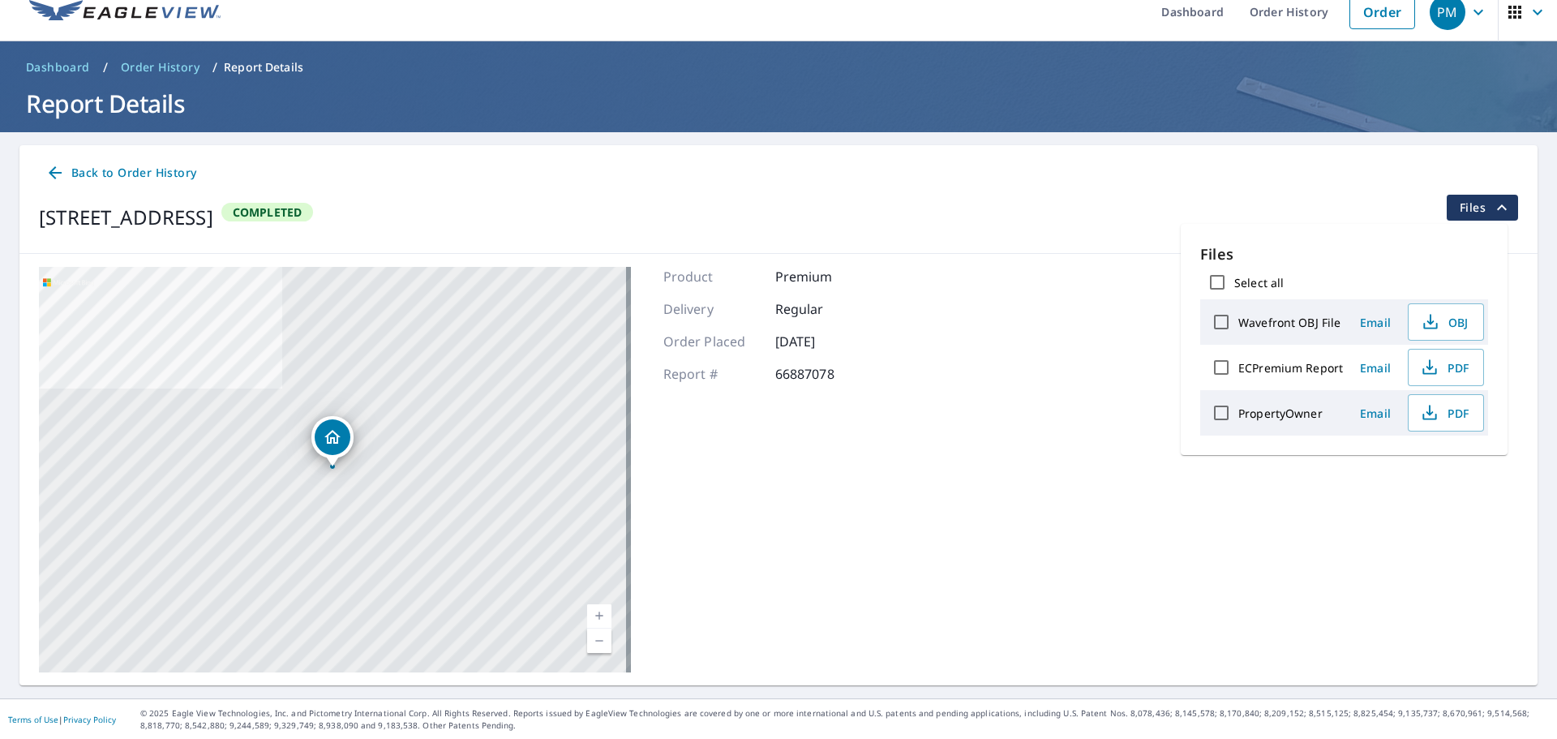
click at [1292, 371] on label "ECPremium Report" at bounding box center [1290, 367] width 105 height 15
click at [1238, 371] on input "ECPremium Report" at bounding box center [1221, 367] width 34 height 34
click at [1440, 367] on span "PDF" at bounding box center [1444, 367] width 52 height 19
